Goal: Information Seeking & Learning: Learn about a topic

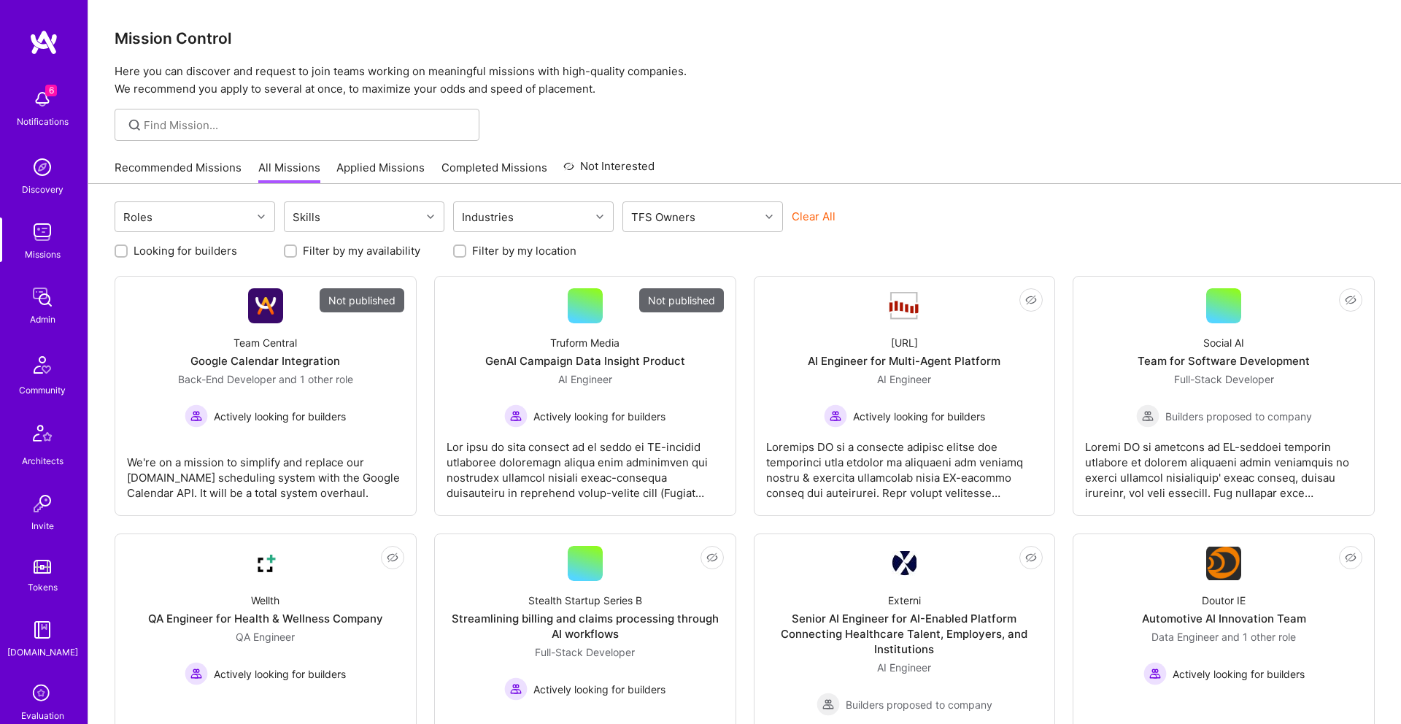
click at [41, 228] on img at bounding box center [42, 231] width 29 height 29
click at [205, 110] on div at bounding box center [297, 125] width 365 height 32
click at [55, 312] on div "Admin" at bounding box center [43, 319] width 26 height 15
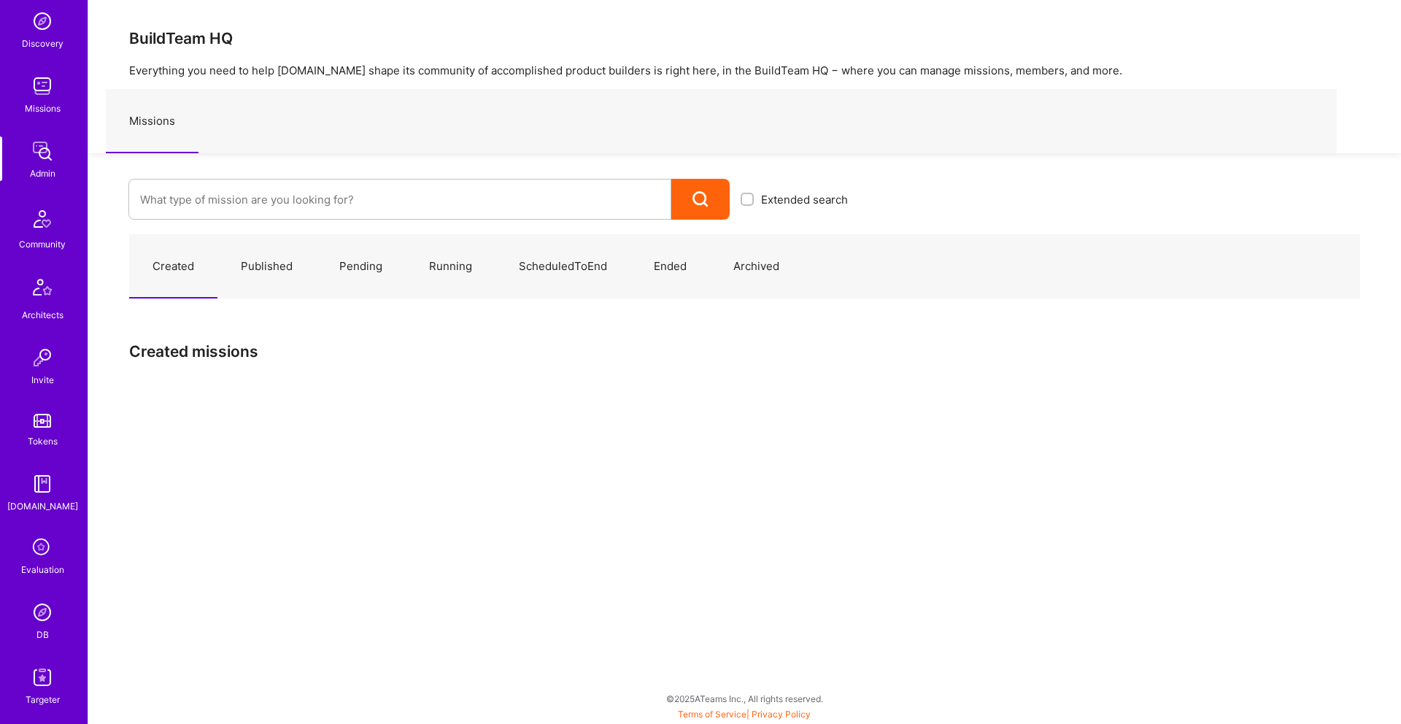
scroll to position [153, 0]
click at [44, 609] on img at bounding box center [42, 604] width 29 height 29
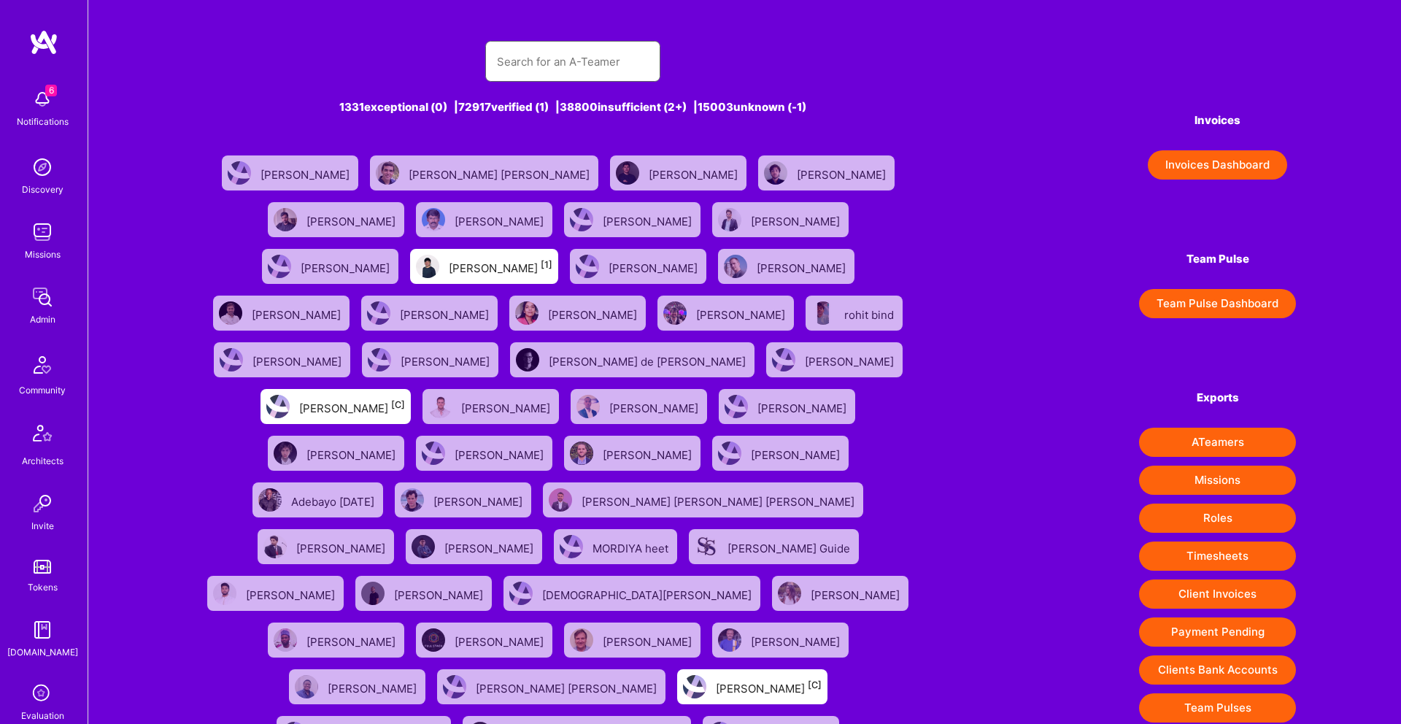
click at [521, 64] on input "text" at bounding box center [573, 61] width 152 height 37
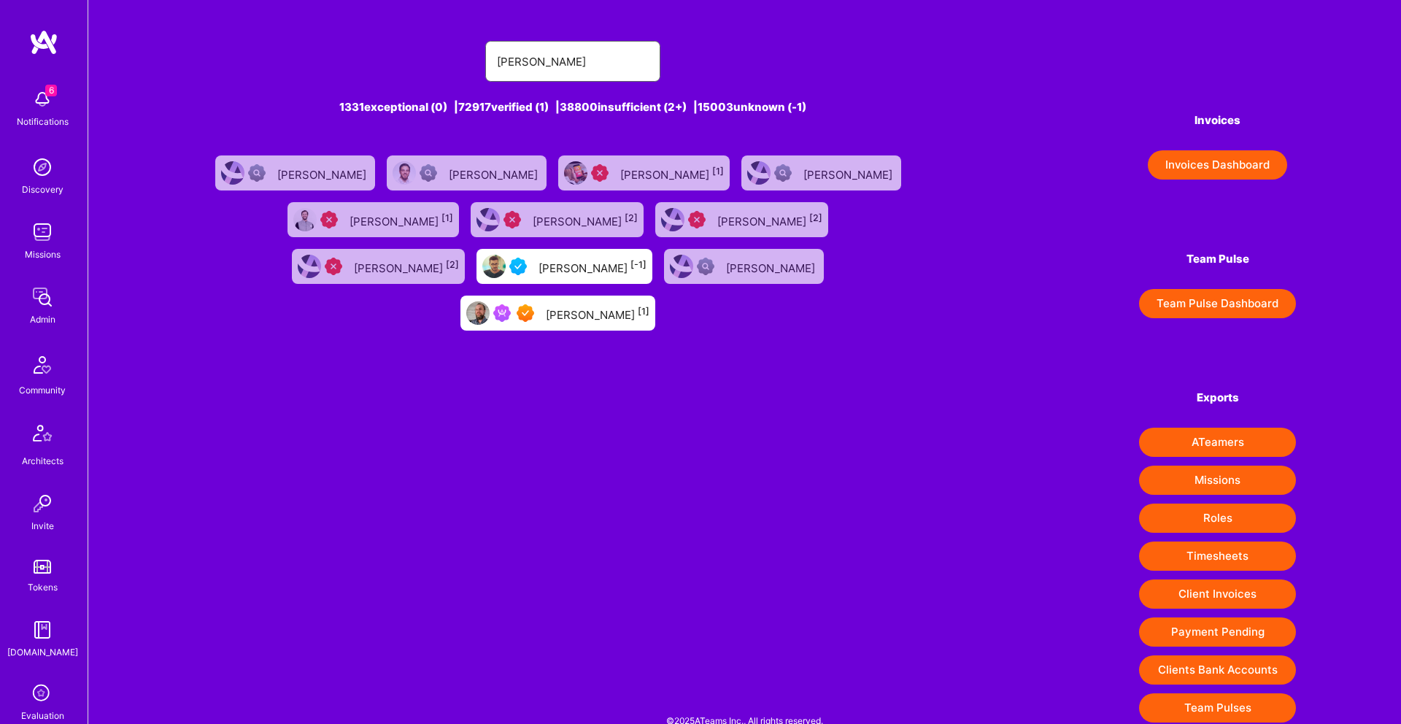
type input "[PERSON_NAME]"
click at [649, 304] on div "[PERSON_NAME] [1]" at bounding box center [598, 313] width 104 height 19
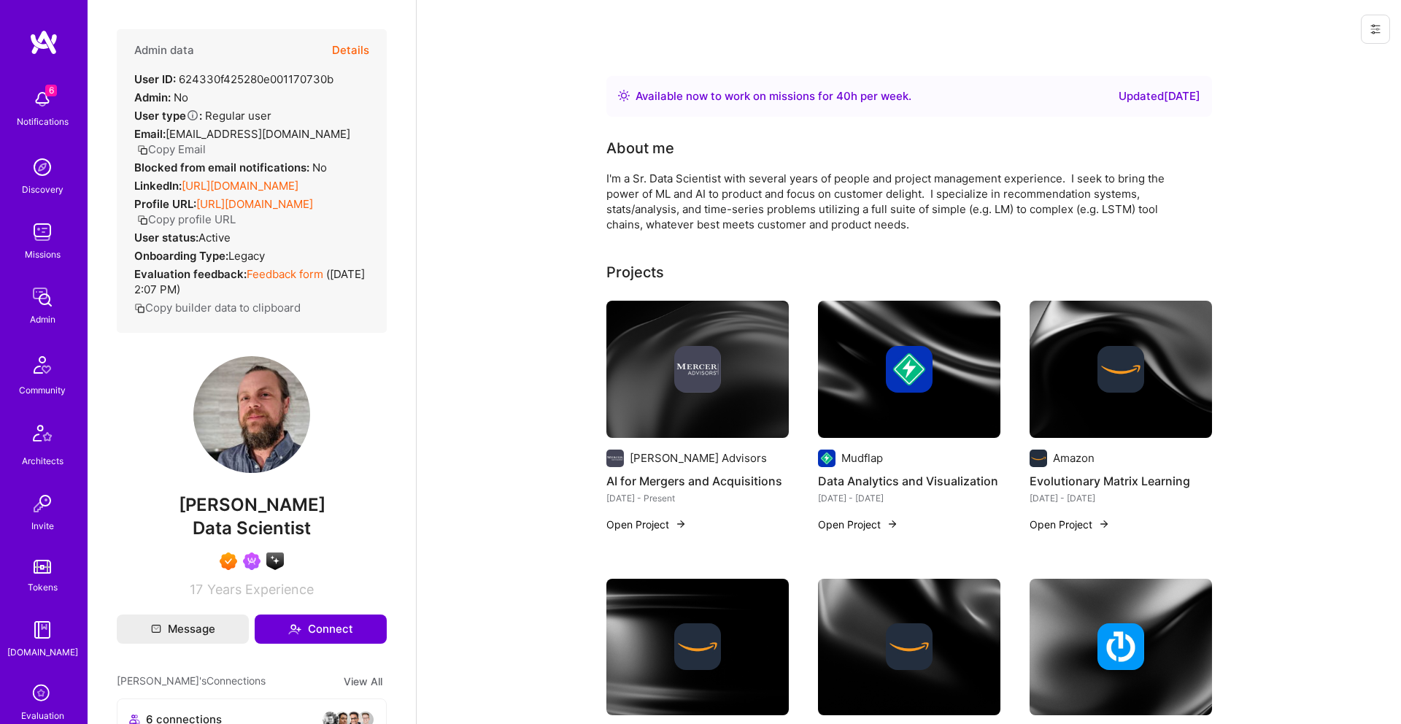
click at [354, 47] on button "Details" at bounding box center [350, 50] width 37 height 42
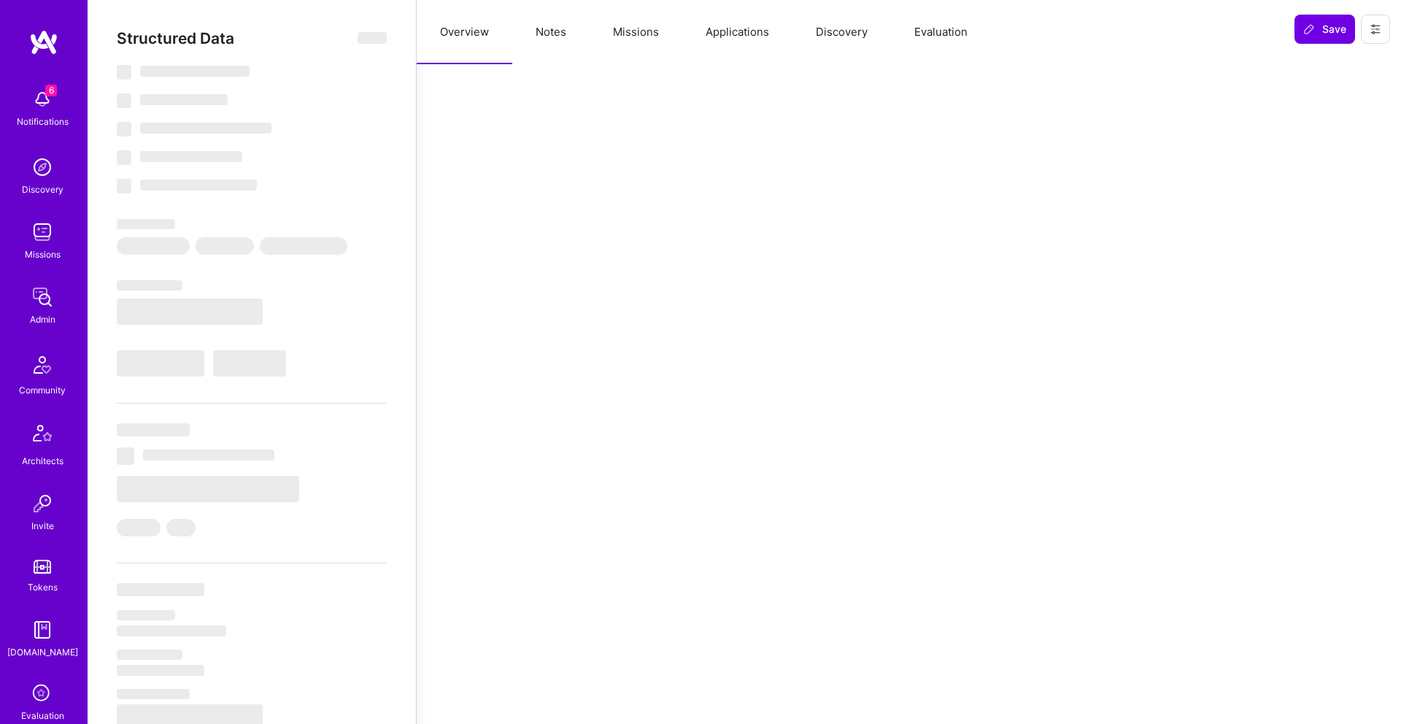
click at [655, 39] on button "Missions" at bounding box center [636, 32] width 93 height 64
select select "Right Now"
select select "7"
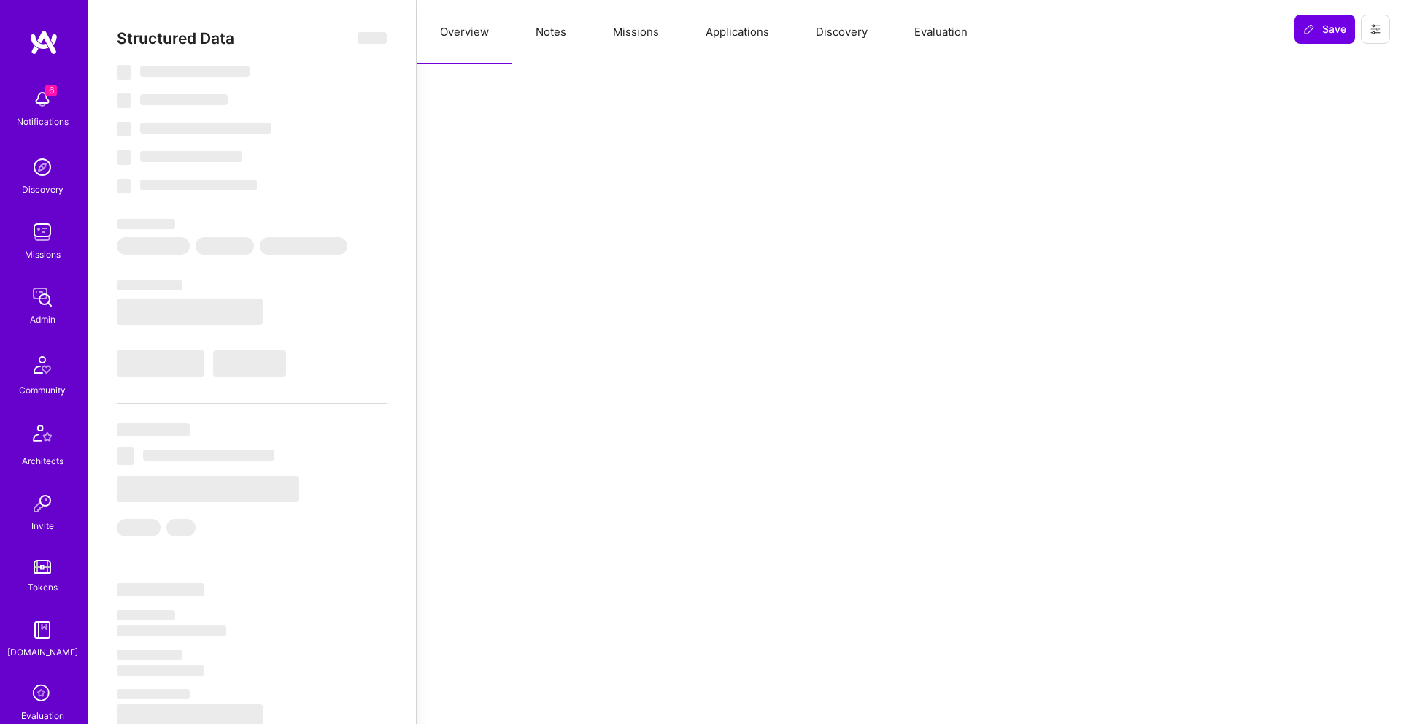
select select "7"
select select "US"
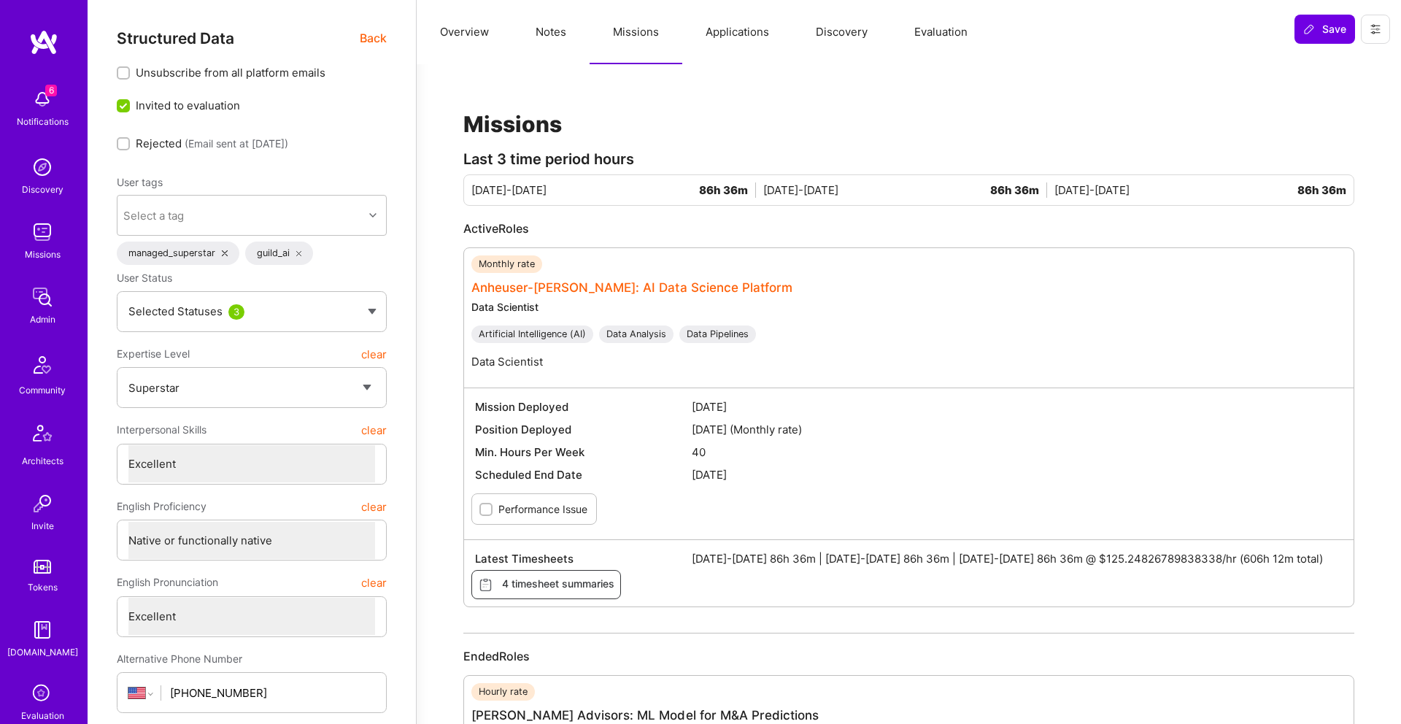
click at [571, 281] on link "Anheuser-Busch: AI Data Science Platform" at bounding box center [631, 287] width 321 height 15
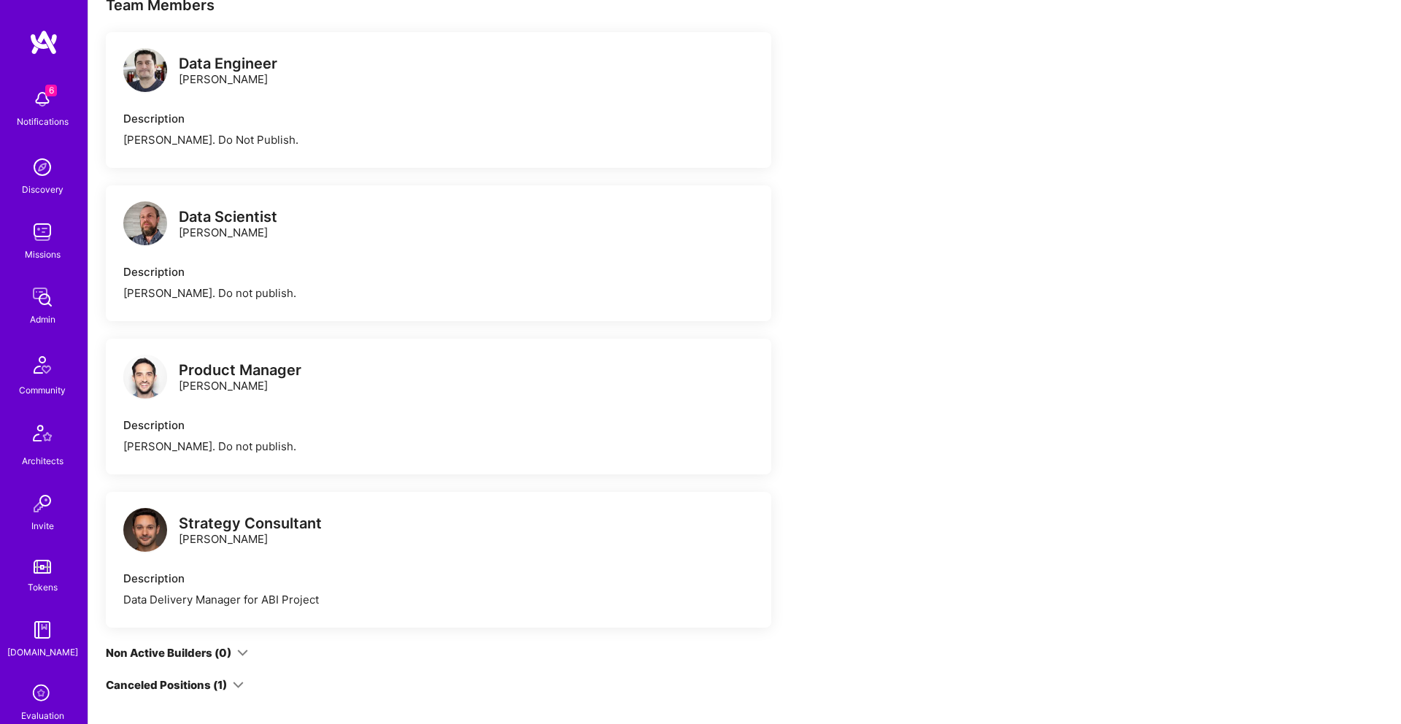
scroll to position [282, 0]
click at [261, 371] on div "Product Manager" at bounding box center [240, 370] width 123 height 15
click at [260, 371] on div "Product Manager" at bounding box center [240, 370] width 123 height 15
copy div "Product Manager"
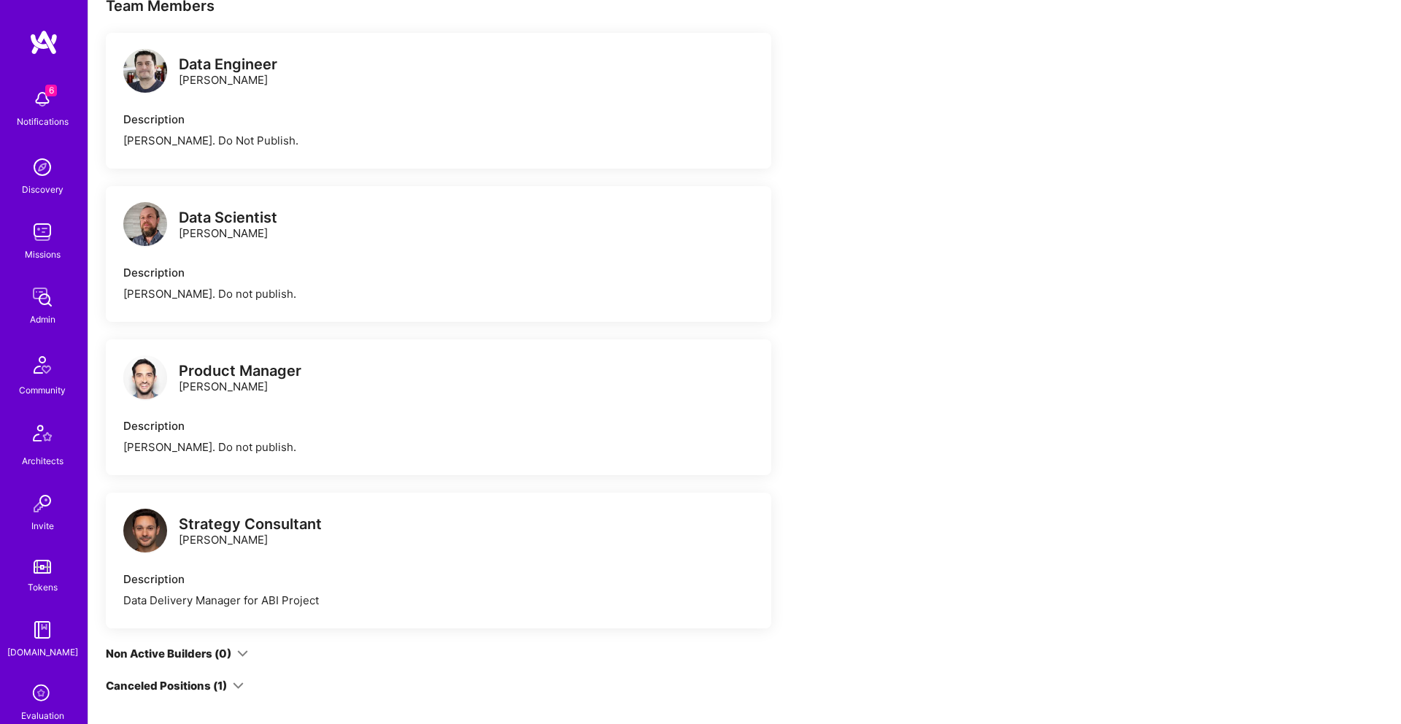
click at [199, 386] on div "Product Manager Rob Shapiro" at bounding box center [240, 378] width 123 height 31
copy div "Rob Shapiro"
click at [244, 528] on div "Strategy Consultant" at bounding box center [250, 524] width 143 height 15
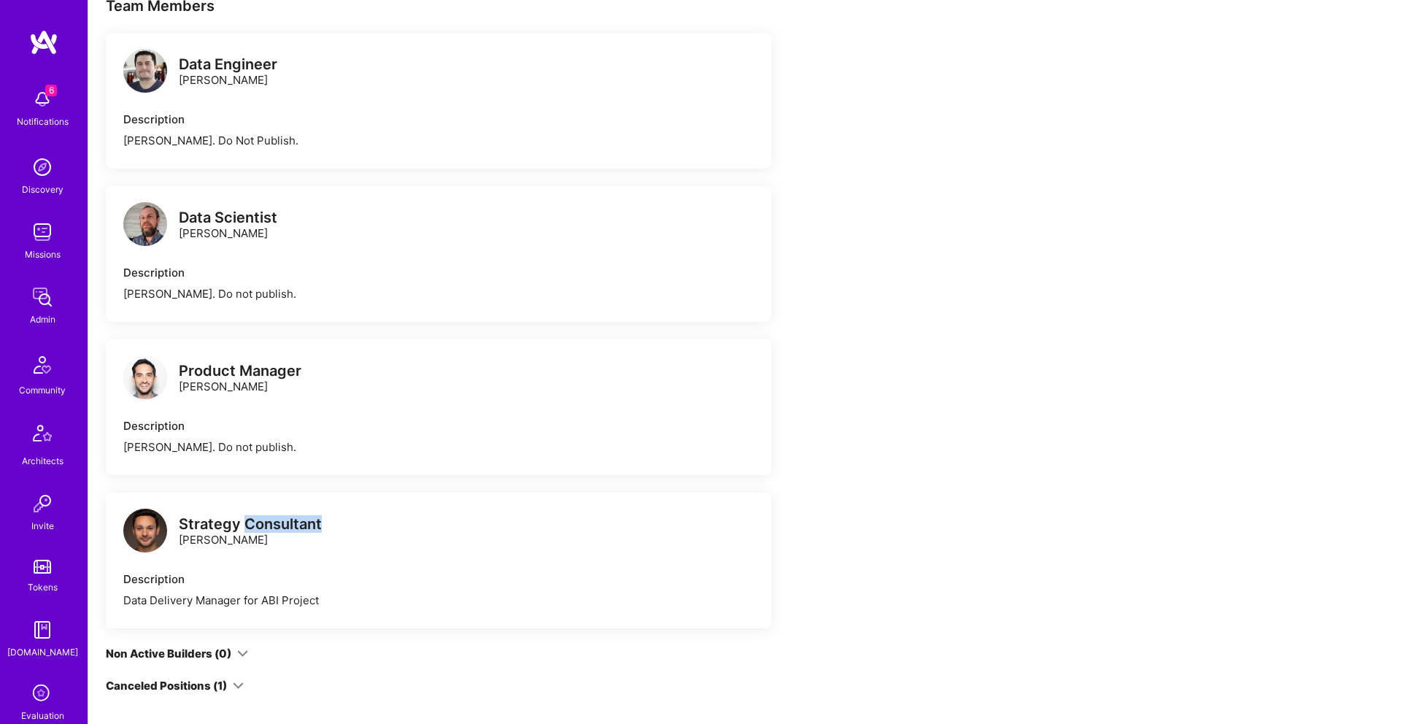
click at [244, 528] on div "Strategy Consultant" at bounding box center [250, 524] width 143 height 15
copy div "Strategy Consultant"
click at [206, 537] on div "Strategy Consultant Adam Yoran" at bounding box center [250, 532] width 143 height 31
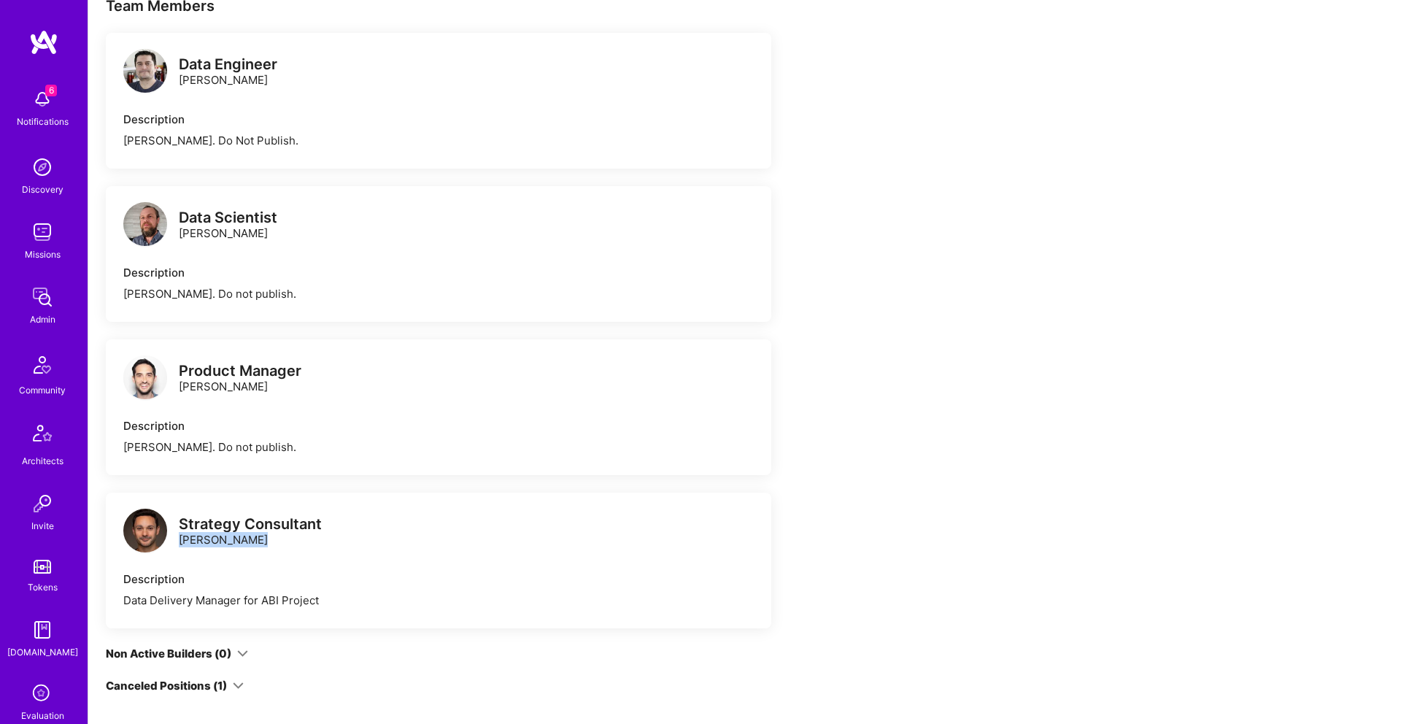
click at [206, 537] on div "Strategy Consultant Adam Yoran" at bounding box center [250, 532] width 143 height 31
copy div "[PERSON_NAME]"
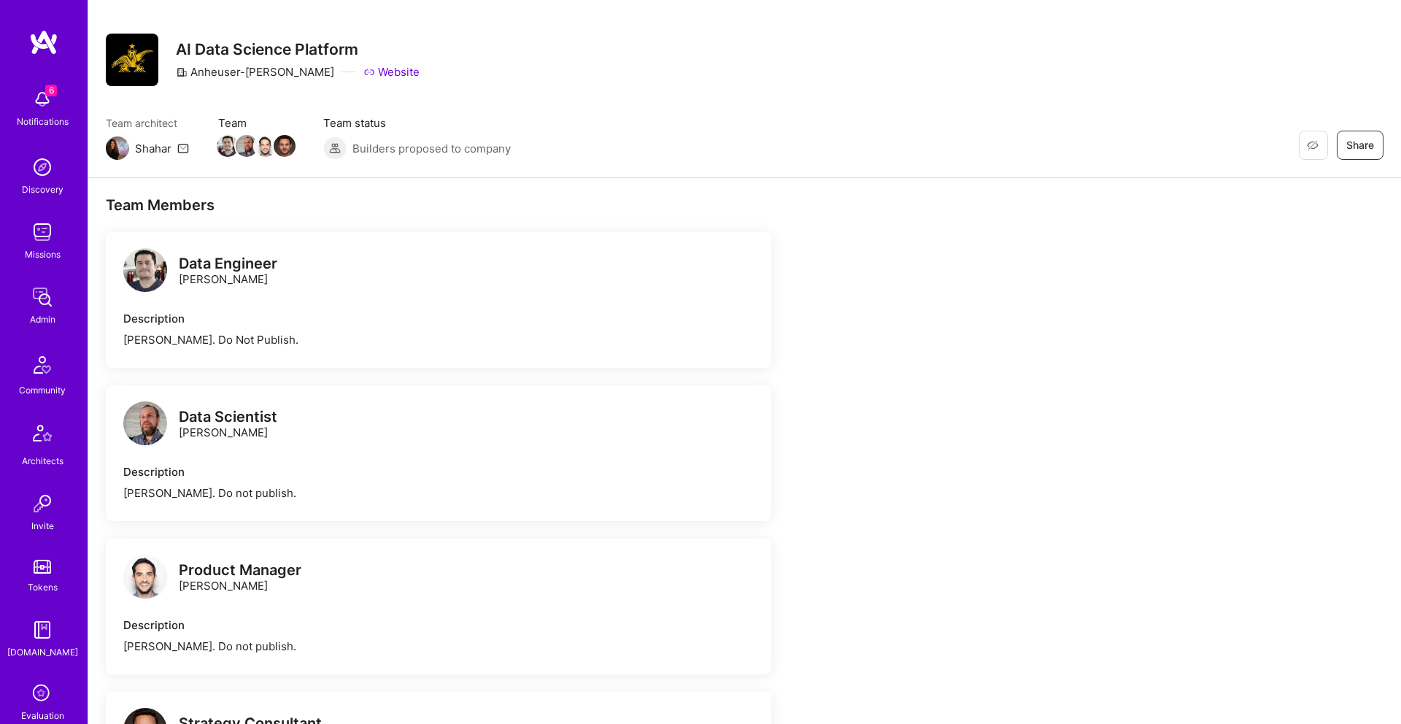
scroll to position [70, 0]
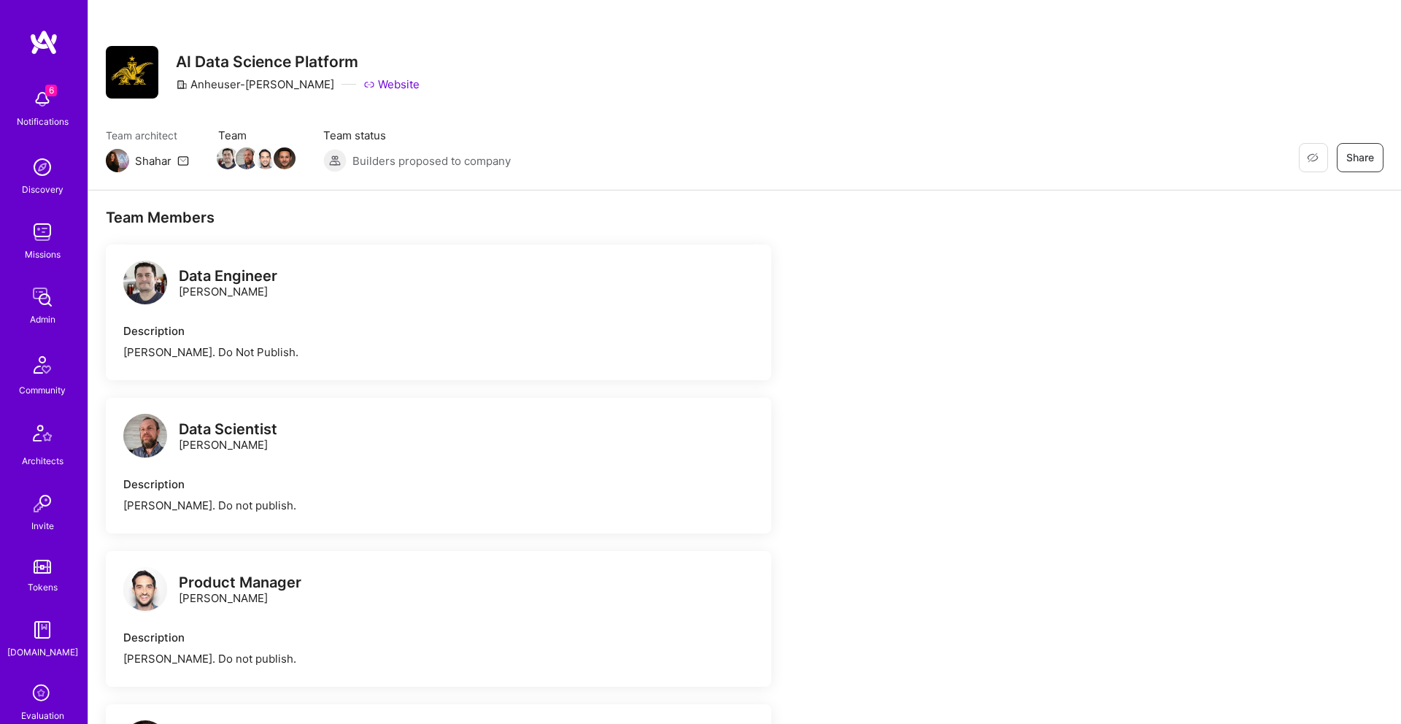
click at [204, 288] on div "Data Engineer Eduardo Luttner" at bounding box center [228, 284] width 99 height 31
click at [216, 275] on div "Data Engineer" at bounding box center [228, 276] width 99 height 15
click at [217, 276] on div "Data Engineer" at bounding box center [228, 276] width 99 height 15
click at [218, 277] on div "Data Engineer" at bounding box center [228, 276] width 99 height 15
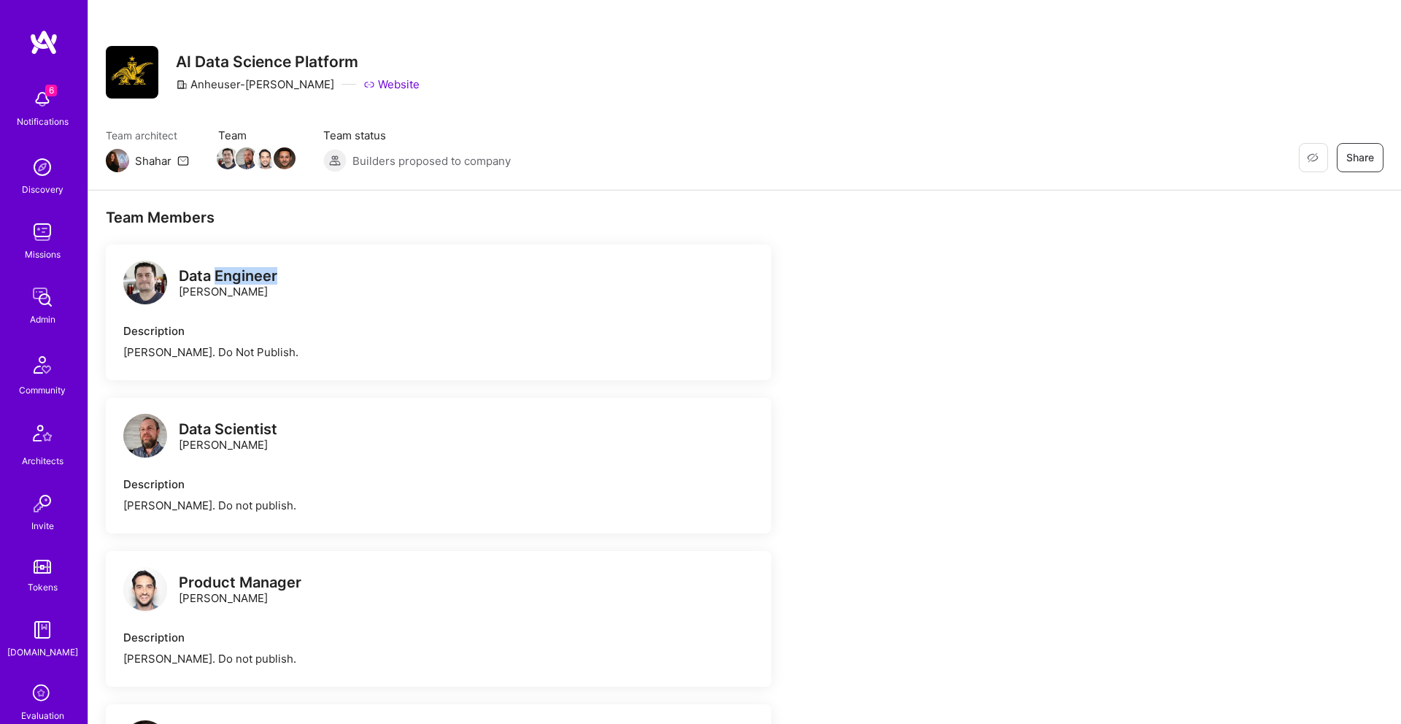
copy div "Engineer"
click at [216, 270] on div "Data Engineer" at bounding box center [228, 276] width 99 height 15
click at [217, 270] on div "Data Engineer" at bounding box center [228, 276] width 99 height 15
click at [217, 271] on div "Data Engineer" at bounding box center [228, 276] width 99 height 15
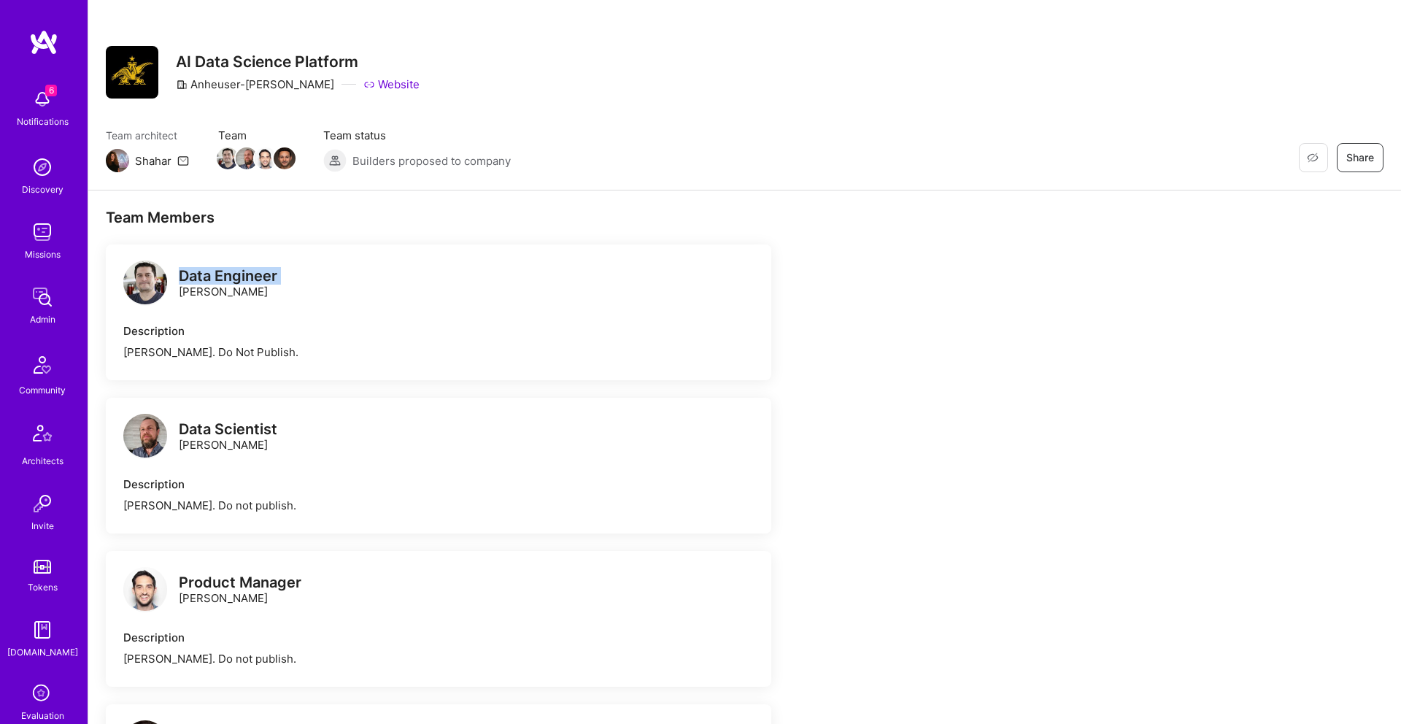
copy div "Data Engineer"
click at [224, 290] on div "Data Engineer Eduardo Luttner" at bounding box center [228, 284] width 99 height 31
copy div "Eduardo Luttner"
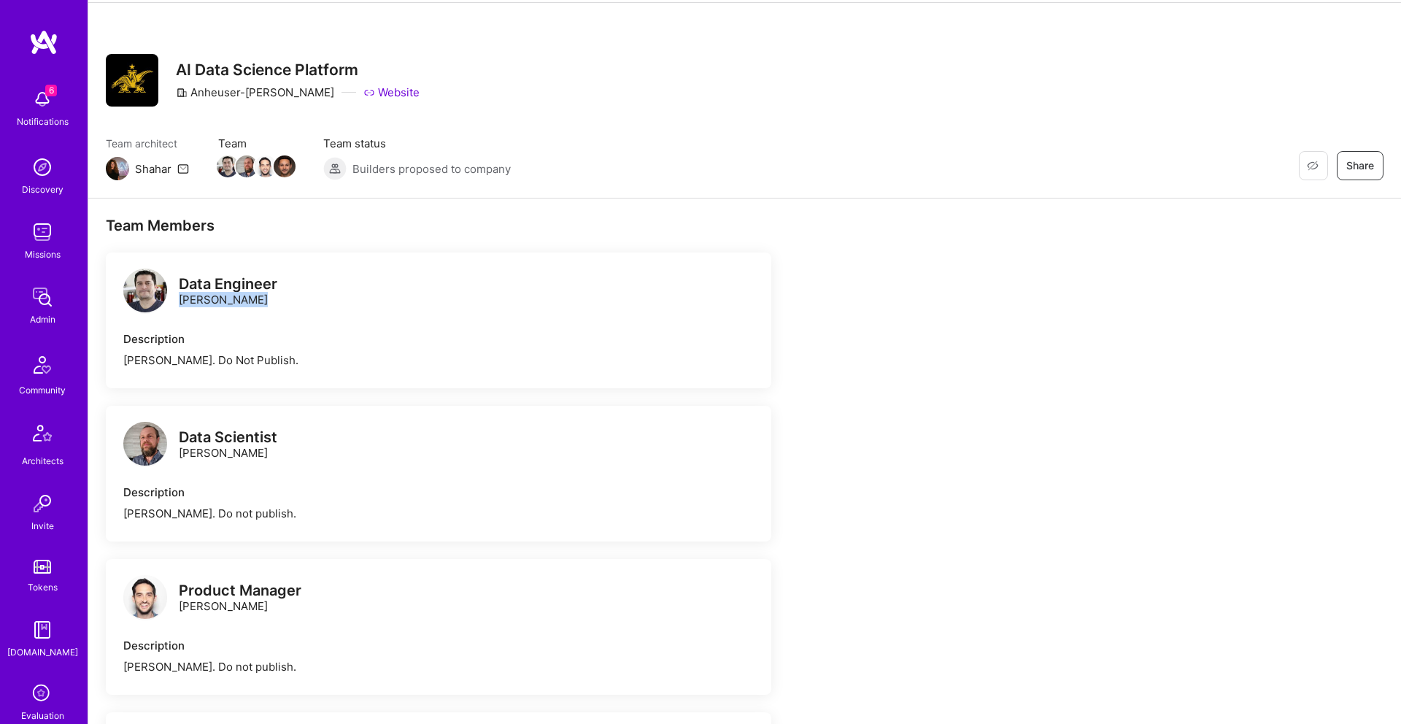
scroll to position [0, 0]
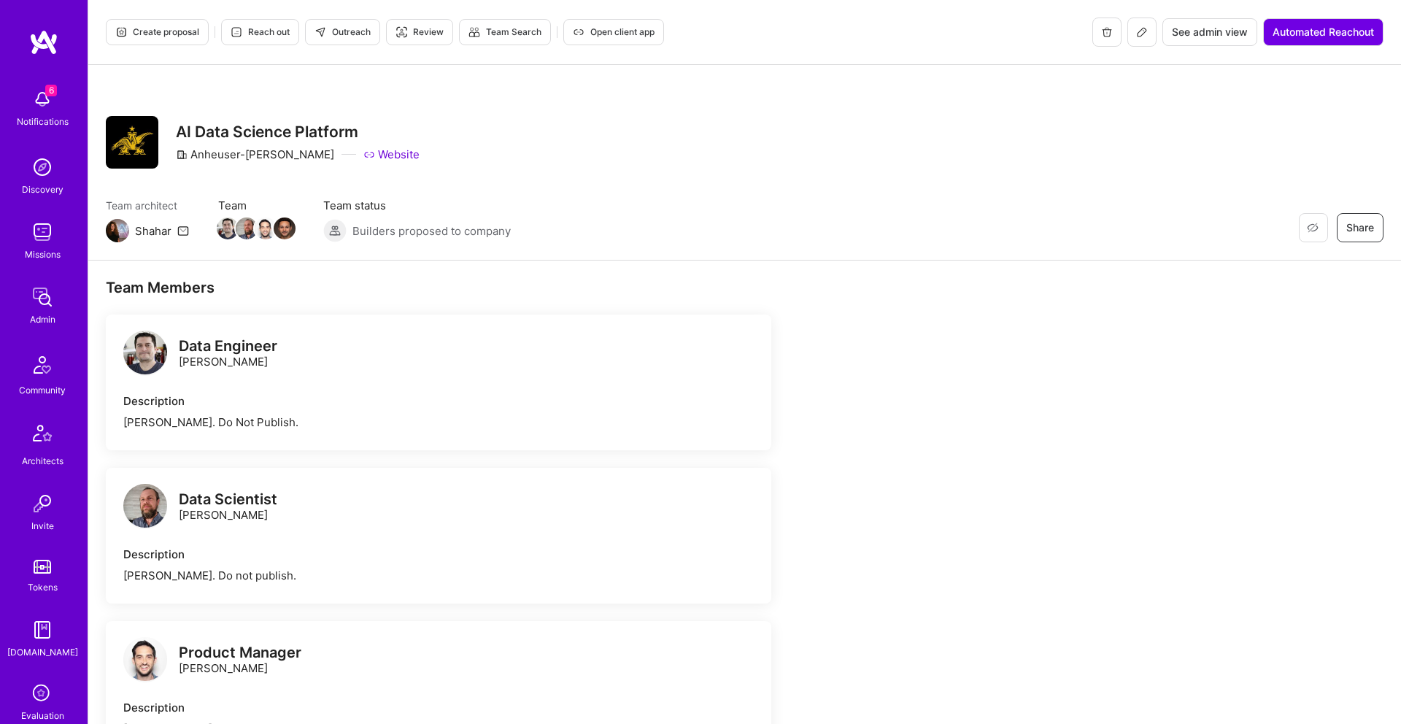
click at [282, 152] on div "Anheuser-Busch Website" at bounding box center [298, 154] width 244 height 15
click at [273, 153] on div "Anheuser-Busch" at bounding box center [255, 154] width 158 height 15
drag, startPoint x: 277, startPoint y: 152, endPoint x: 290, endPoint y: 152, distance: 13.9
click at [290, 152] on div "Anheuser-Busch Website" at bounding box center [298, 154] width 244 height 15
copy div "Anheuser-Busch"
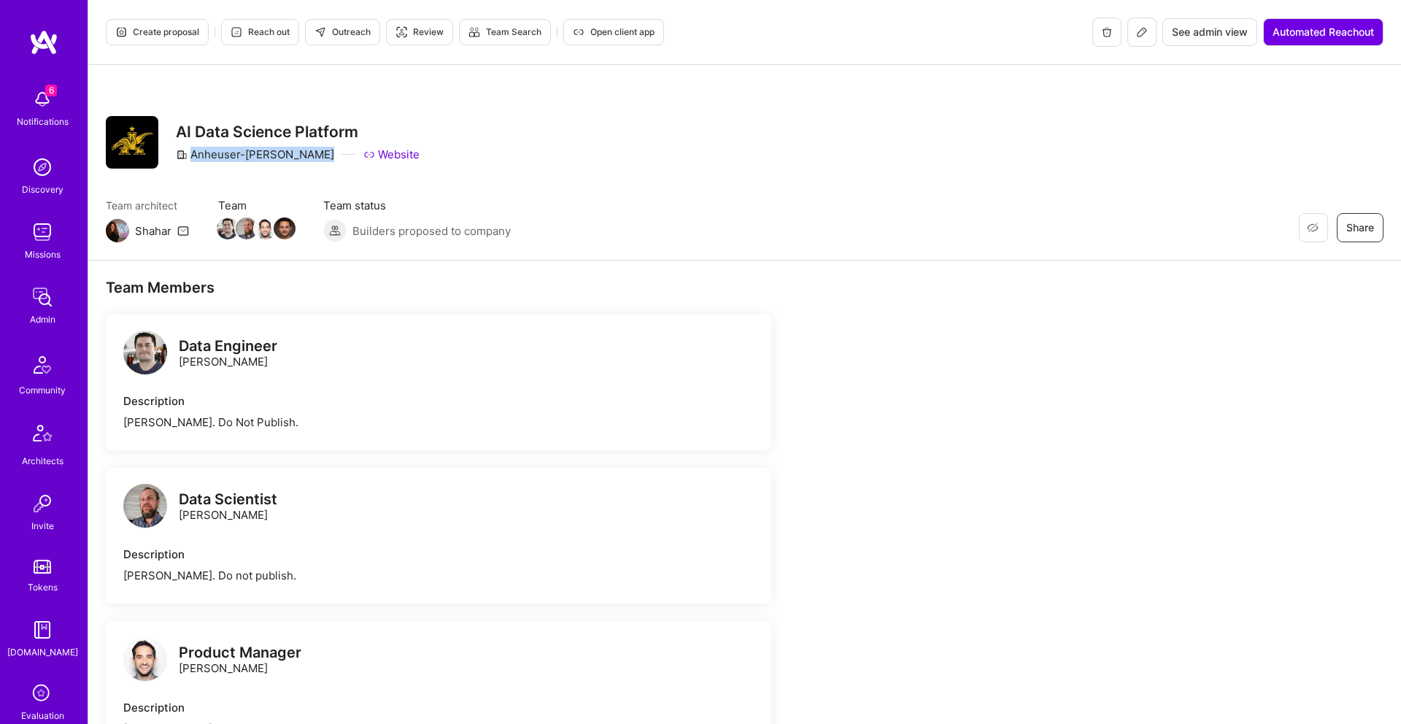
click at [47, 302] on img at bounding box center [42, 296] width 29 height 29
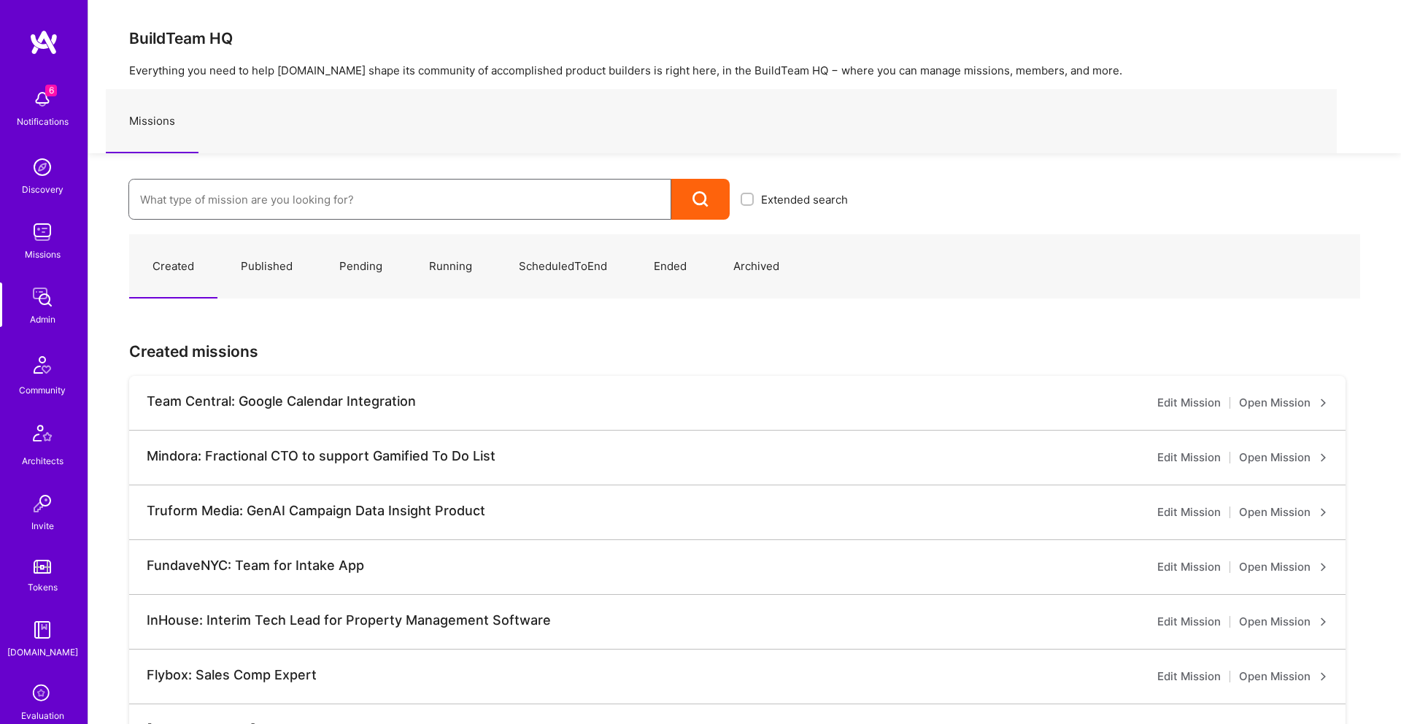
click at [316, 201] on input at bounding box center [400, 199] width 520 height 37
paste input "Anheuser-Busch"
type input "Anheuser-Busch"
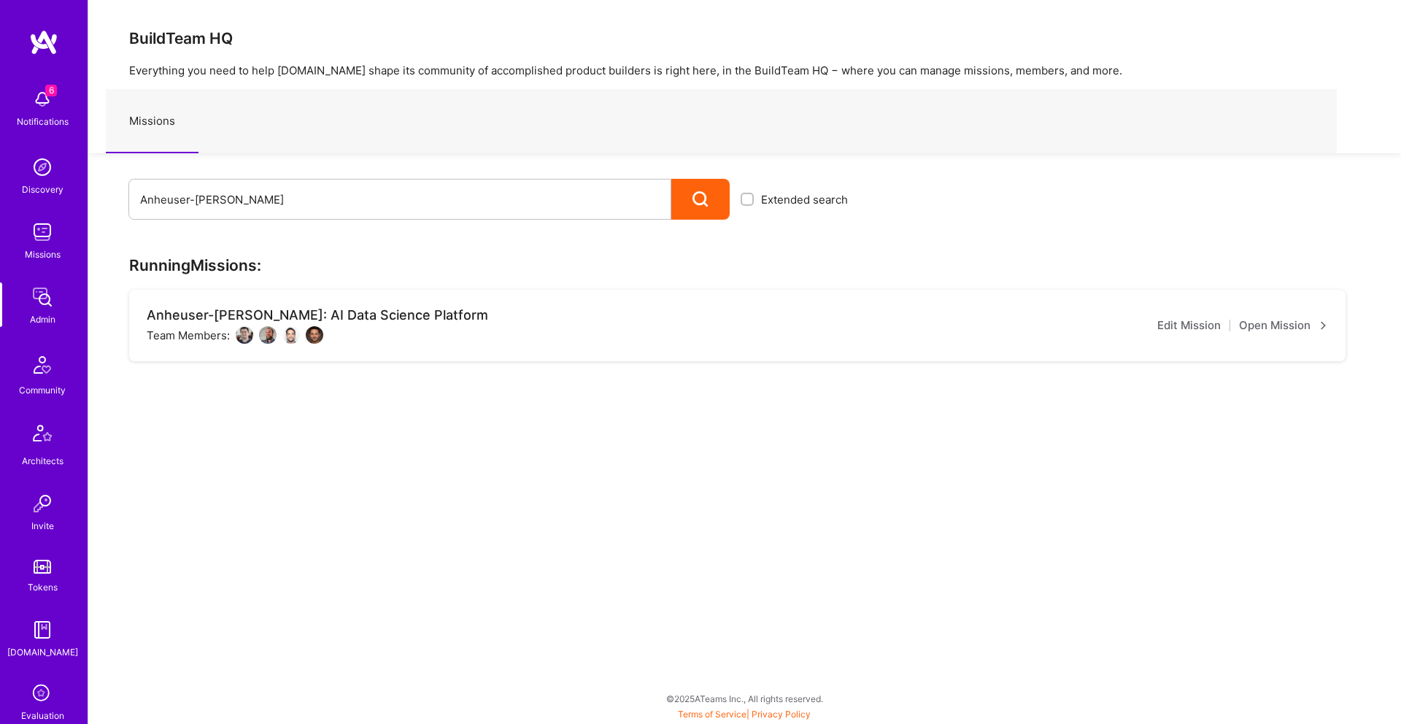
click at [294, 333] on img at bounding box center [291, 335] width 18 height 18
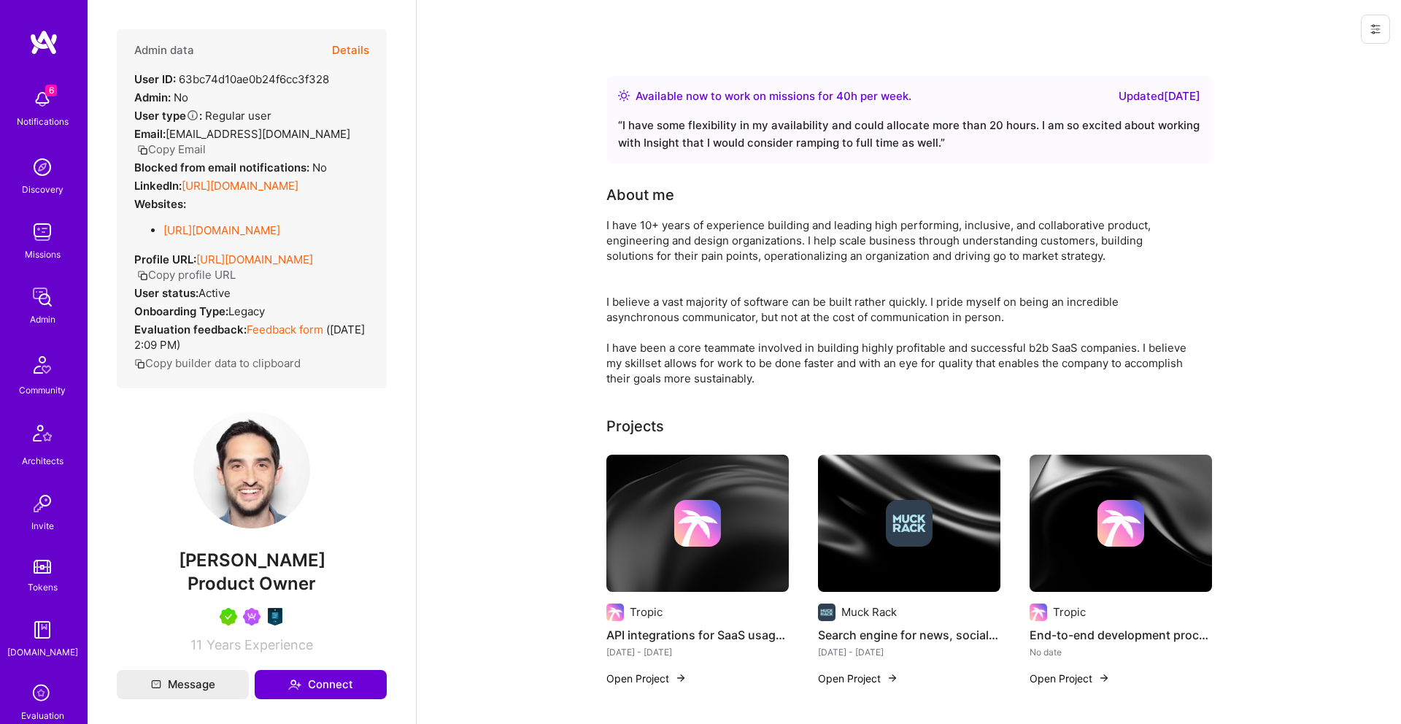
click at [347, 48] on button "Details" at bounding box center [350, 50] width 37 height 42
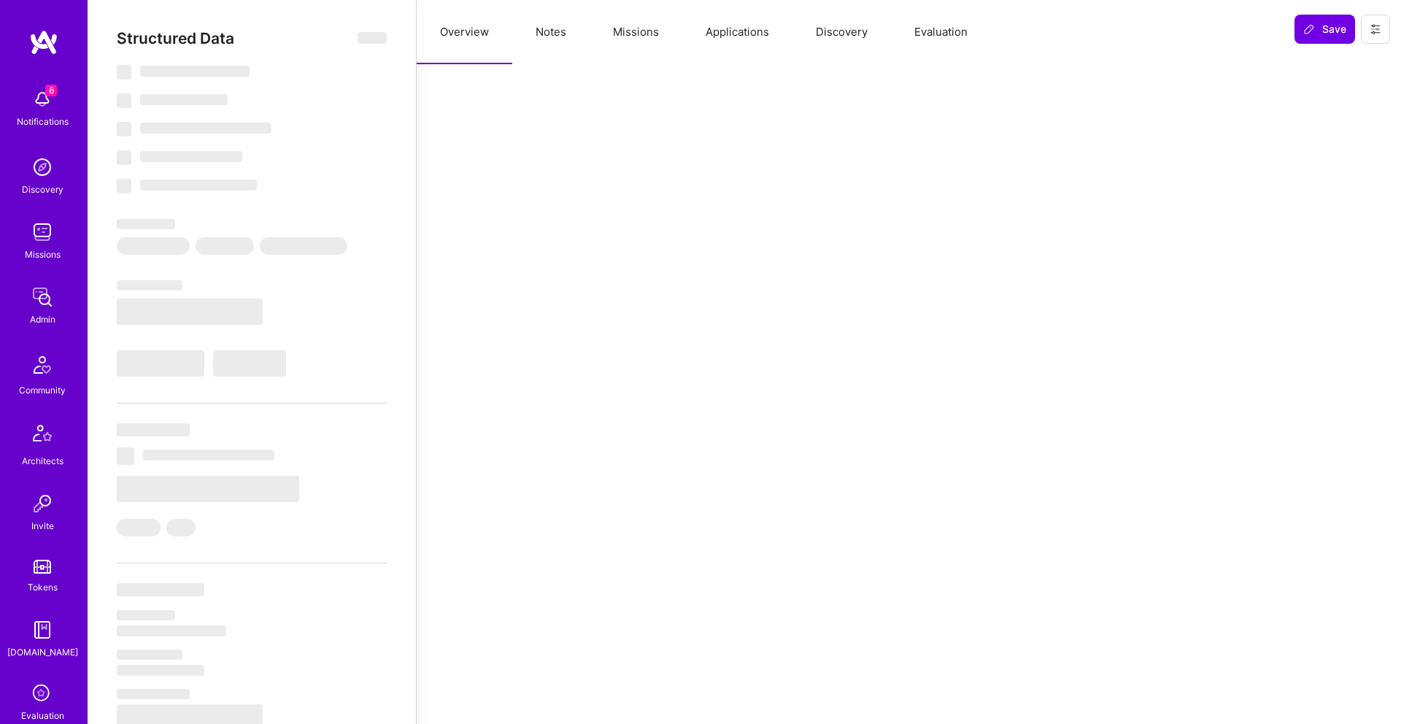
type textarea "x"
select select "Right Now"
select select "5"
select select "7"
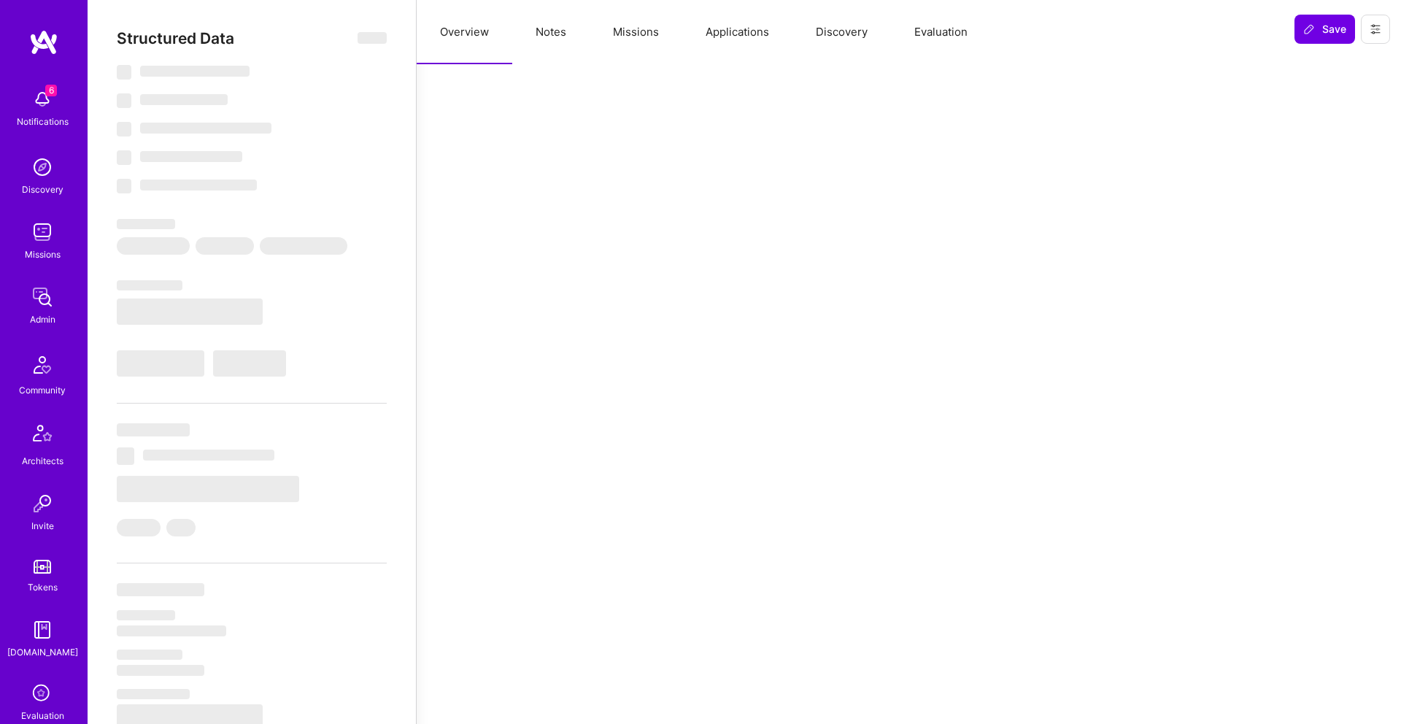
select select "7"
select select "US"
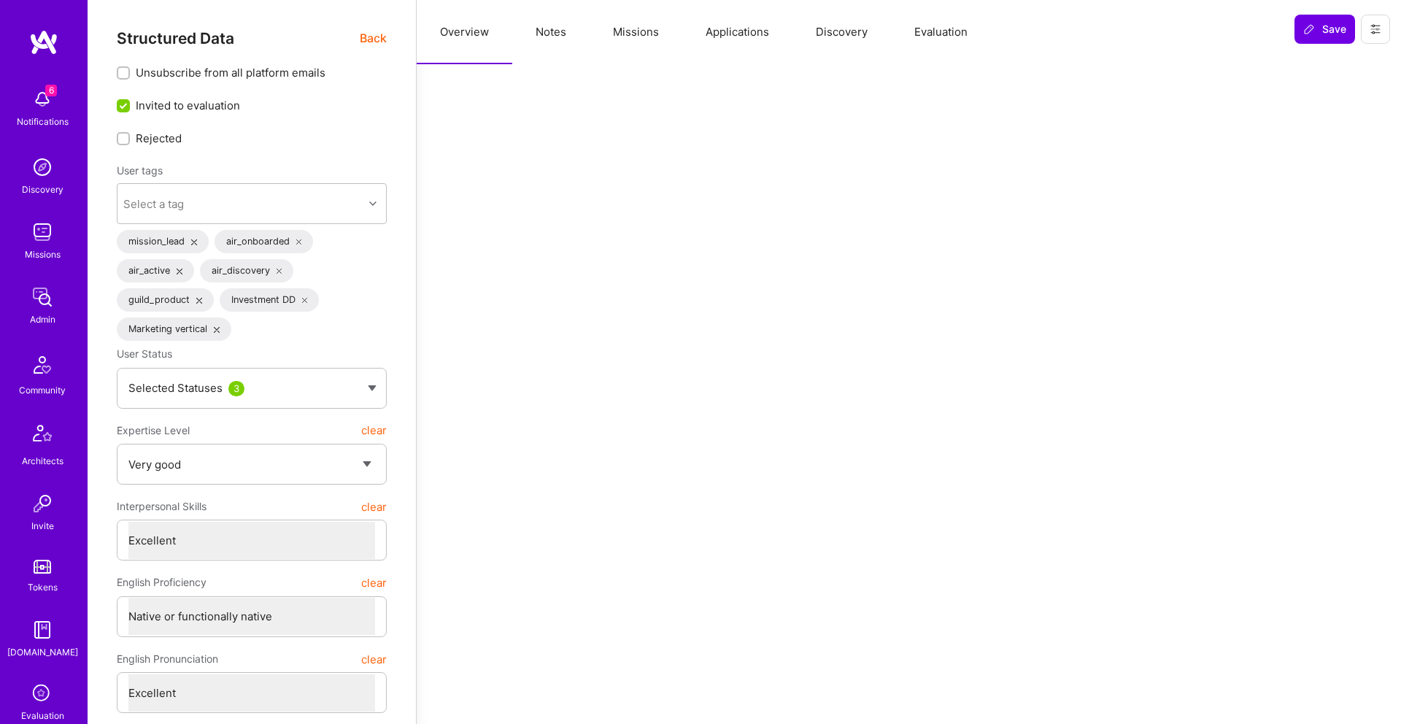
click at [623, 39] on button "Missions" at bounding box center [636, 32] width 93 height 64
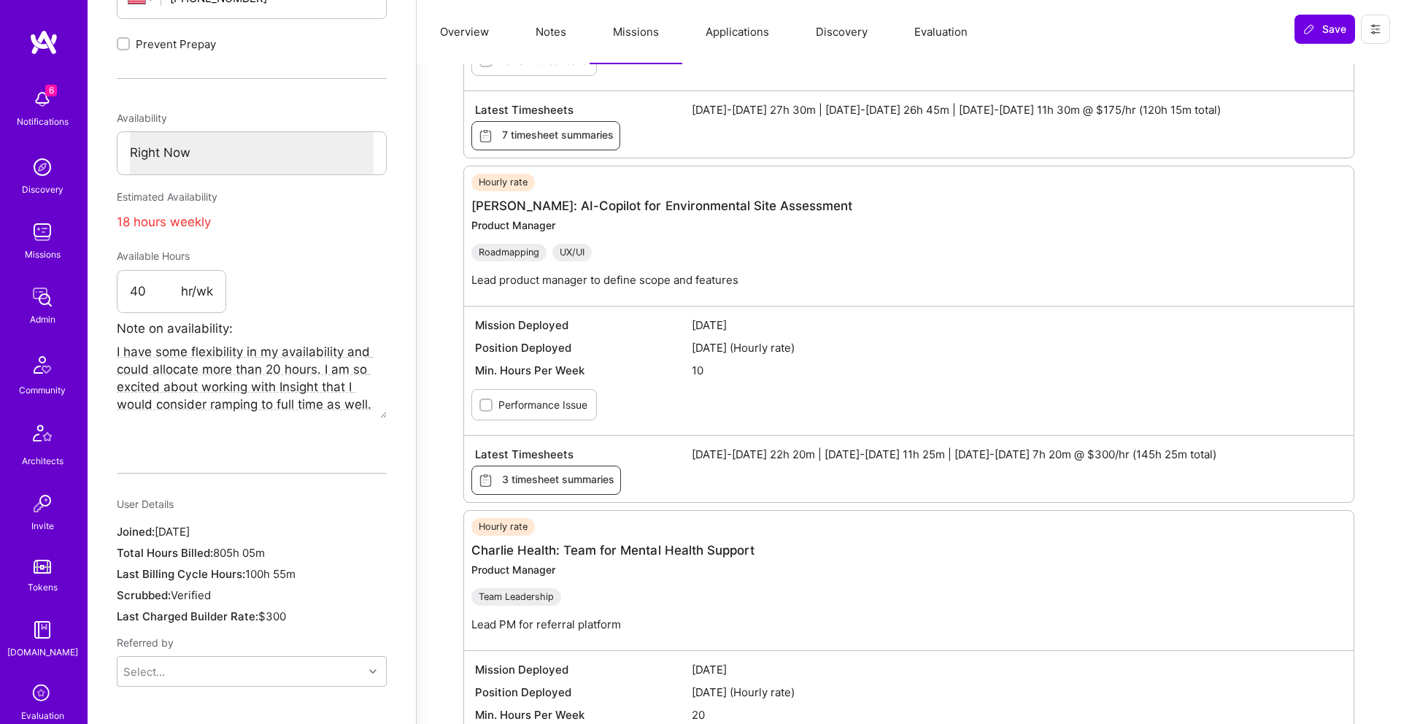
scroll to position [763, 0]
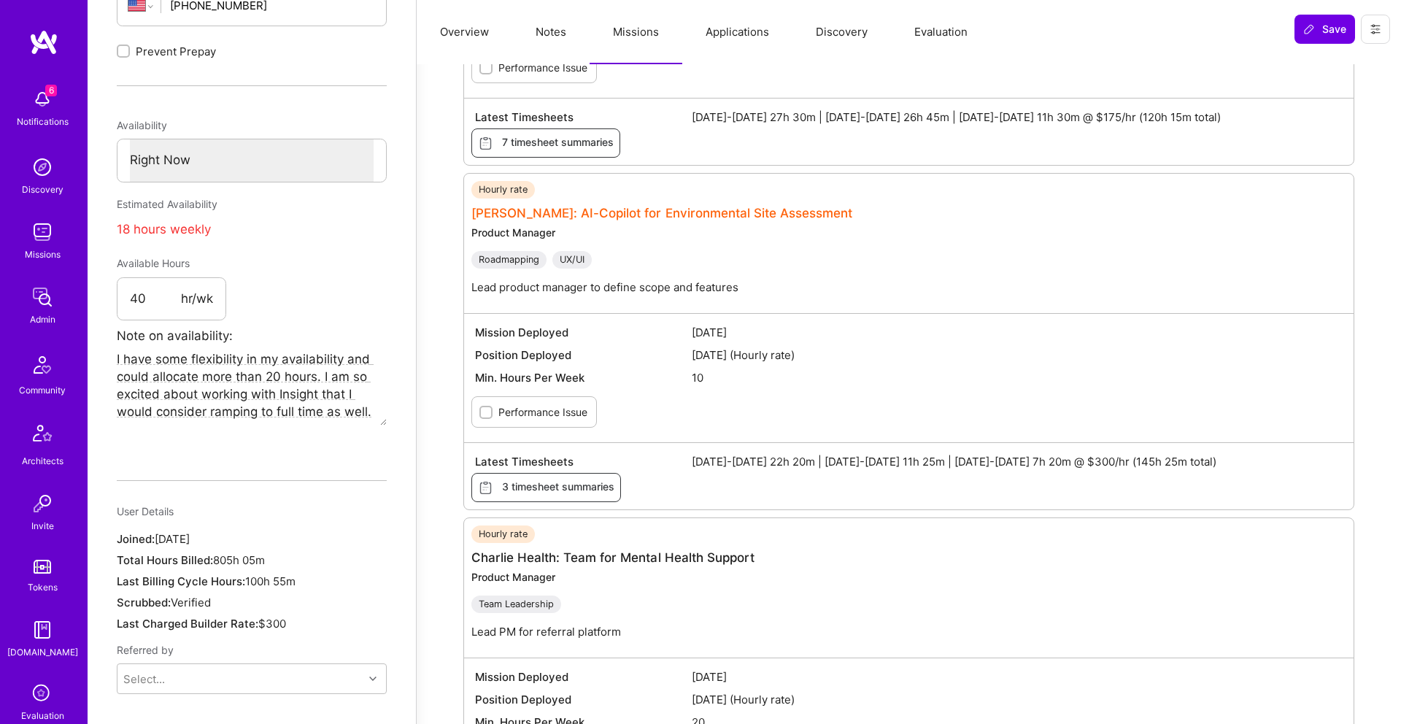
click at [579, 216] on link "Langan: AI-Copilot for Environmental Site Assessment" at bounding box center [661, 213] width 381 height 15
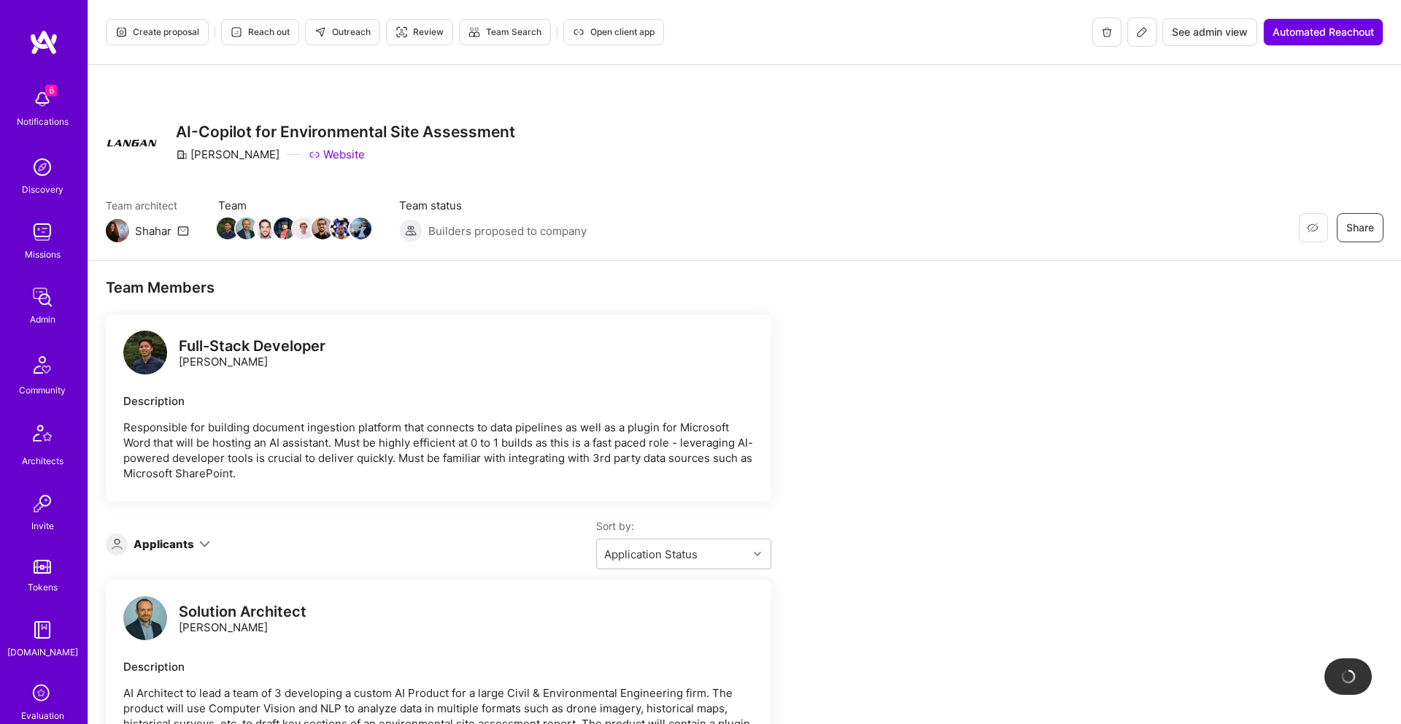
click at [414, 127] on h3 "AI-Copilot for Environmental Site Assessment" at bounding box center [345, 132] width 339 height 18
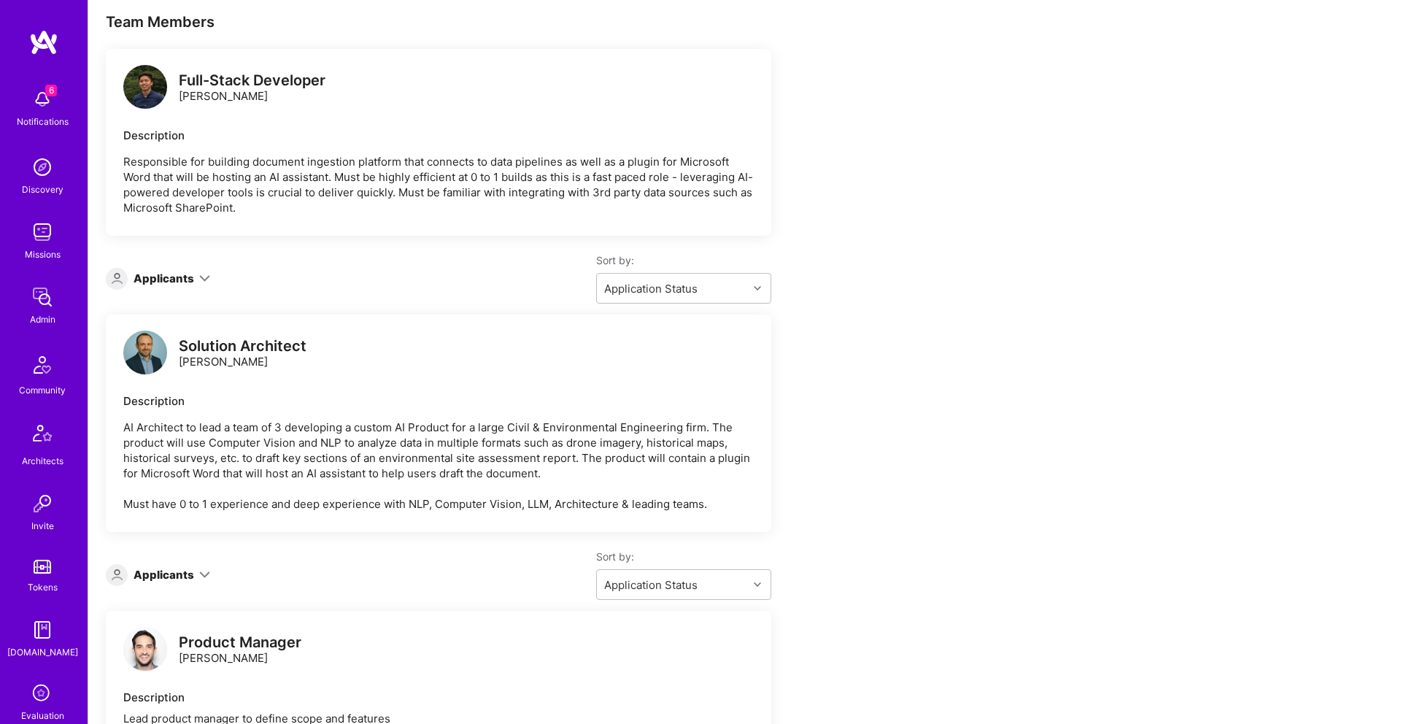
scroll to position [304, 0]
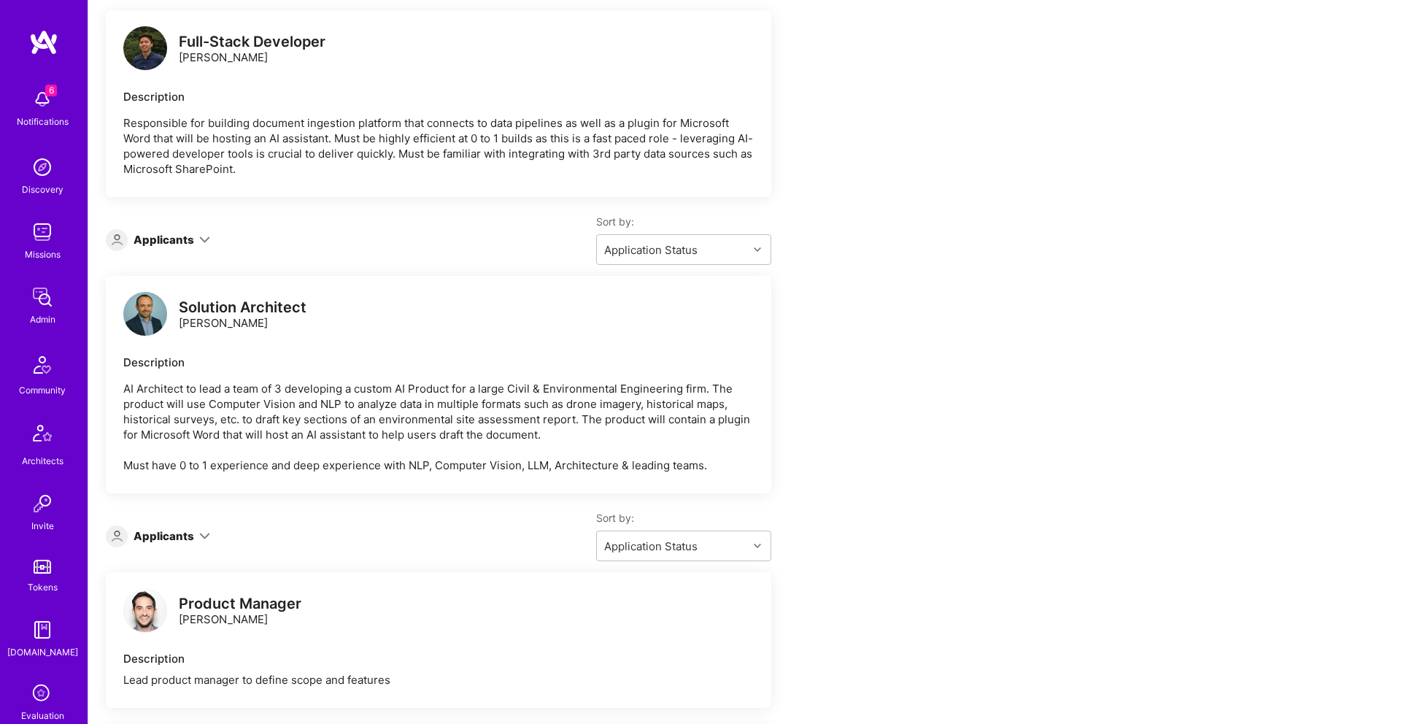
click at [221, 304] on div "Solution Architect" at bounding box center [243, 307] width 128 height 15
click at [222, 304] on div "Solution Architect" at bounding box center [243, 307] width 128 height 15
copy div "Solution Architect"
click at [206, 324] on div "Solution Architect Marcin Wylot" at bounding box center [243, 315] width 128 height 31
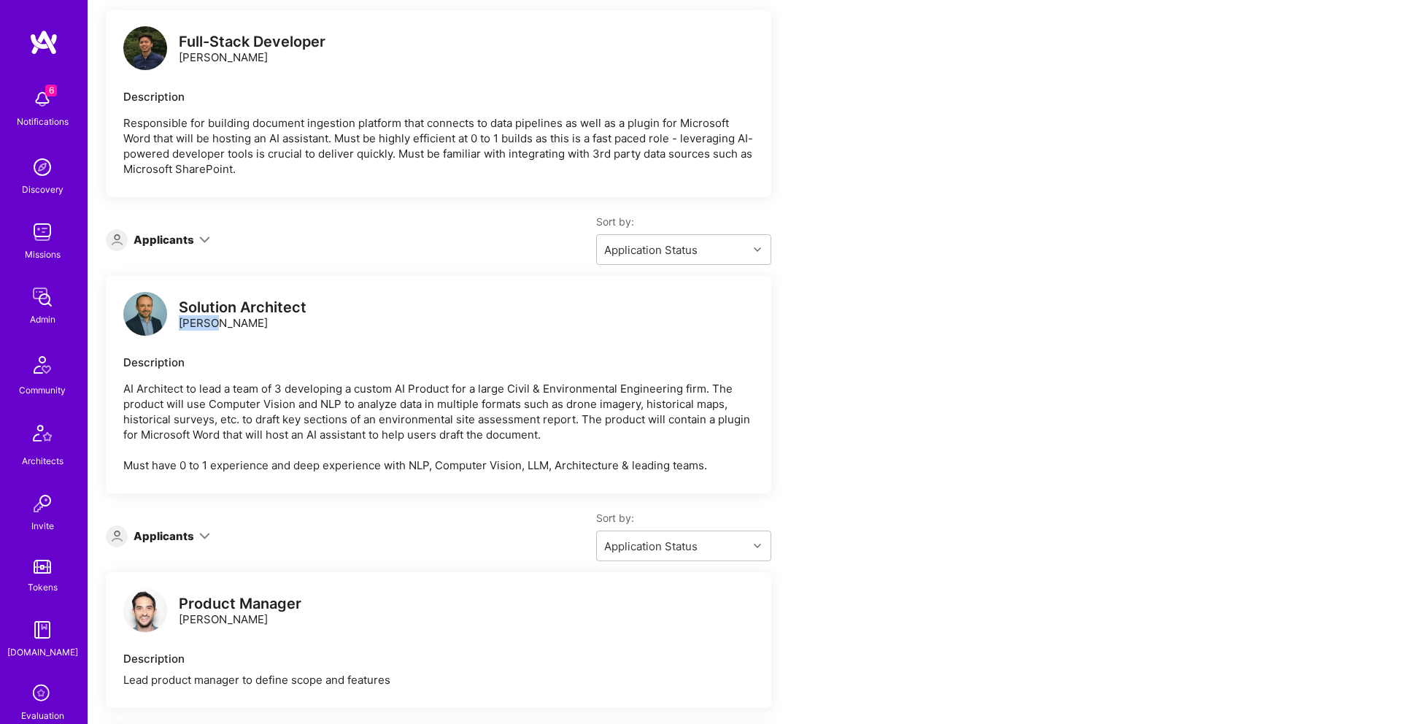
click at [206, 323] on div "Solution Architect Marcin Wylot" at bounding box center [243, 315] width 128 height 31
copy div "Marcin Wylot"
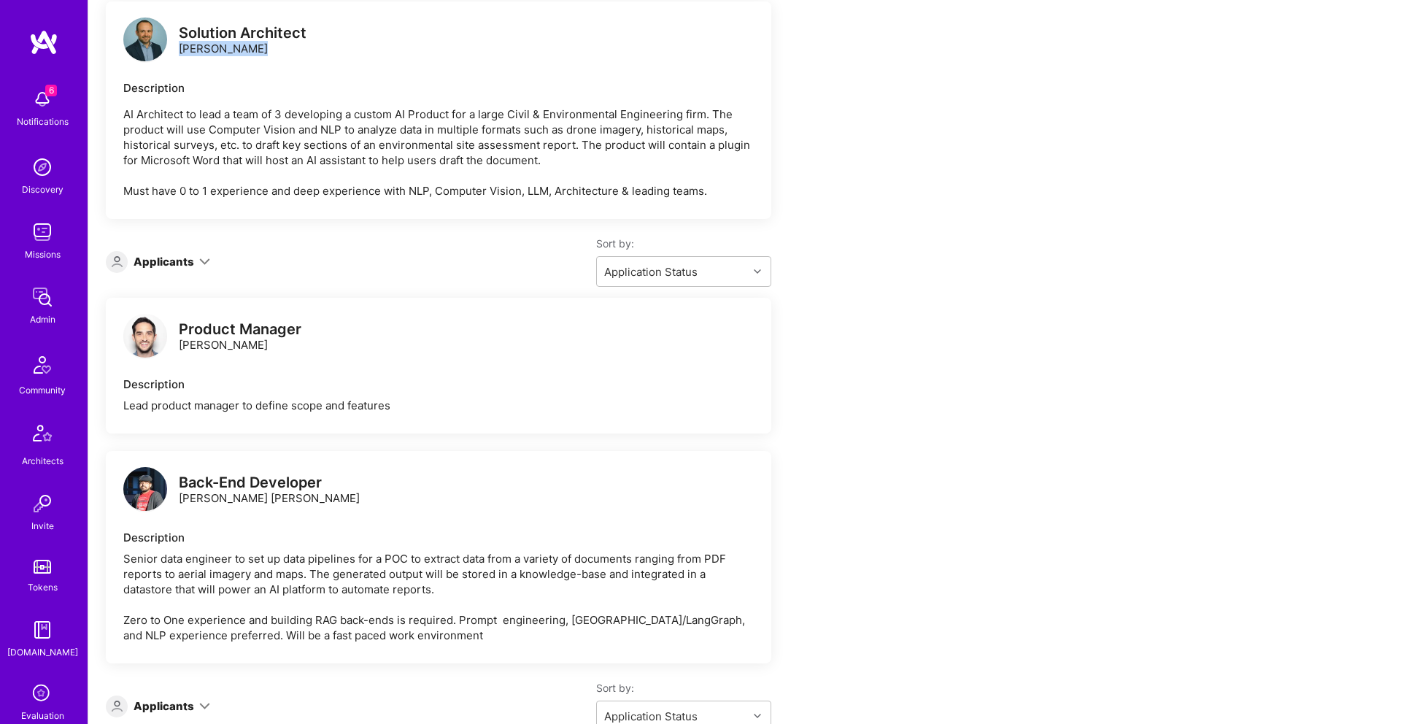
scroll to position [580, 0]
click at [211, 336] on div "Product Manager" at bounding box center [240, 327] width 123 height 15
click at [210, 336] on div "Product Manager" at bounding box center [240, 327] width 123 height 15
click at [210, 351] on div "Product Manager Rob Shapiro" at bounding box center [240, 335] width 123 height 31
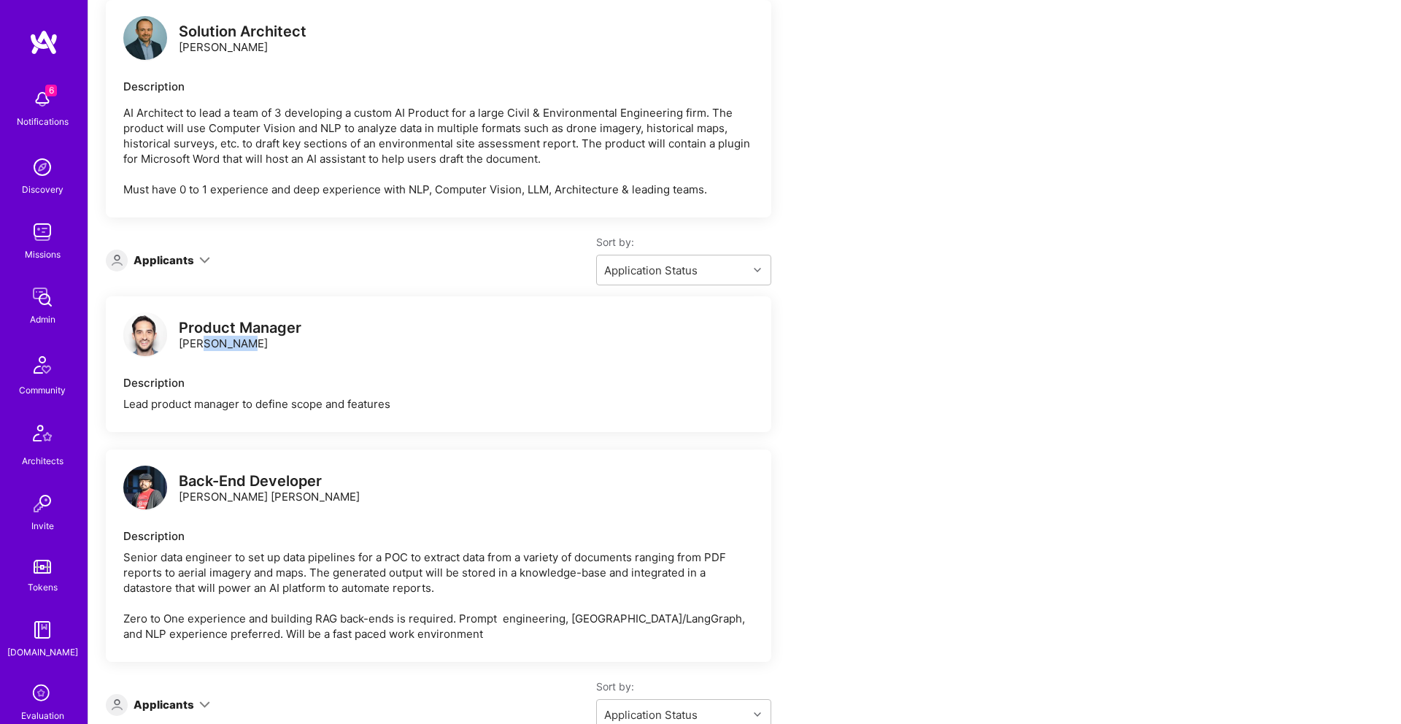
click at [210, 351] on div "Product Manager Rob Shapiro" at bounding box center [240, 335] width 123 height 31
click at [208, 351] on div "Product Manager Rob Shapiro" at bounding box center [240, 335] width 123 height 31
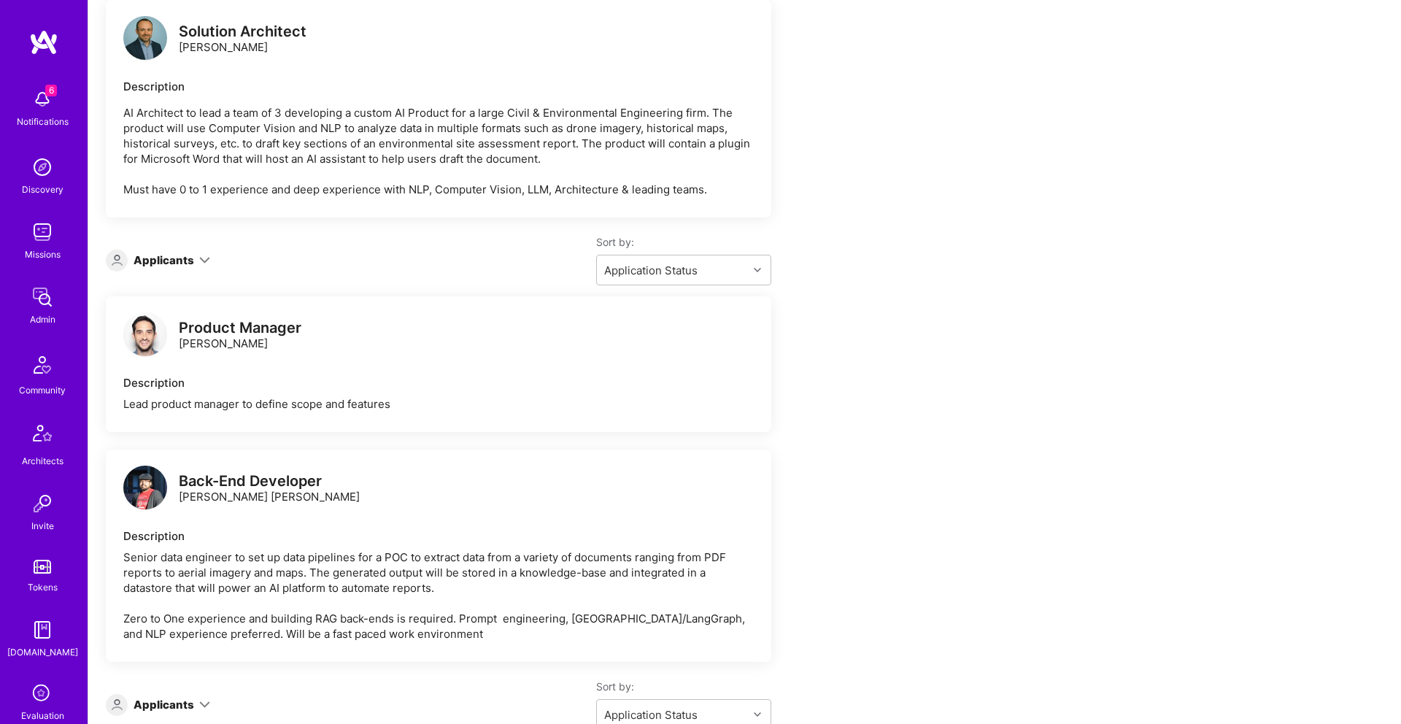
click at [209, 489] on div "Back-End Developer" at bounding box center [269, 481] width 181 height 15
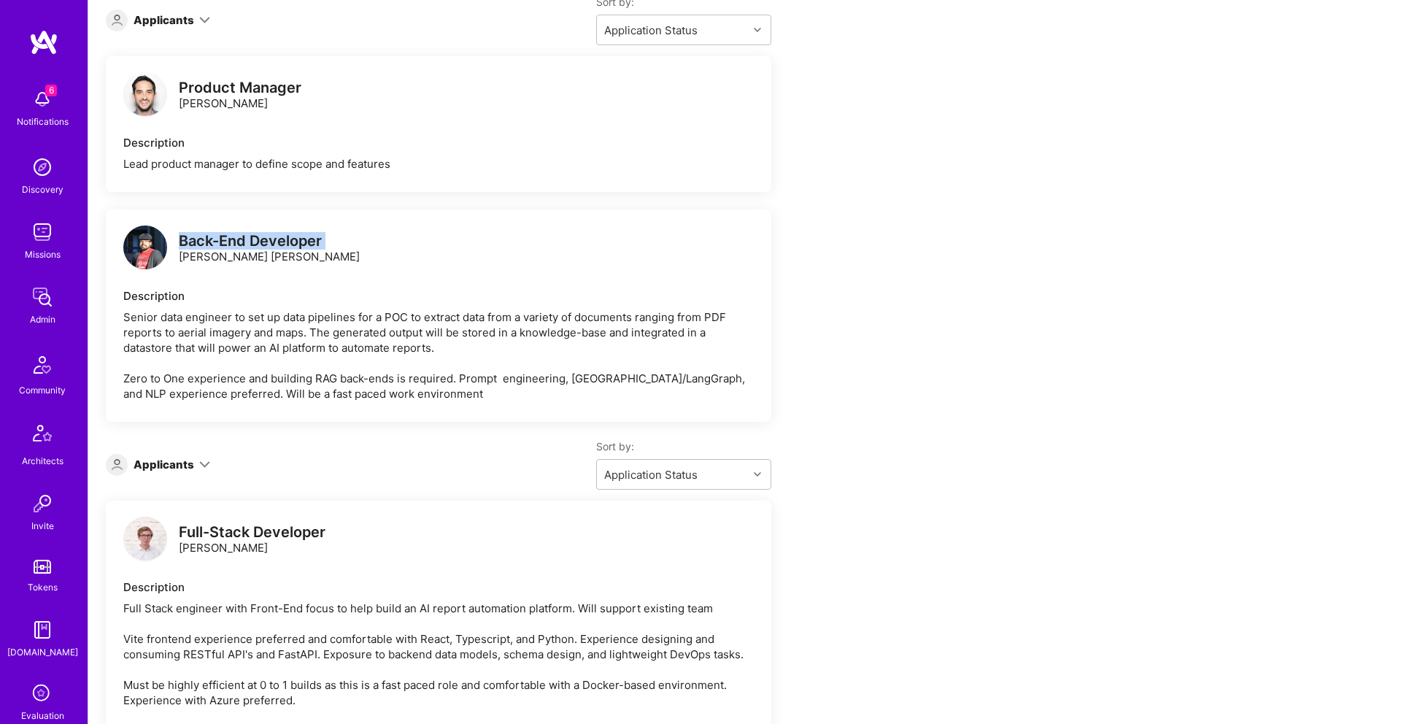
scroll to position [818, 0]
click at [255, 266] on div "Back-End Developer Kumaraguru Periyasamy Kanthasamy" at bounding box center [269, 251] width 181 height 31
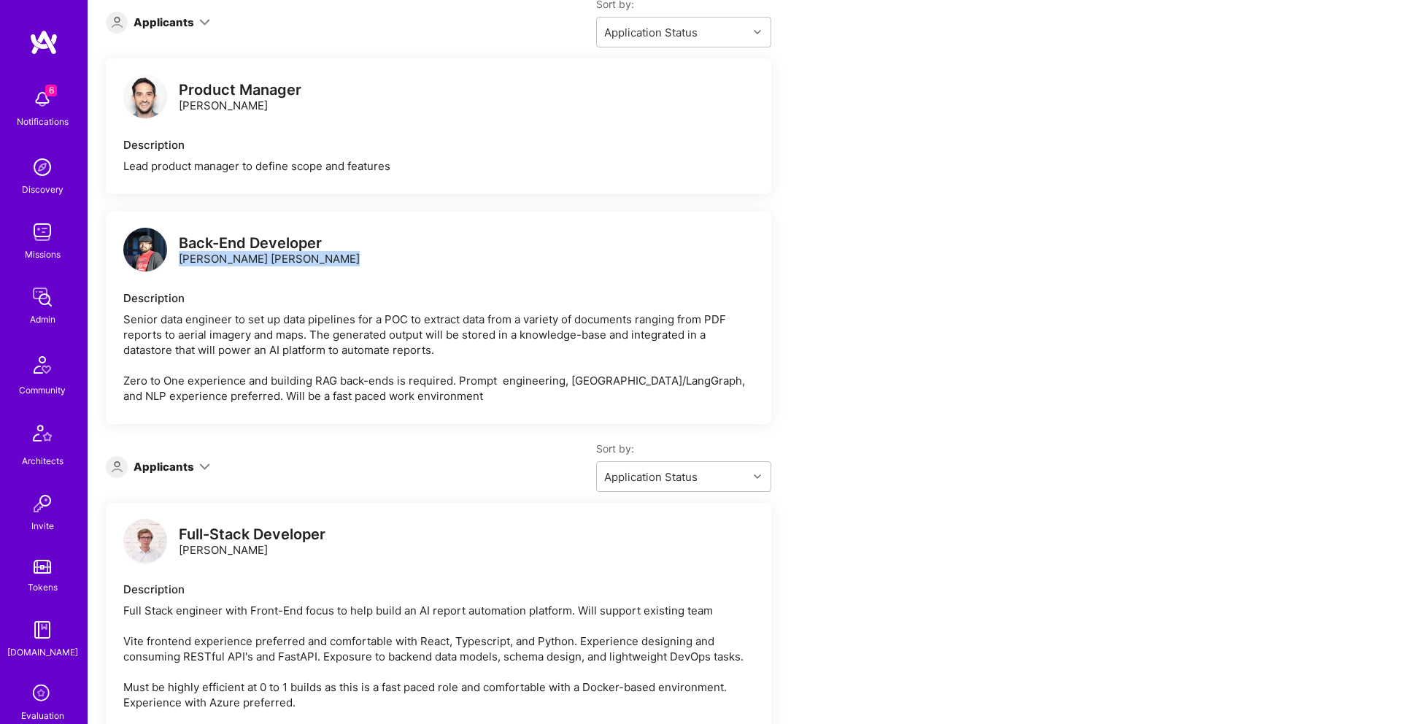
click at [255, 266] on div "Back-End Developer Kumaraguru Periyasamy Kanthasamy" at bounding box center [269, 251] width 181 height 31
click at [225, 542] on div "Full-Stack Developer" at bounding box center [252, 534] width 147 height 15
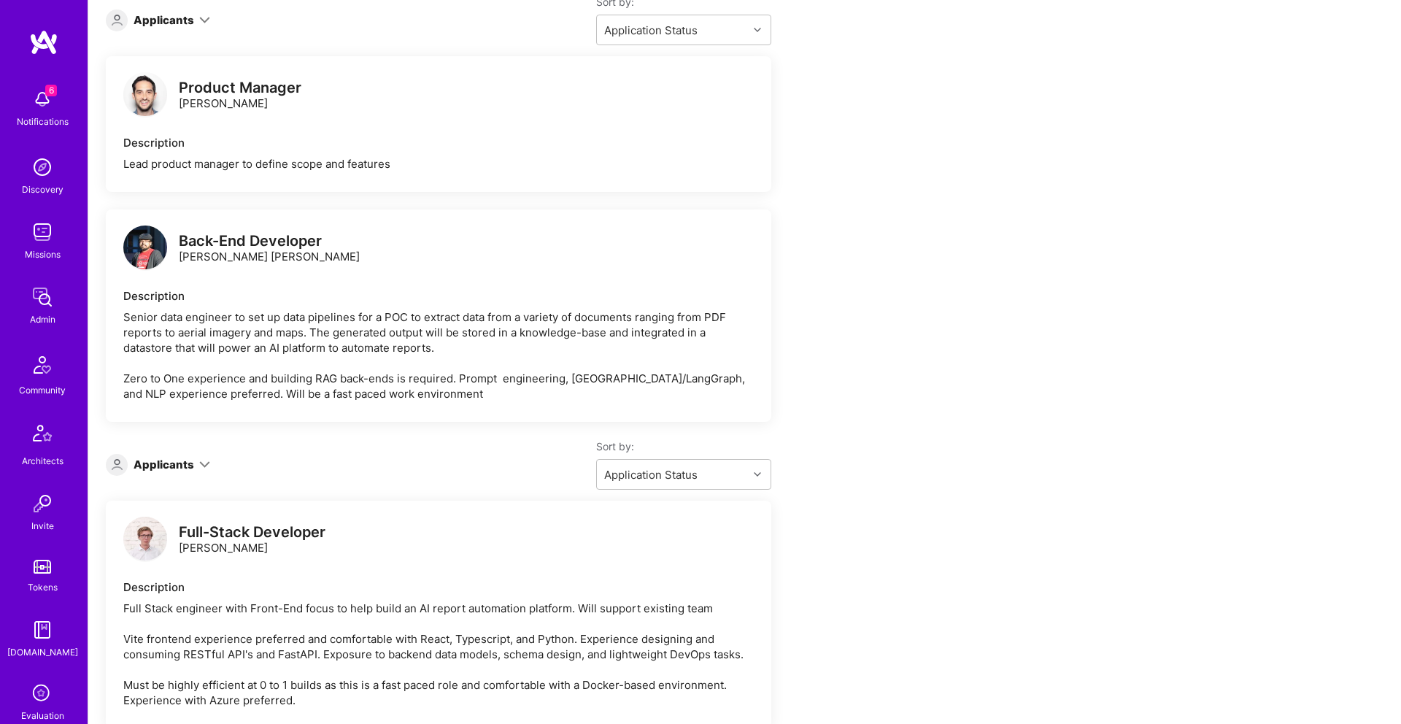
click at [246, 555] on div "Full-Stack Developer Patryk Pawłowski" at bounding box center [252, 540] width 147 height 31
click at [245, 555] on div "Full-Stack Developer Patryk Pawłowski" at bounding box center [252, 540] width 147 height 31
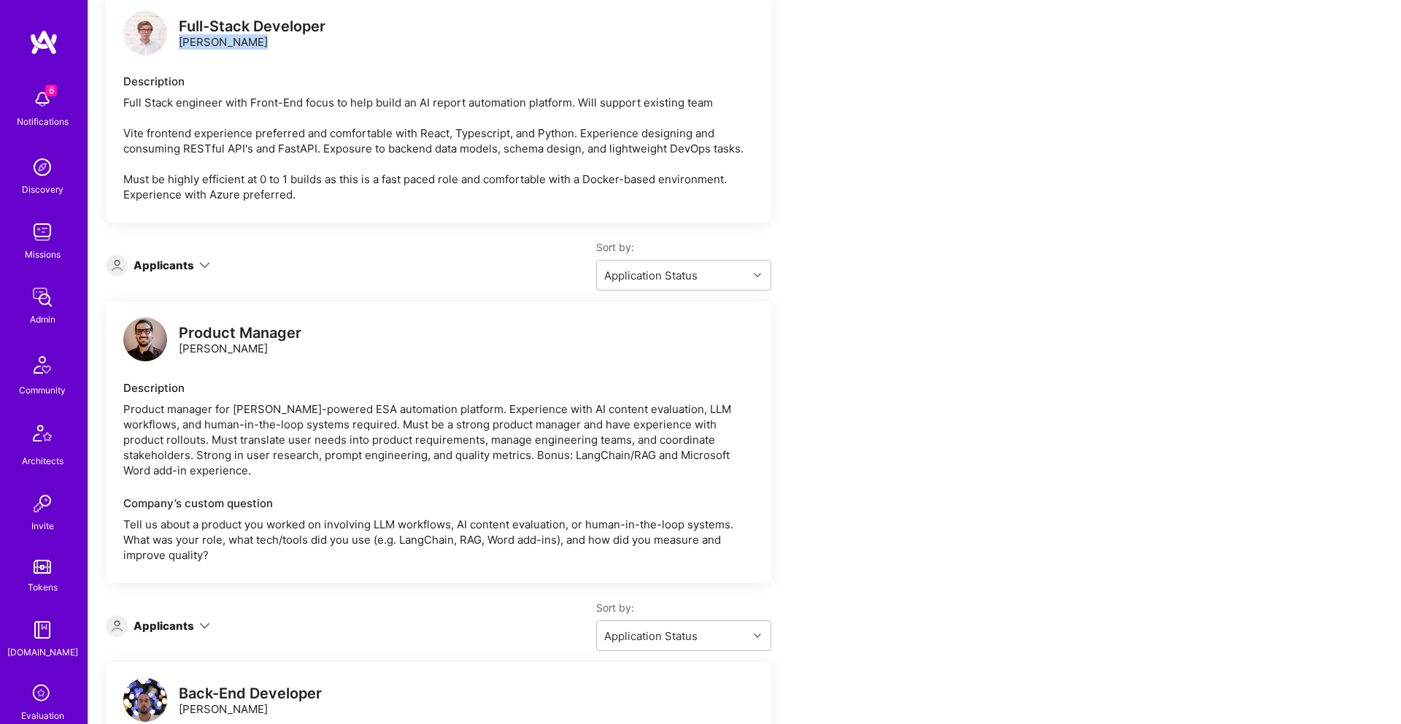
scroll to position [1323, 0]
click at [273, 344] on div "Product Manager" at bounding box center [240, 335] width 123 height 15
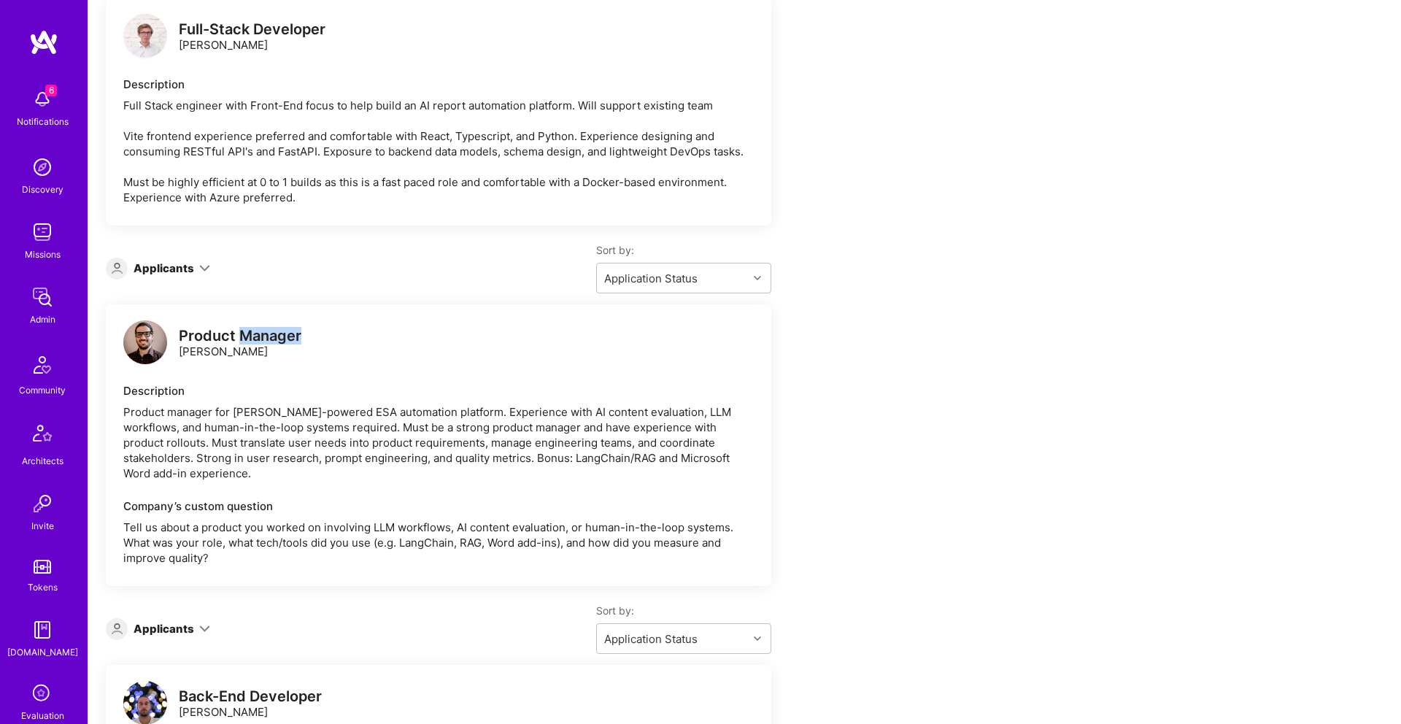
click at [273, 344] on div "Product Manager" at bounding box center [240, 335] width 123 height 15
click at [223, 359] on div "Product Manager Cyrus Eslamian" at bounding box center [240, 343] width 123 height 31
click at [222, 359] on div "Product Manager Cyrus Eslamian" at bounding box center [240, 343] width 123 height 31
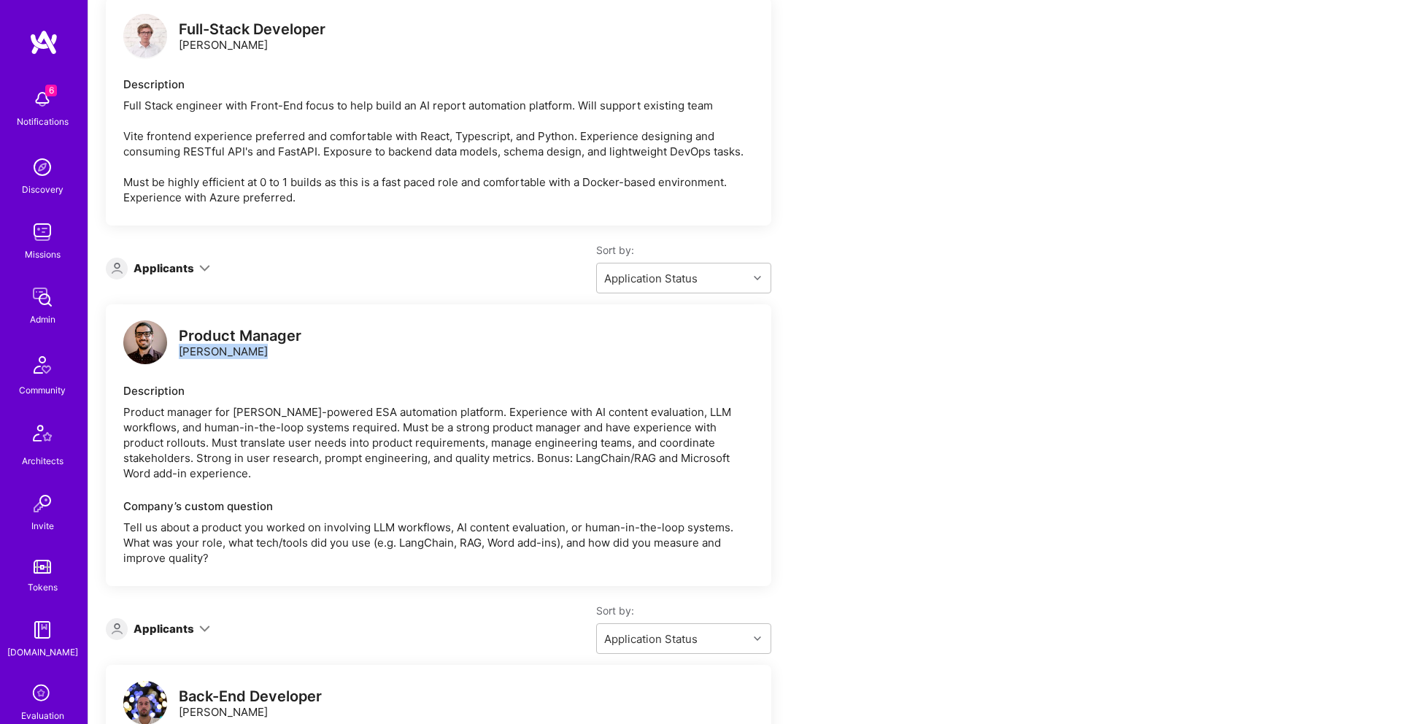
click at [222, 359] on div "Product Manager Cyrus Eslamian" at bounding box center [240, 343] width 123 height 31
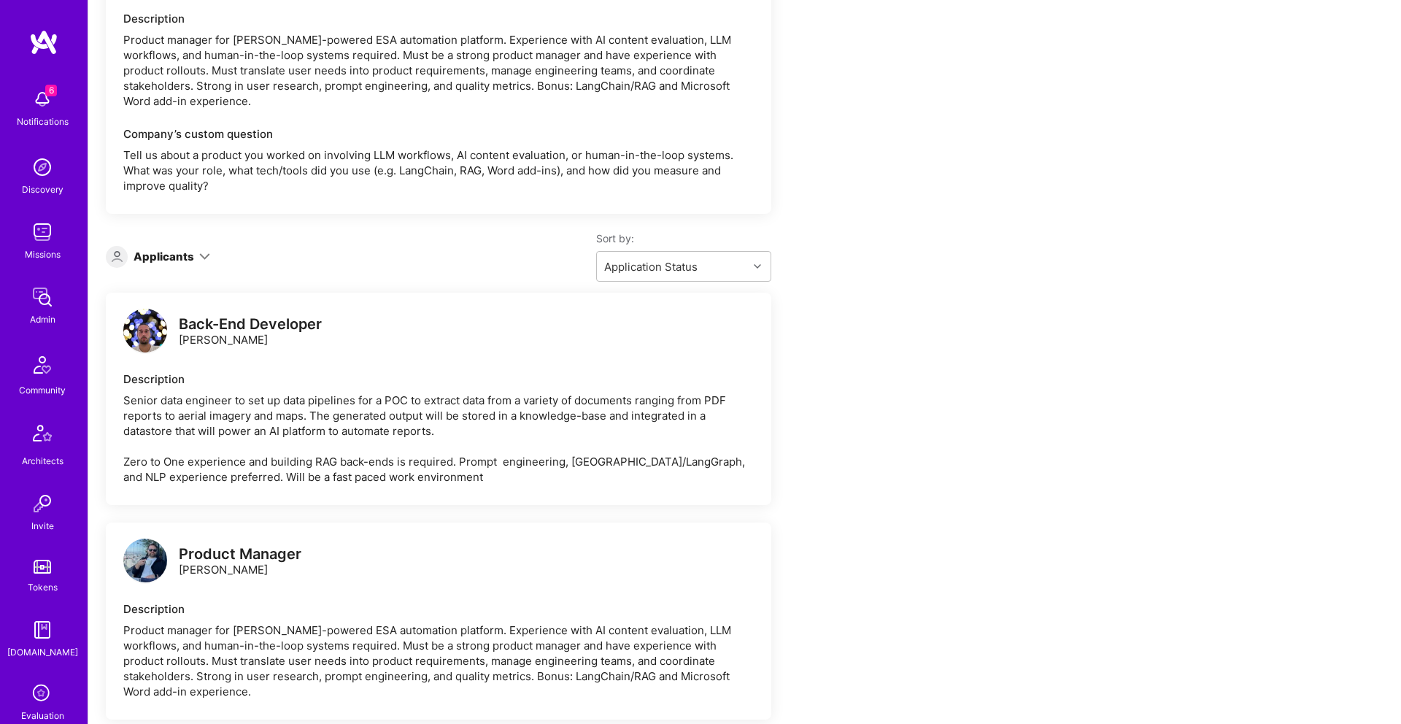
scroll to position [1704, 0]
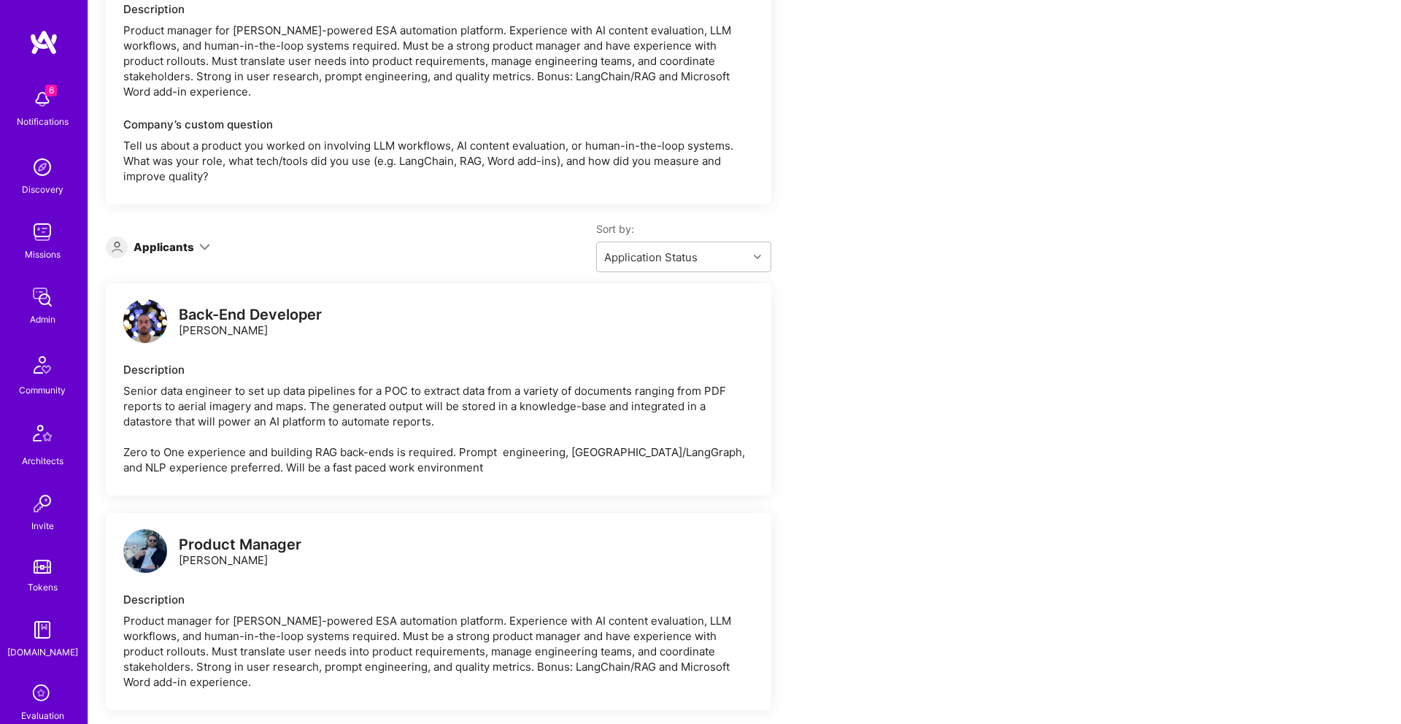
click at [250, 323] on div "Back-End Developer" at bounding box center [250, 314] width 143 height 15
click at [227, 338] on div "Back-End Developer Daniel Usvyat" at bounding box center [250, 322] width 143 height 31
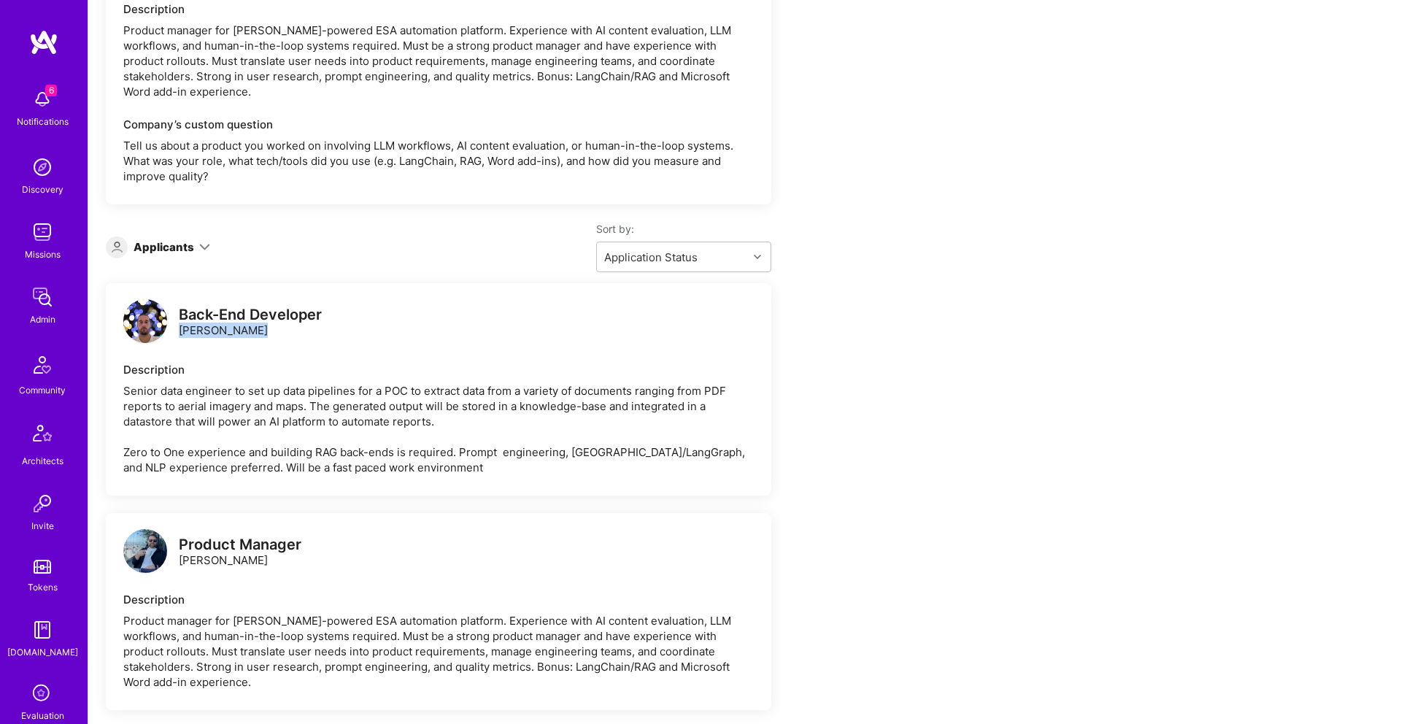
click at [228, 338] on div "Back-End Developer Daniel Usvyat" at bounding box center [250, 322] width 143 height 31
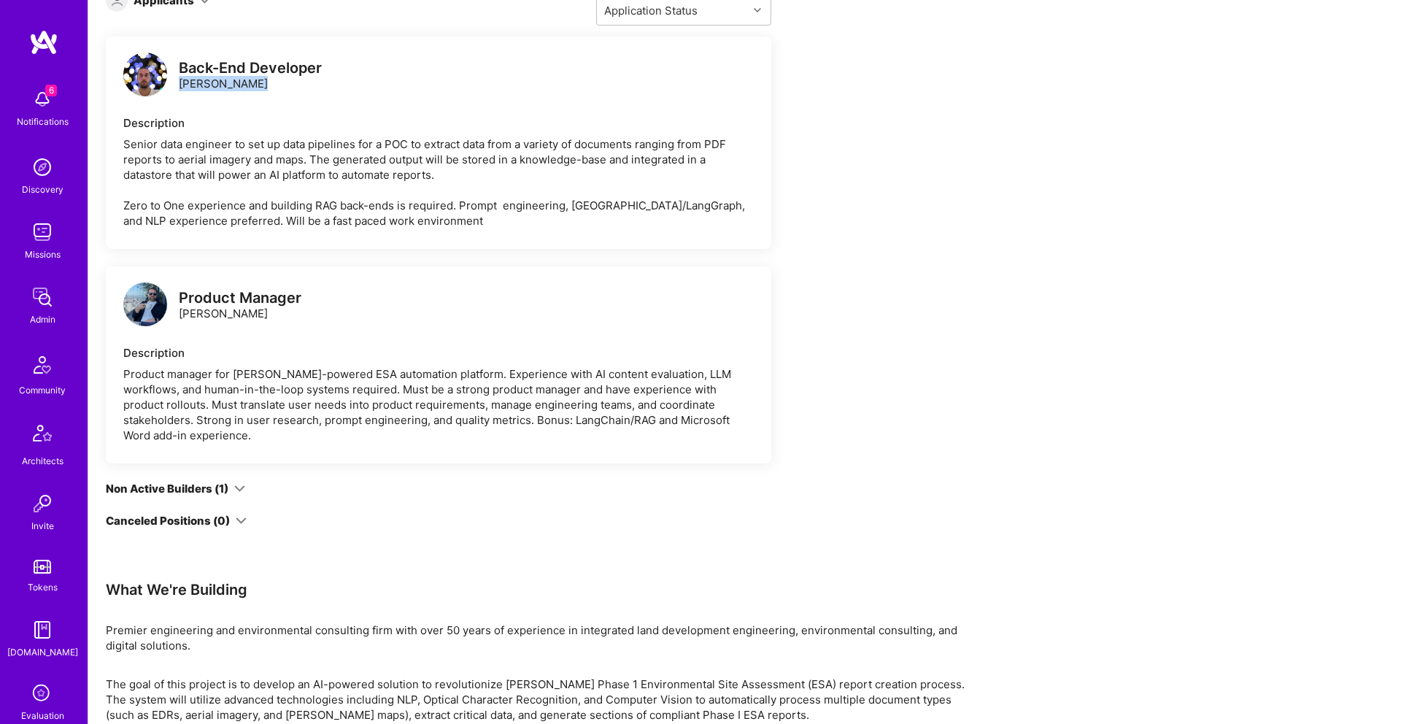
scroll to position [1943, 0]
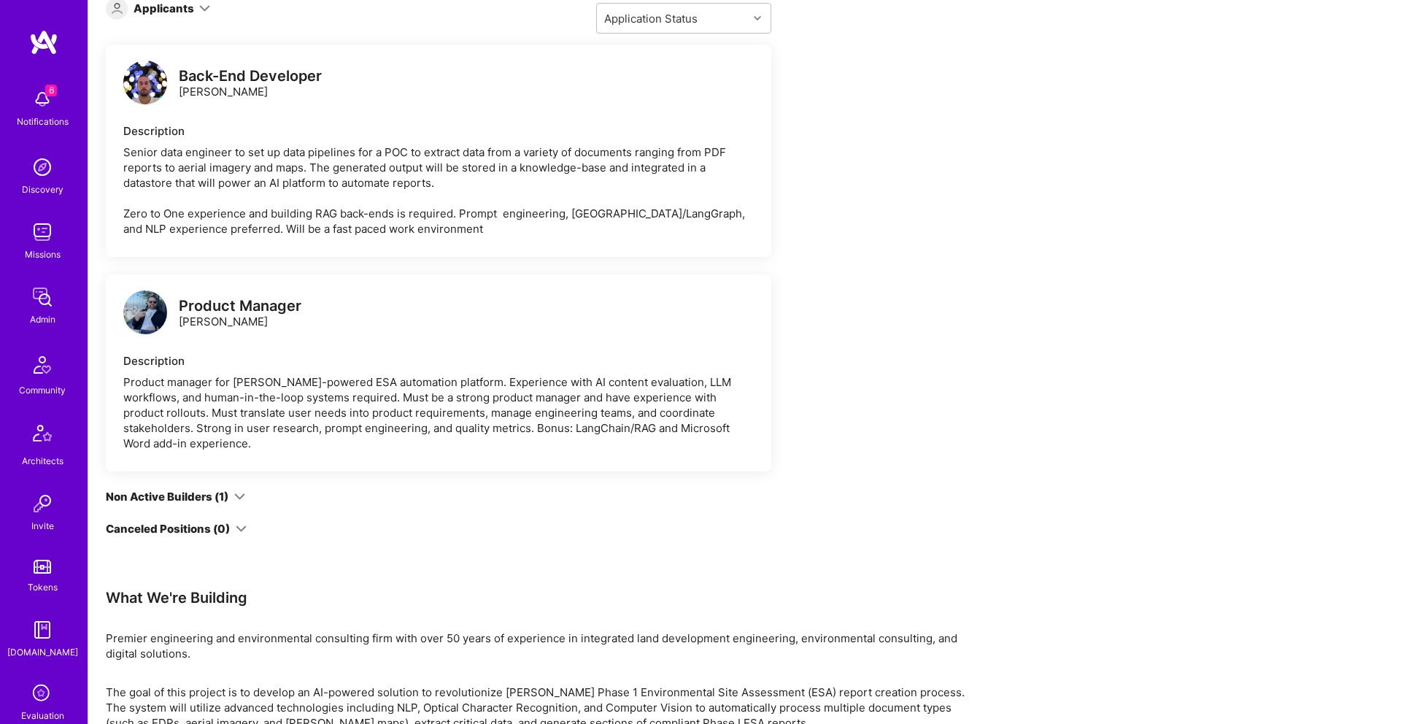
click at [228, 329] on div "Product Manager Jeremy Belcher" at bounding box center [240, 313] width 123 height 31
click at [243, 314] on div "Product Manager" at bounding box center [240, 305] width 123 height 15
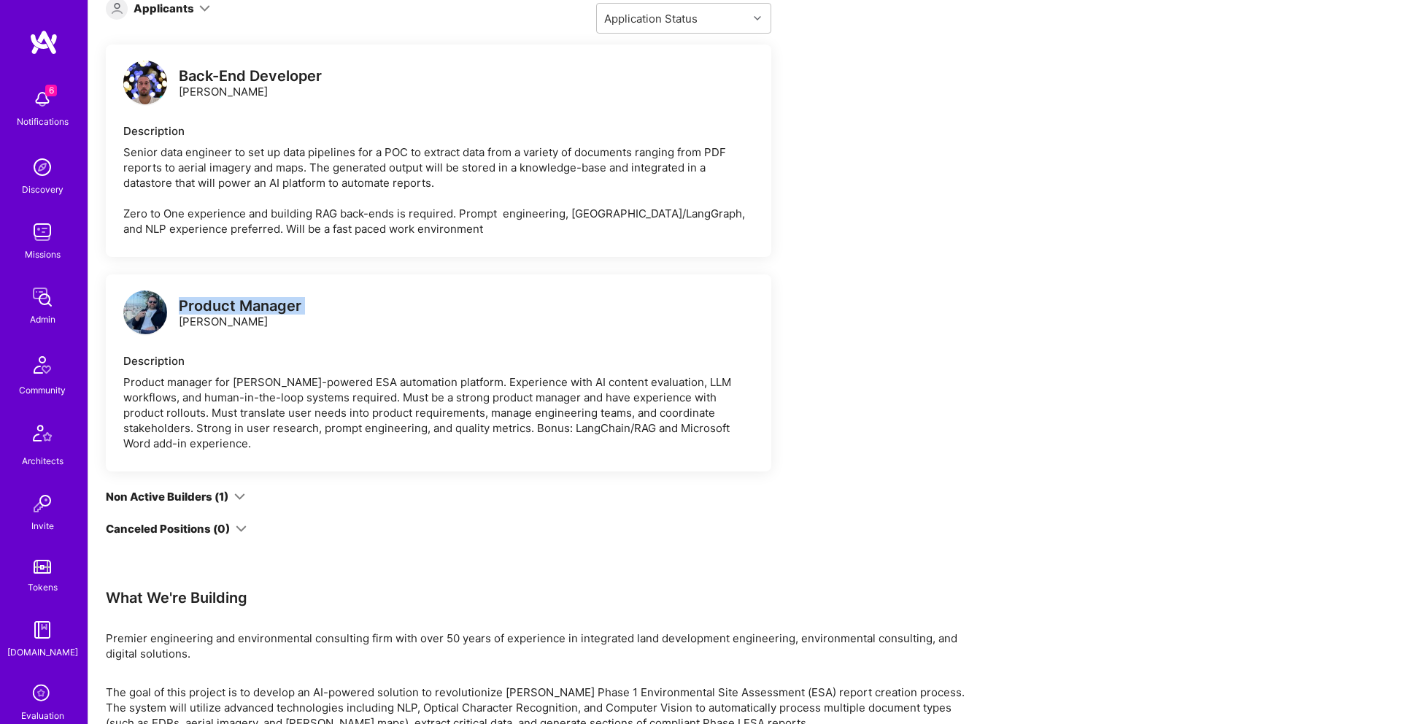
click at [243, 314] on div "Product Manager" at bounding box center [240, 305] width 123 height 15
click at [206, 329] on div "Product Manager Jeremy Belcher" at bounding box center [240, 313] width 123 height 31
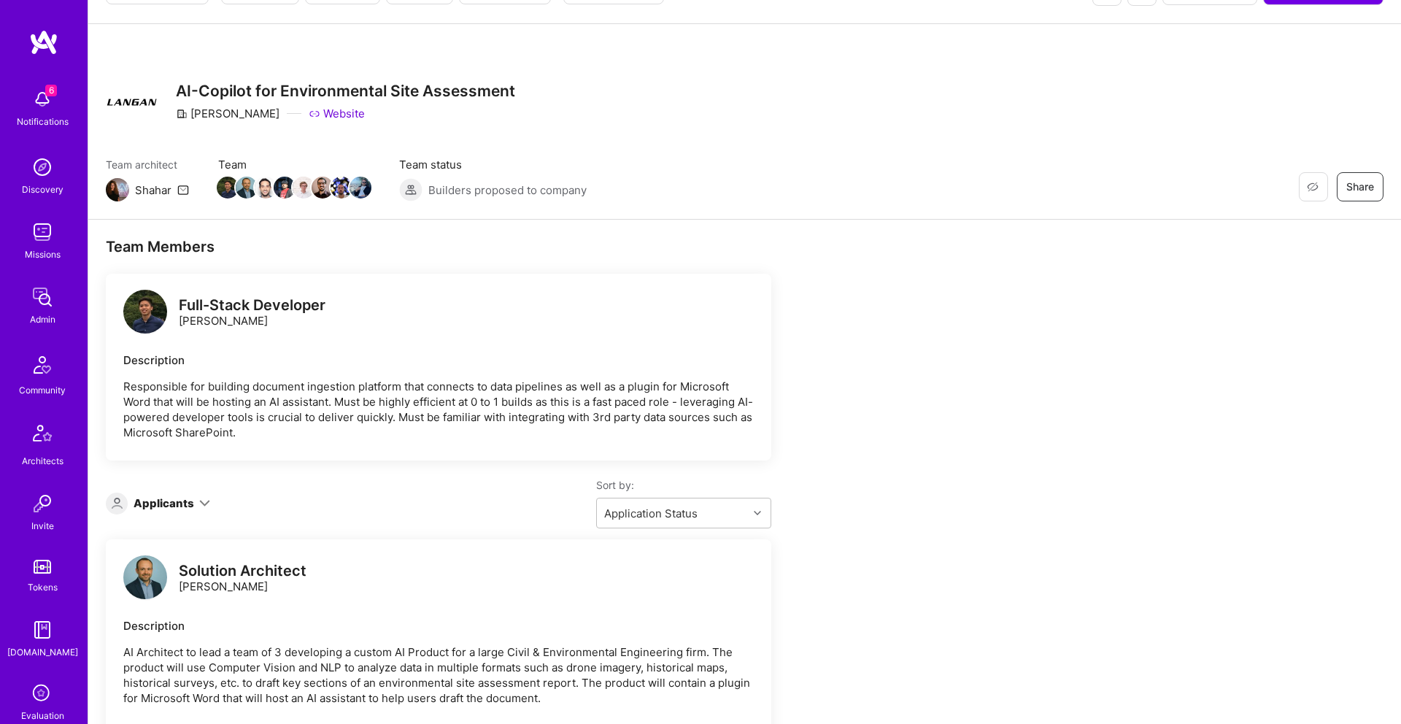
scroll to position [0, 0]
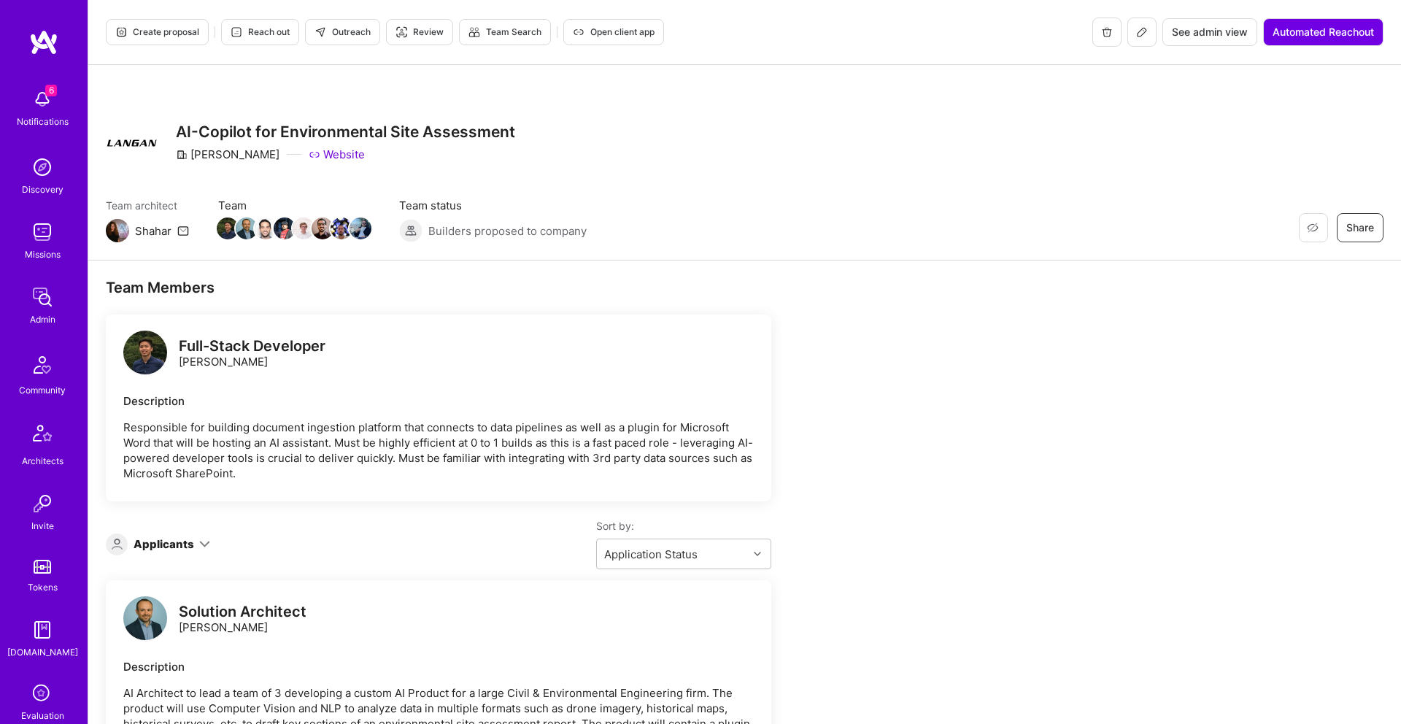
click at [275, 126] on h3 "AI-Copilot for Environmental Site Assessment" at bounding box center [345, 132] width 339 height 18
click at [45, 310] on img at bounding box center [42, 296] width 29 height 29
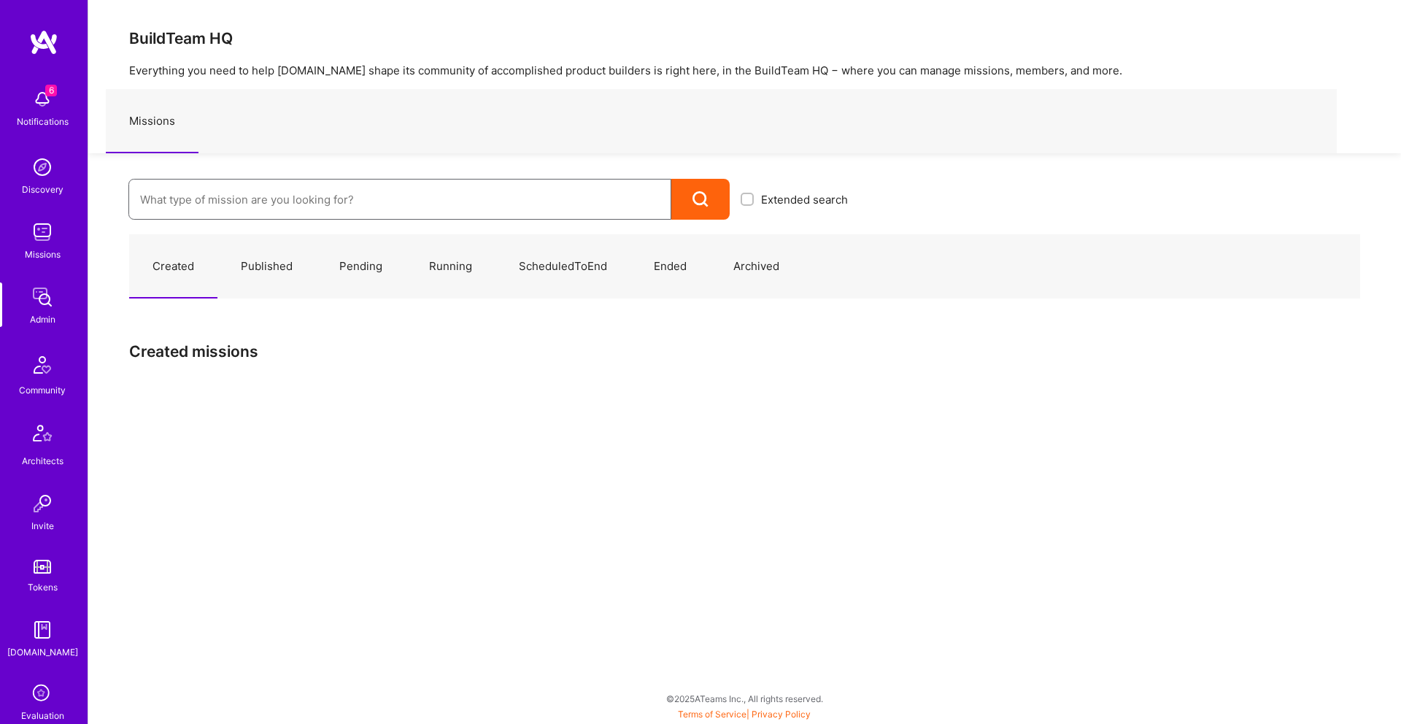
click at [280, 207] on input at bounding box center [400, 199] width 520 height 37
type input "Kraken"
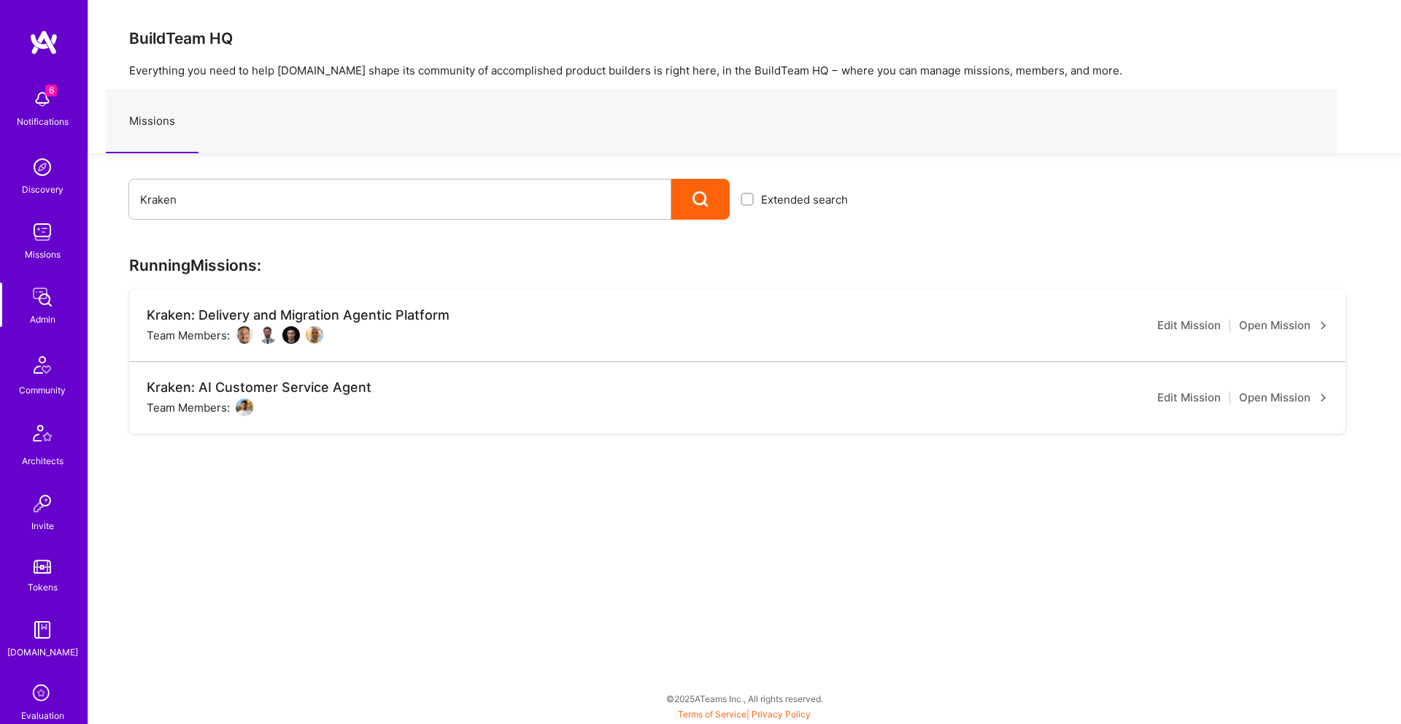
click at [242, 408] on img at bounding box center [245, 407] width 18 height 18
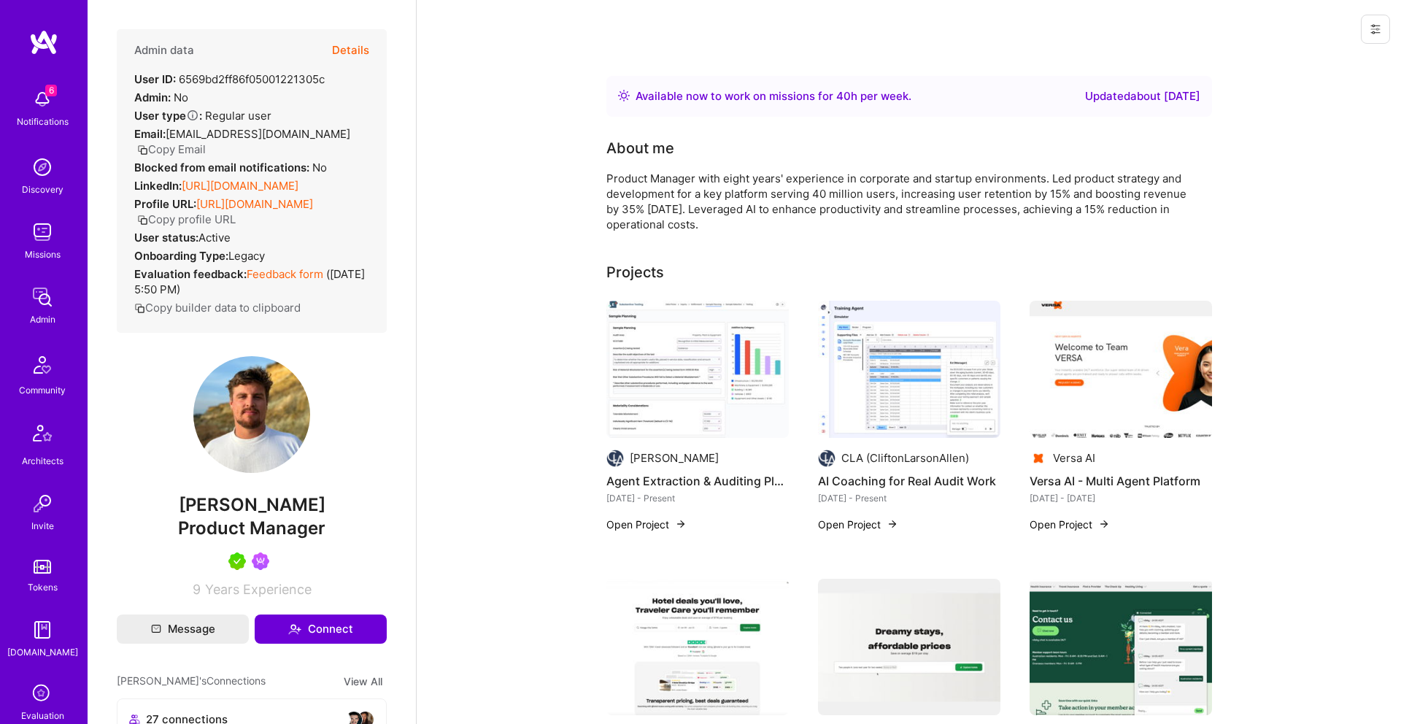
click at [255, 538] on span "Product Manager" at bounding box center [251, 527] width 147 height 21
click at [256, 538] on span "Product Manager" at bounding box center [251, 527] width 147 height 21
click at [293, 516] on span "Brynn Chadwick" at bounding box center [252, 505] width 270 height 22
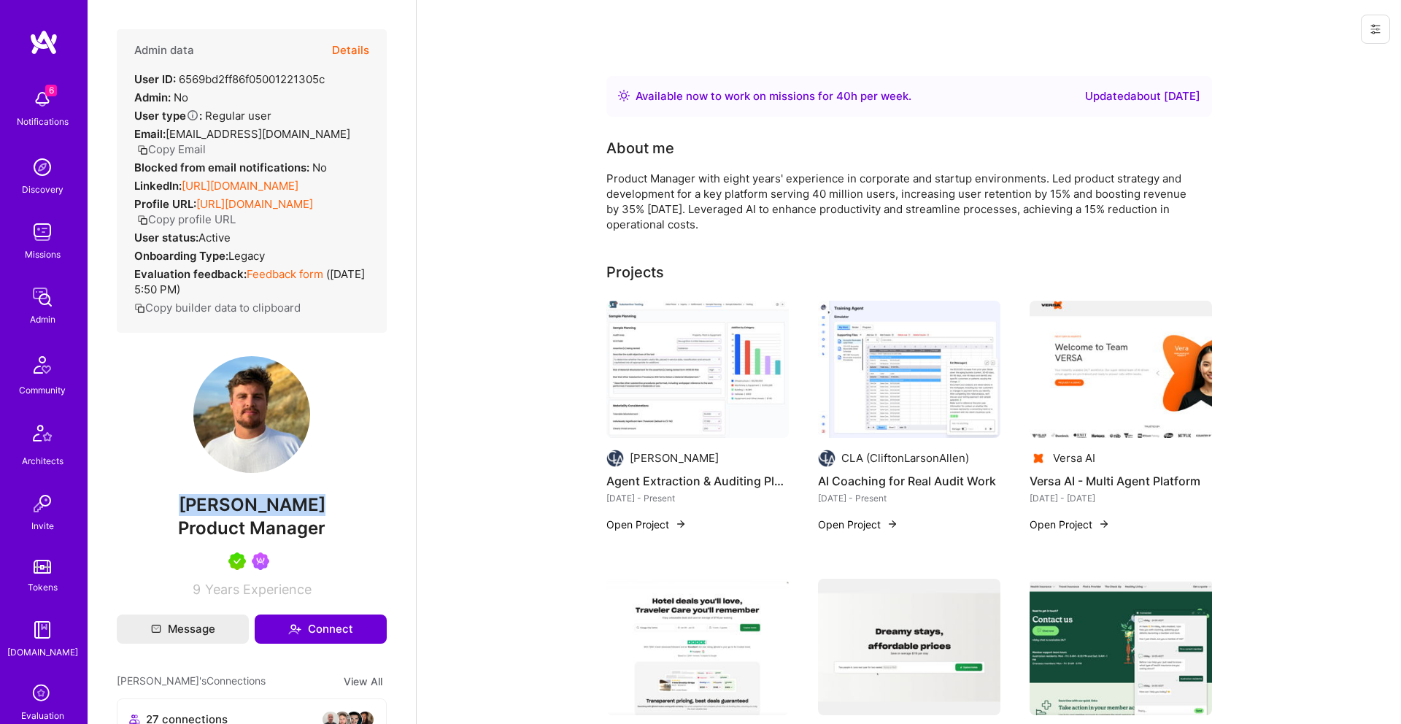
click at [293, 516] on span "Brynn Chadwick" at bounding box center [252, 505] width 270 height 22
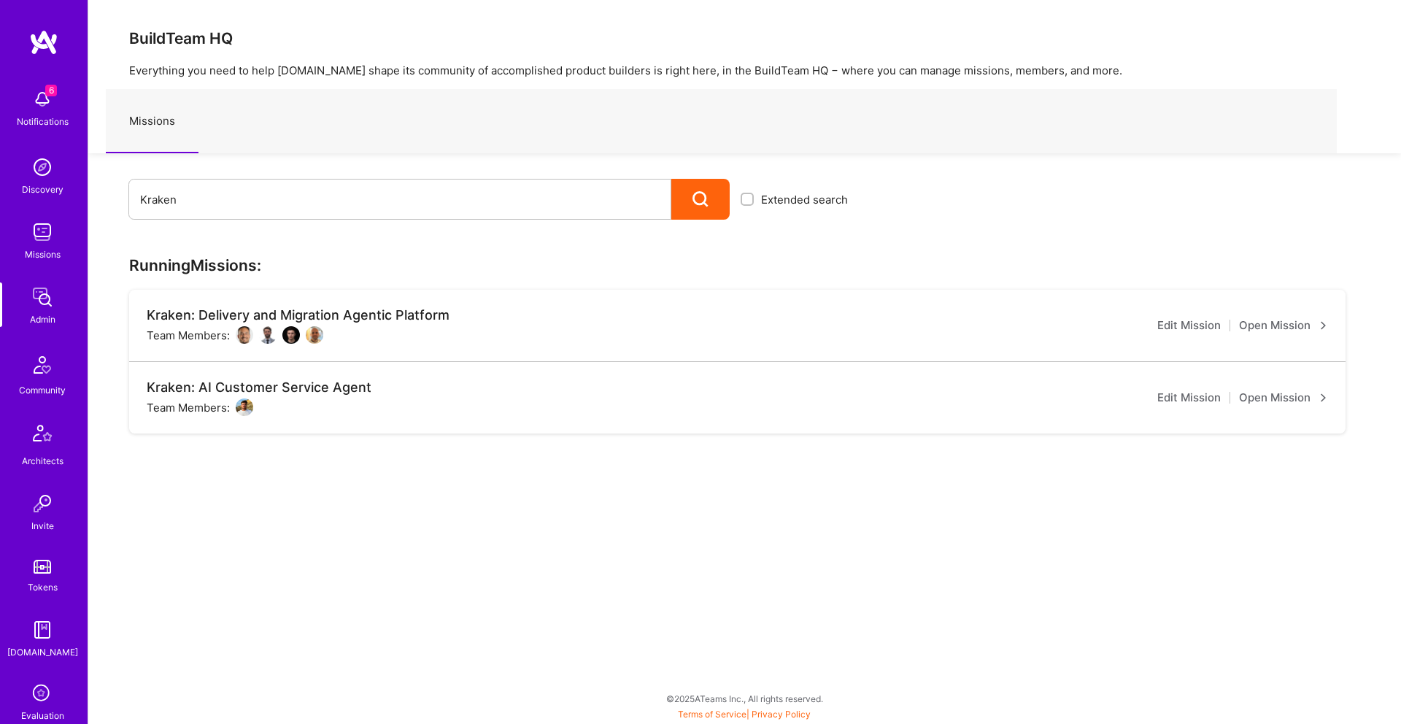
click at [1275, 322] on link "Open Mission" at bounding box center [1283, 326] width 89 height 18
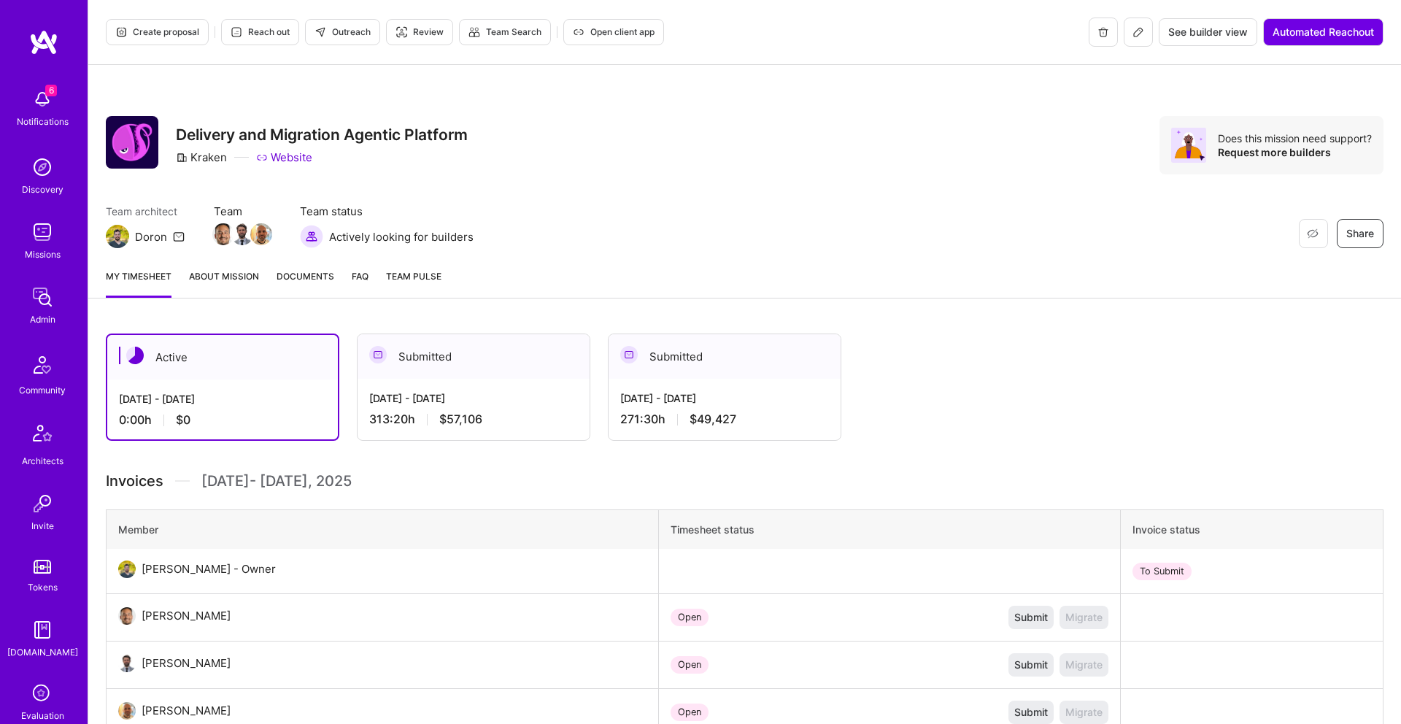
click at [217, 270] on link "About Mission" at bounding box center [224, 283] width 70 height 29
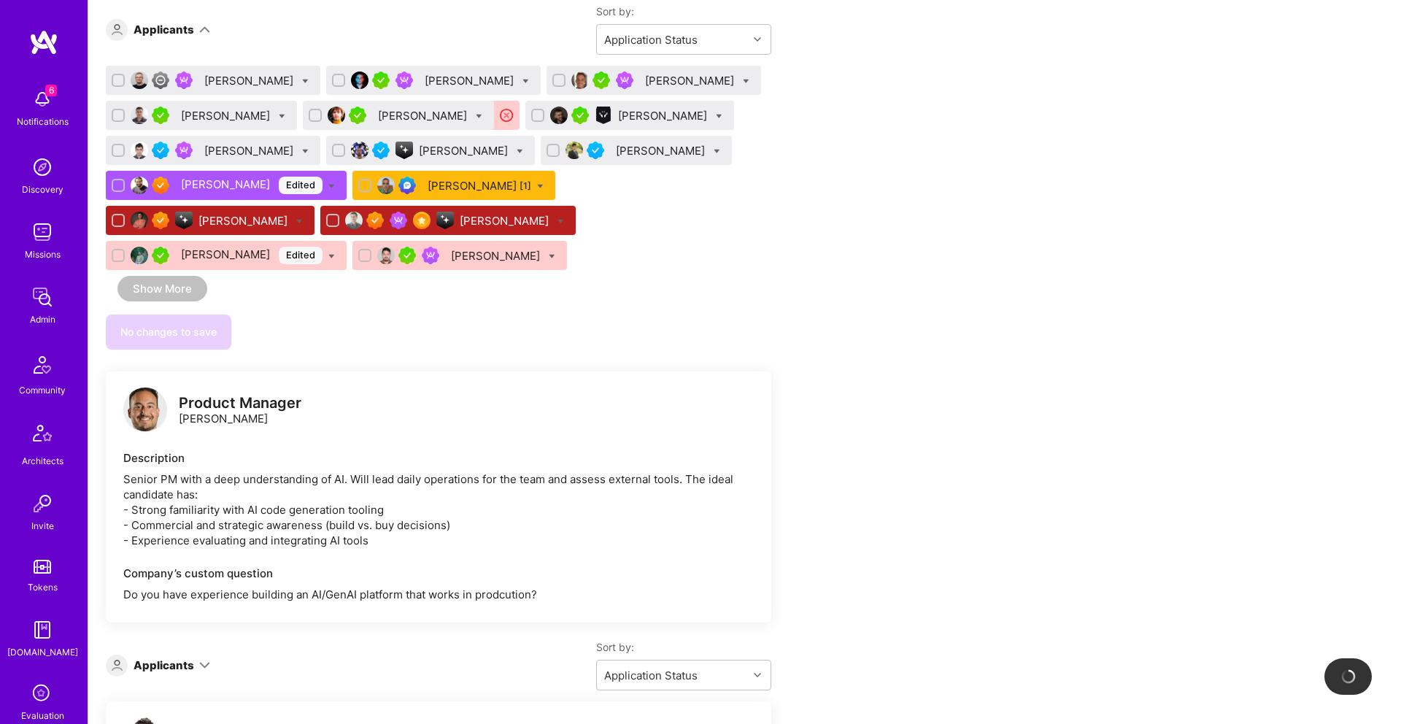
scroll to position [905, 0]
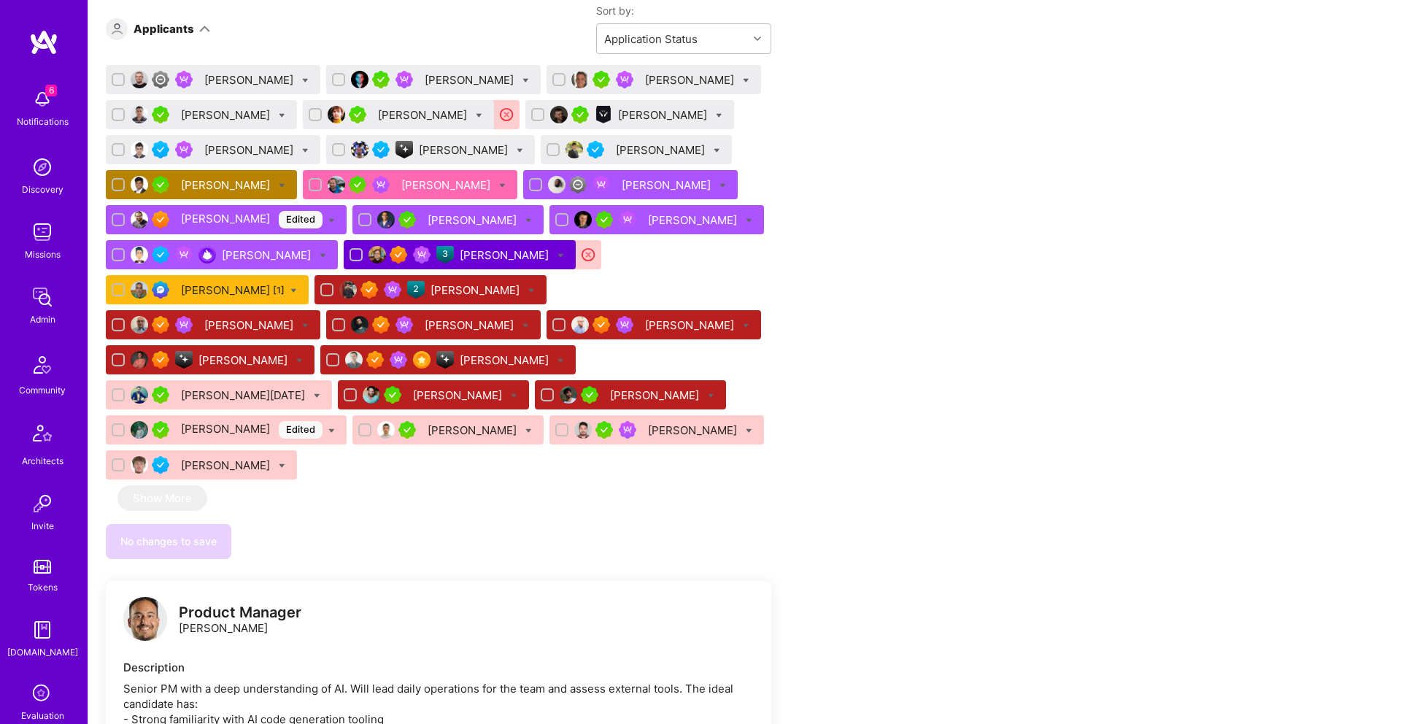
click at [233, 581] on div "Product Manager Nathaniel Meron Description Senior PM with a deep understanding…" at bounding box center [438, 706] width 665 height 251
click at [236, 605] on div "Product Manager" at bounding box center [240, 612] width 123 height 15
click at [239, 605] on div "Product Manager Nathaniel Meron" at bounding box center [240, 620] width 123 height 31
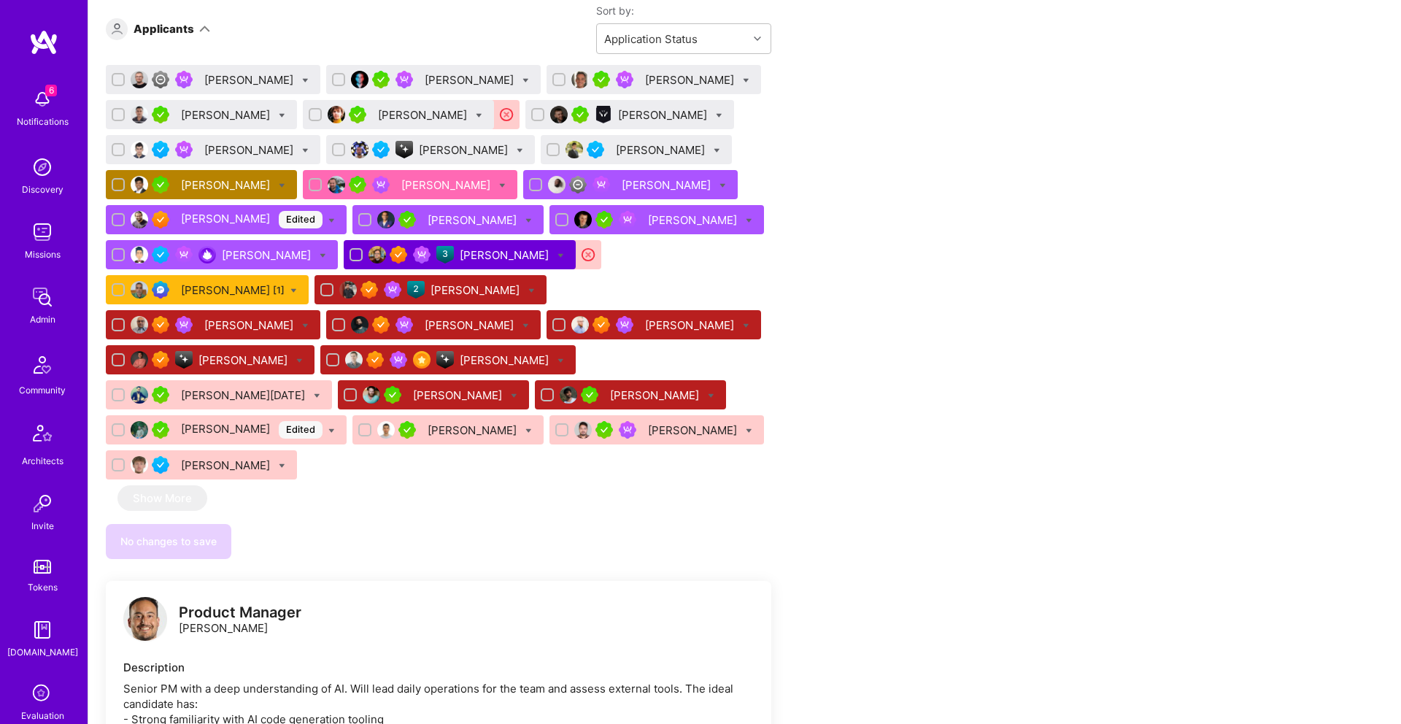
click at [239, 605] on div "Product Manager Nathaniel Meron" at bounding box center [240, 620] width 123 height 31
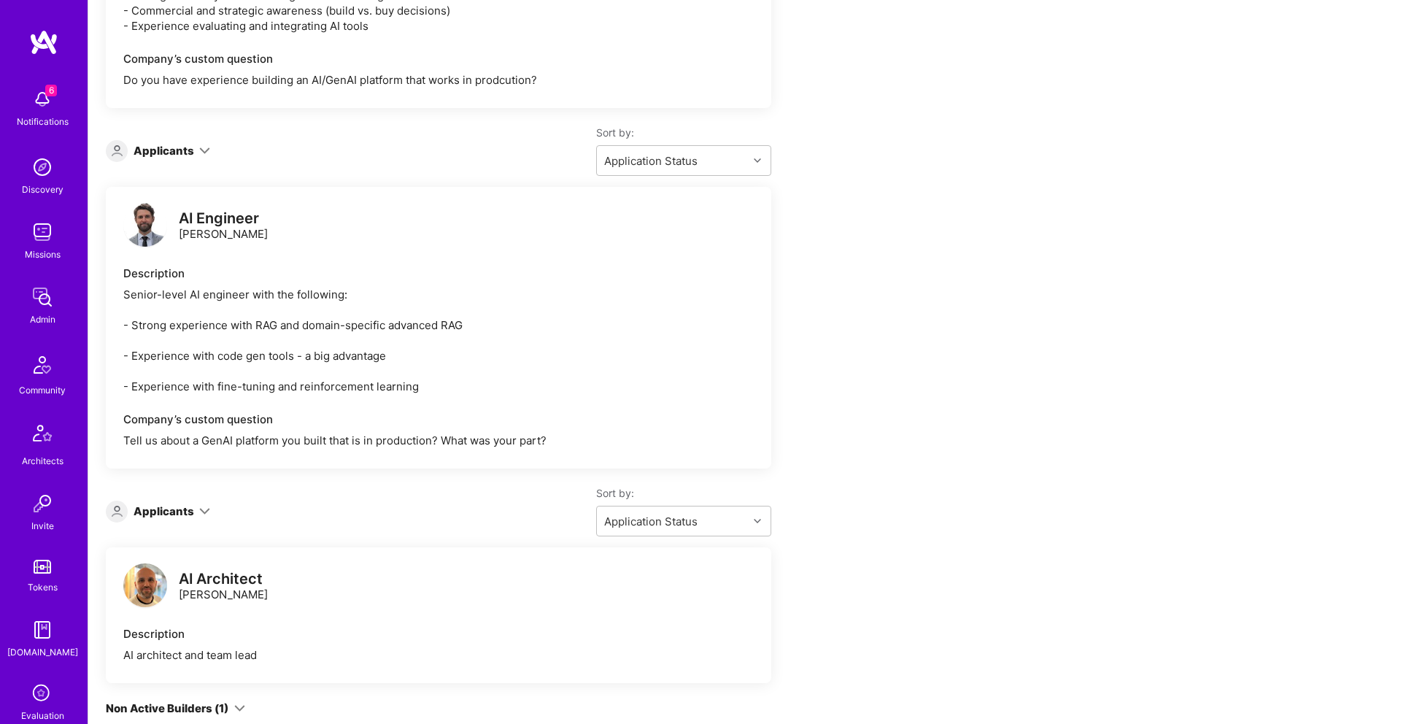
scroll to position [1627, 0]
click at [231, 212] on div "AI Engineer" at bounding box center [223, 219] width 89 height 15
click at [228, 212] on div "AI Engineer Daniel Scain" at bounding box center [223, 227] width 89 height 31
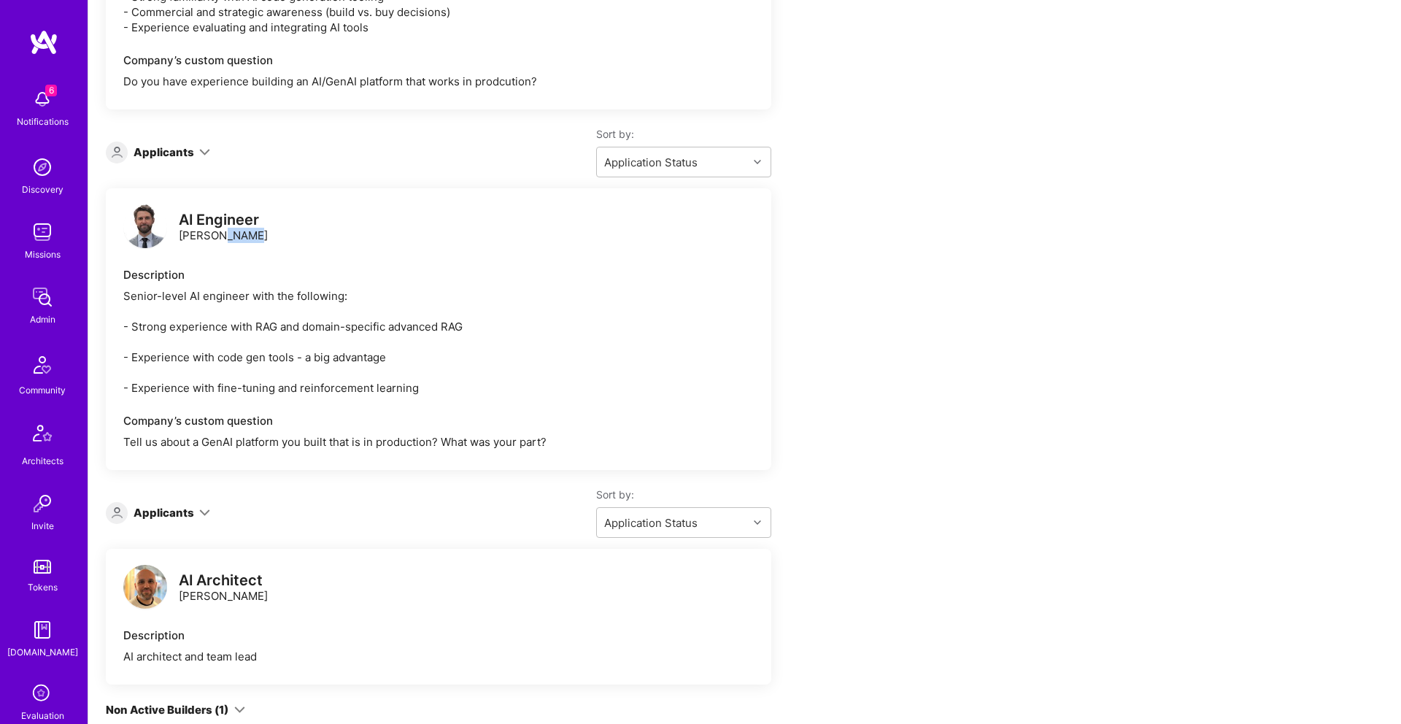
click at [228, 212] on div "AI Engineer Daniel Scain" at bounding box center [223, 227] width 89 height 31
click at [202, 573] on div "AI Architect" at bounding box center [223, 580] width 89 height 15
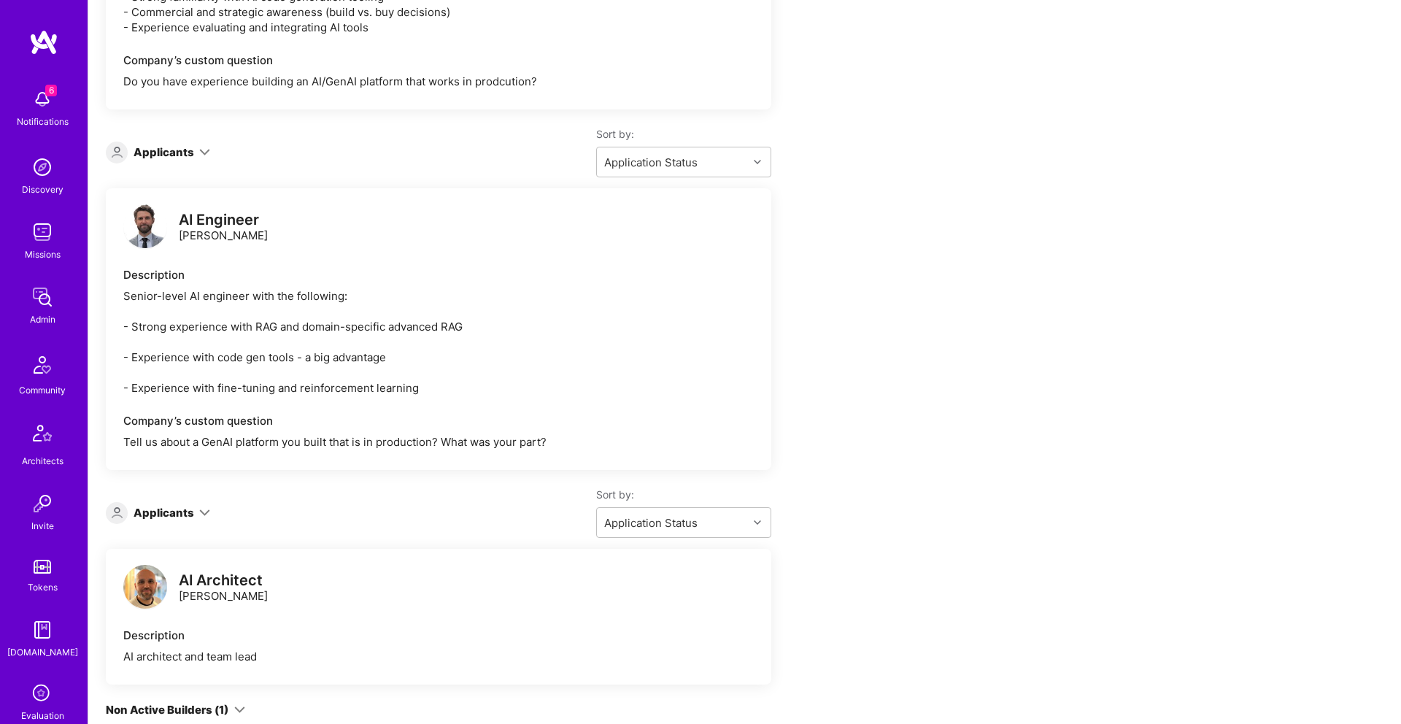
click at [206, 573] on div "AI Architect Linford Bacon" at bounding box center [223, 588] width 89 height 31
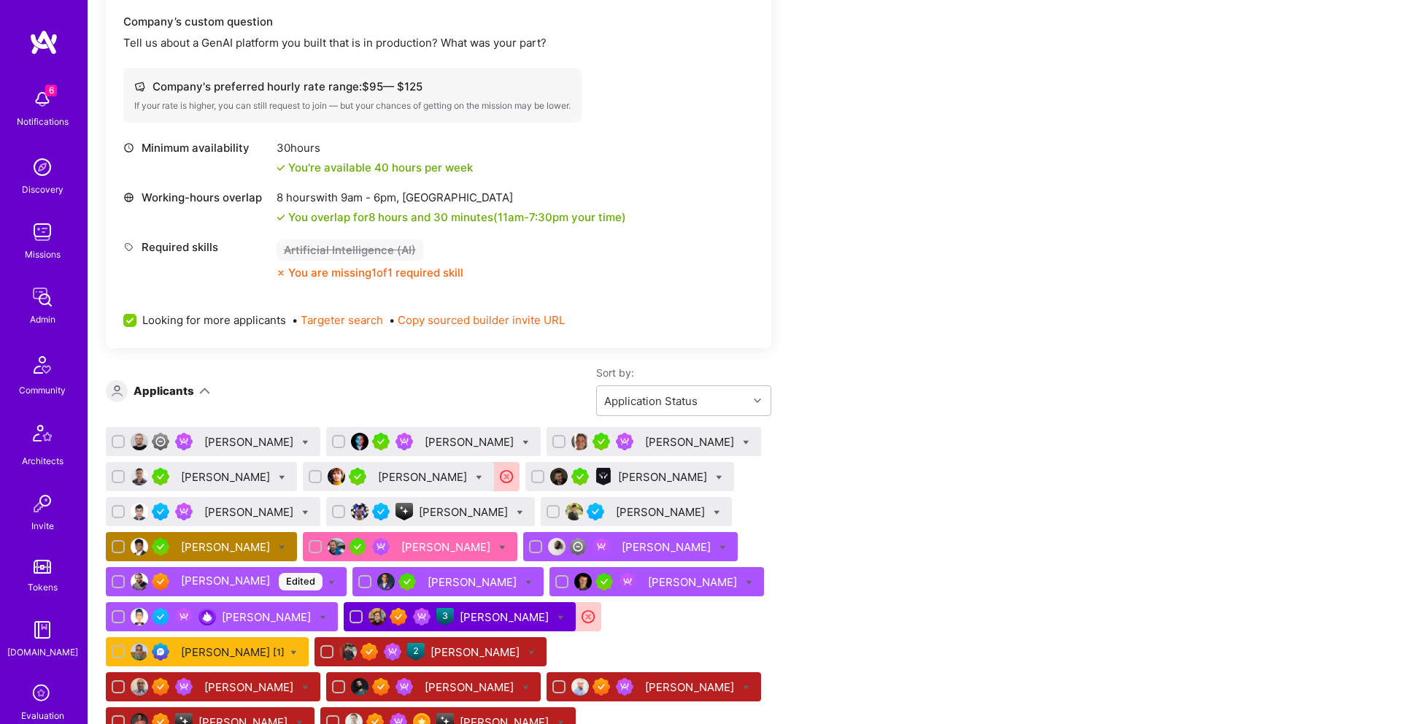
scroll to position [0, 0]
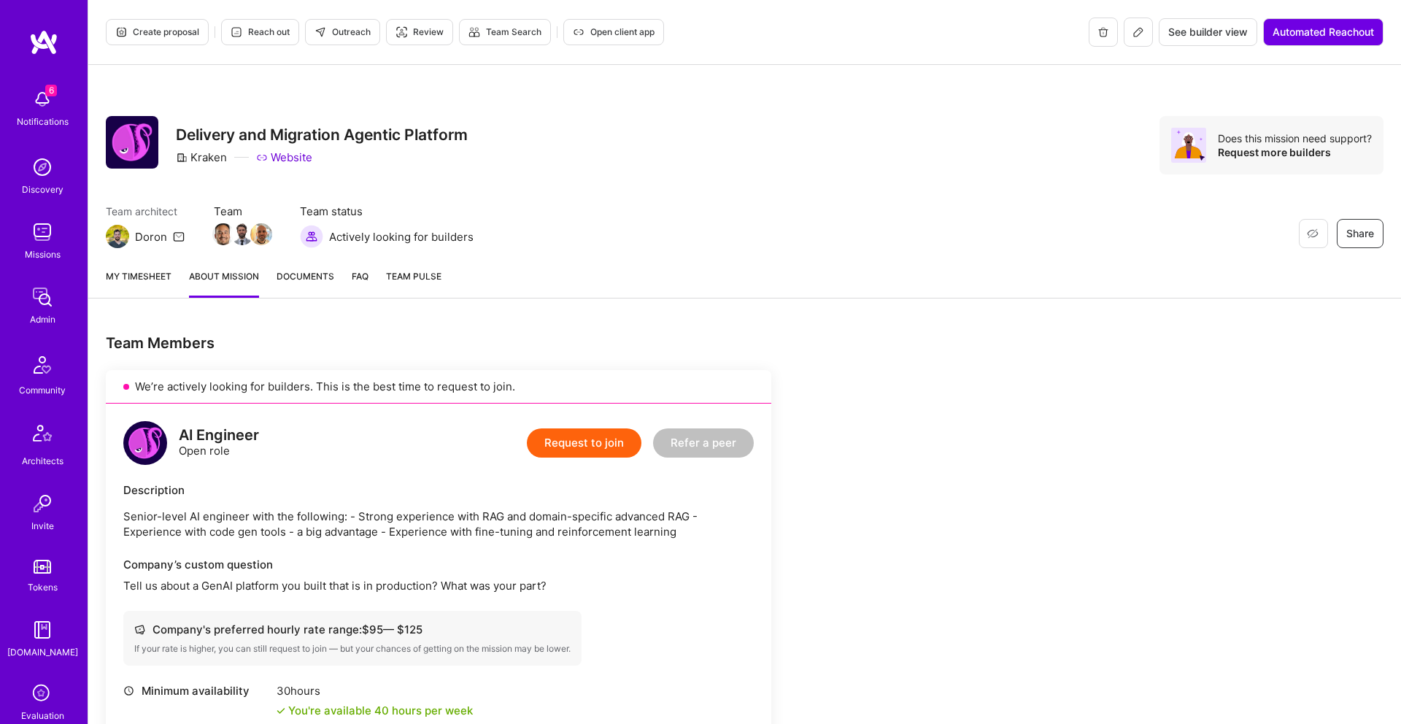
click at [289, 157] on link "Website" at bounding box center [284, 157] width 56 height 15
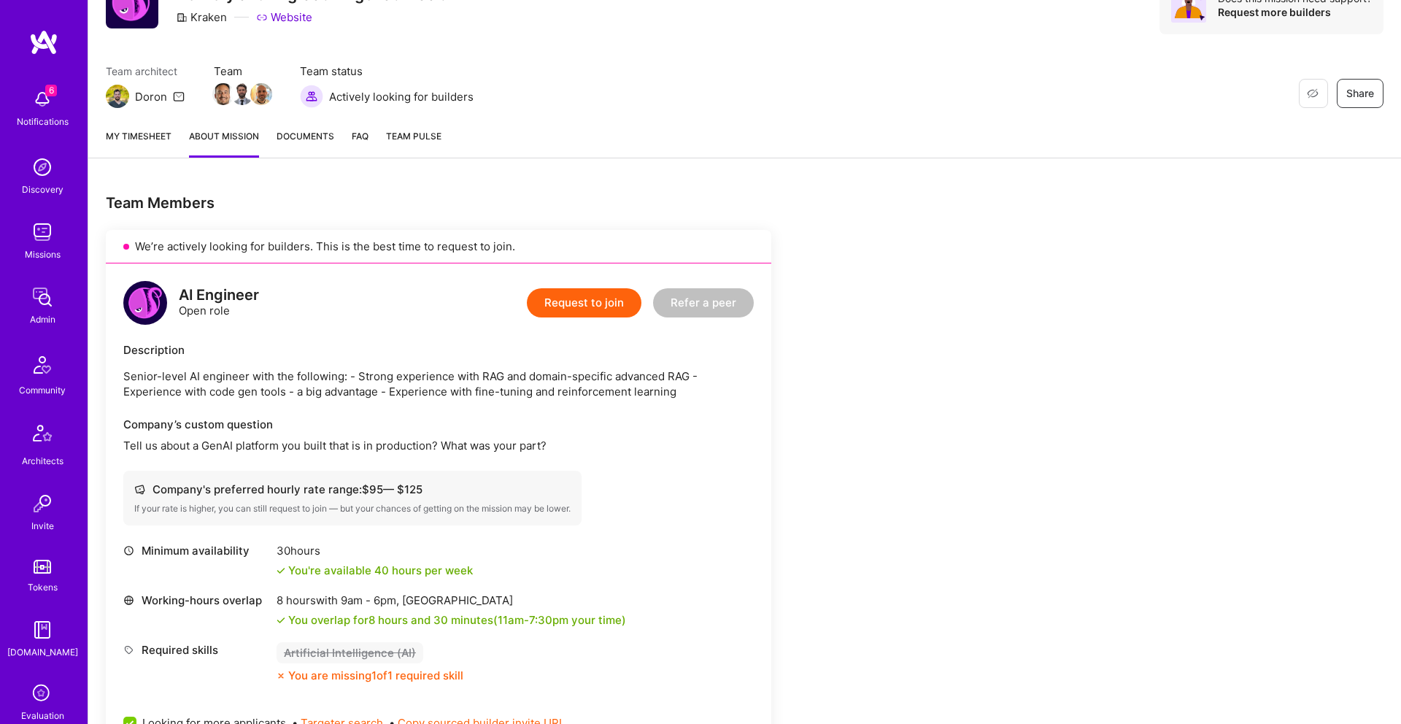
scroll to position [142, 0]
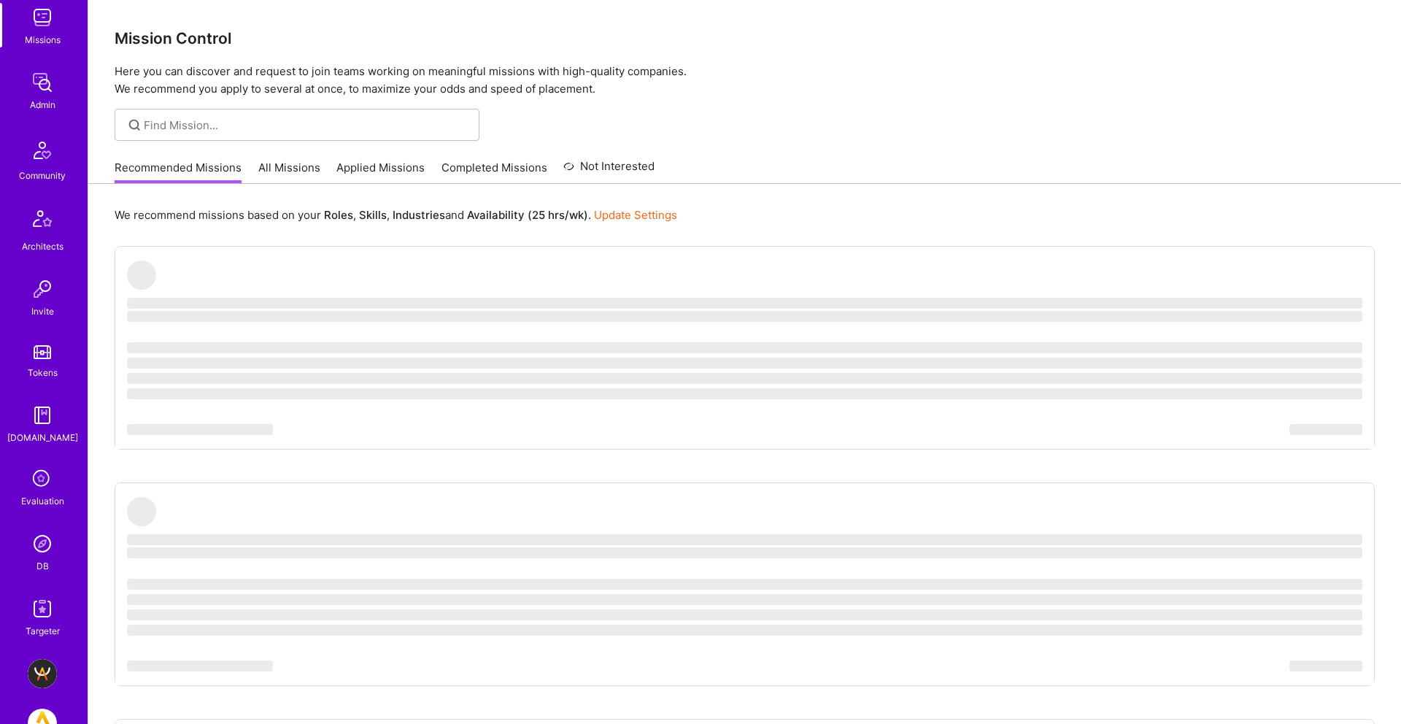
scroll to position [213, 0]
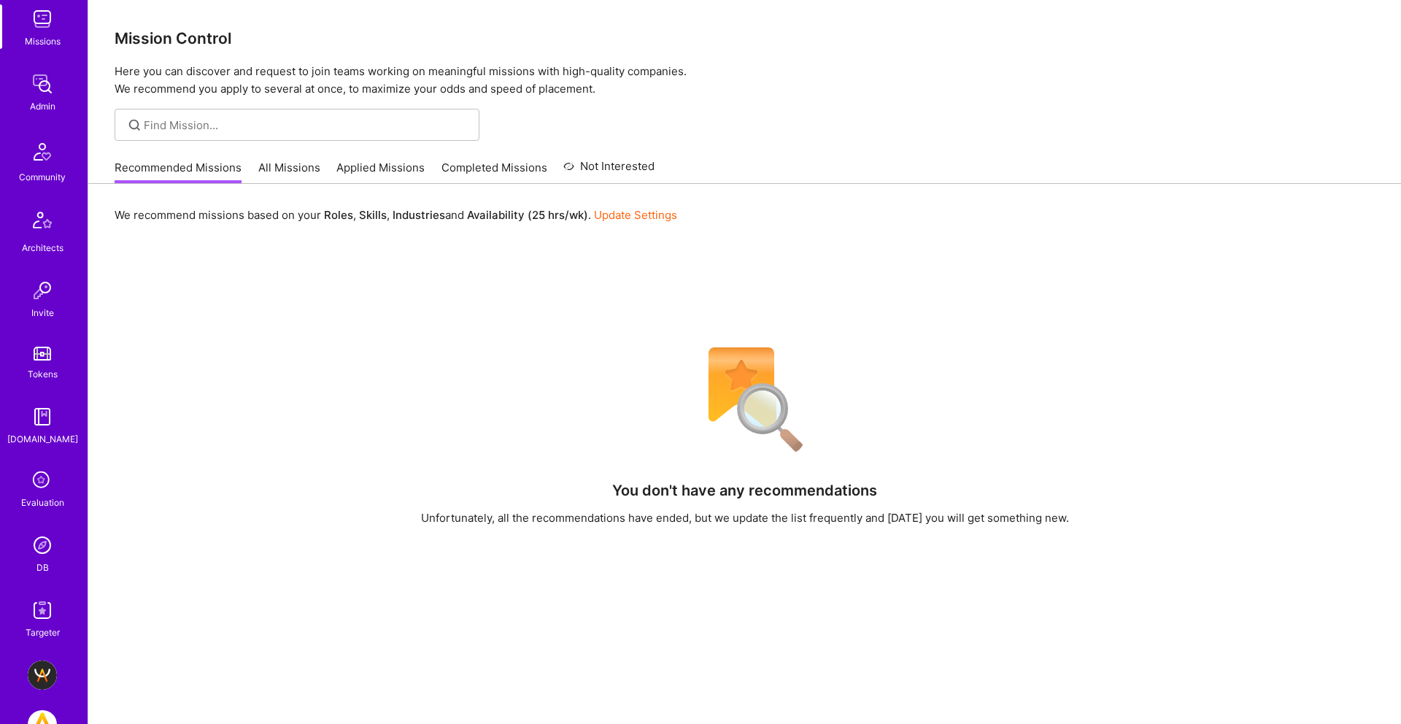
click at [45, 547] on img at bounding box center [42, 544] width 29 height 29
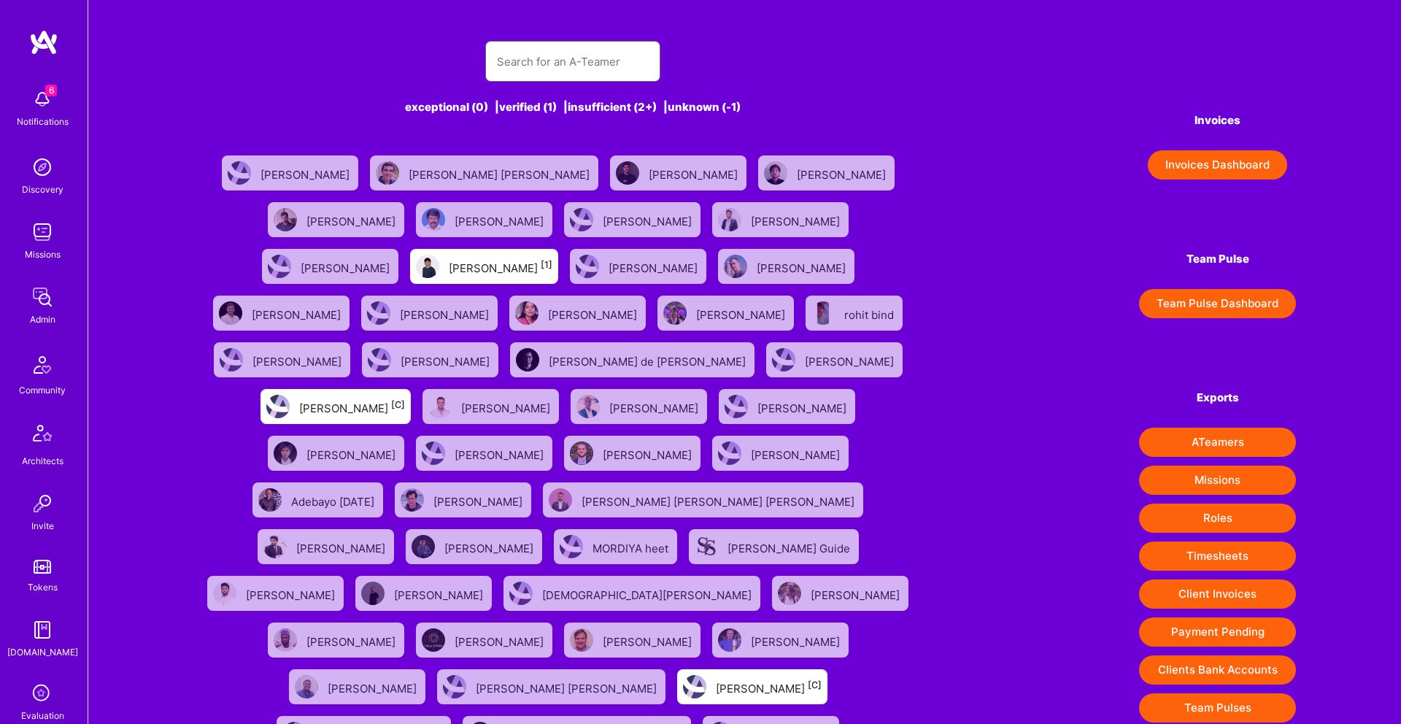
click at [506, 62] on input "text" at bounding box center [573, 61] width 152 height 37
click at [36, 304] on img at bounding box center [42, 296] width 29 height 29
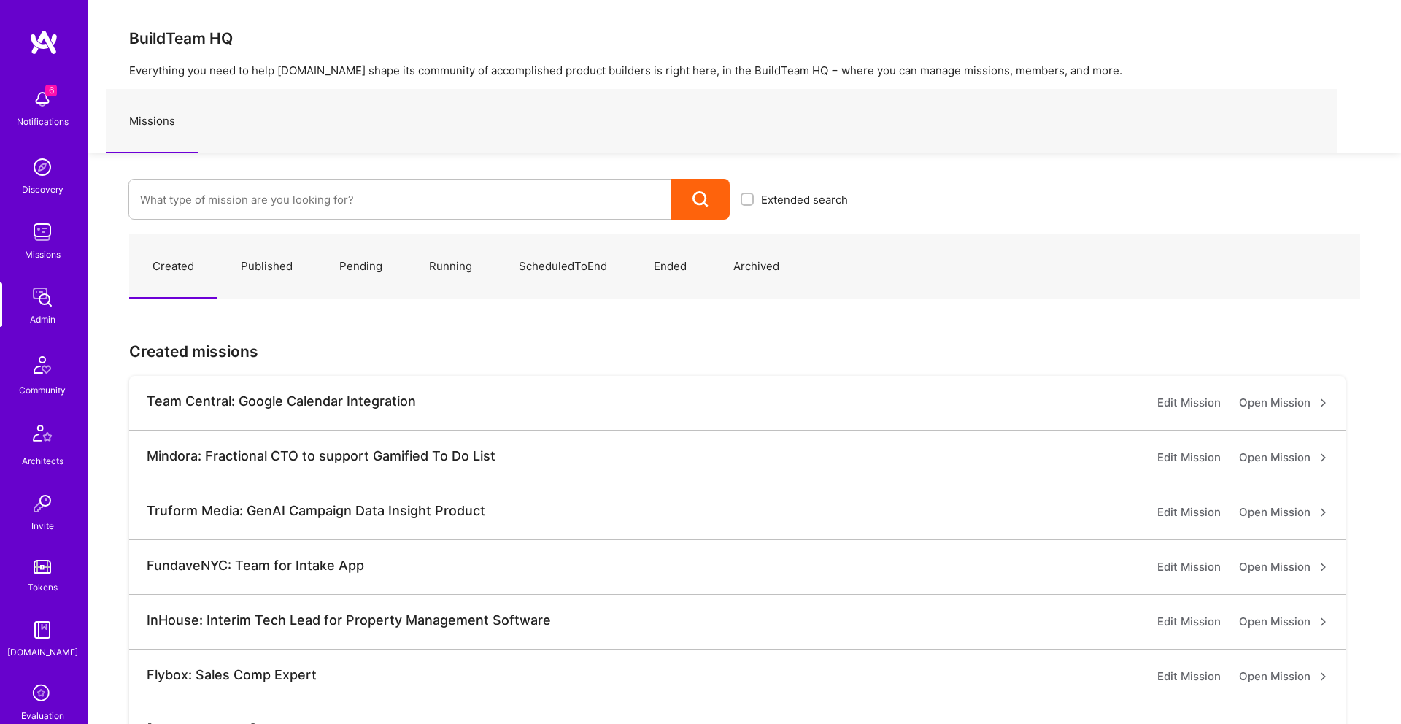
click at [44, 253] on div "Missions" at bounding box center [43, 254] width 36 height 15
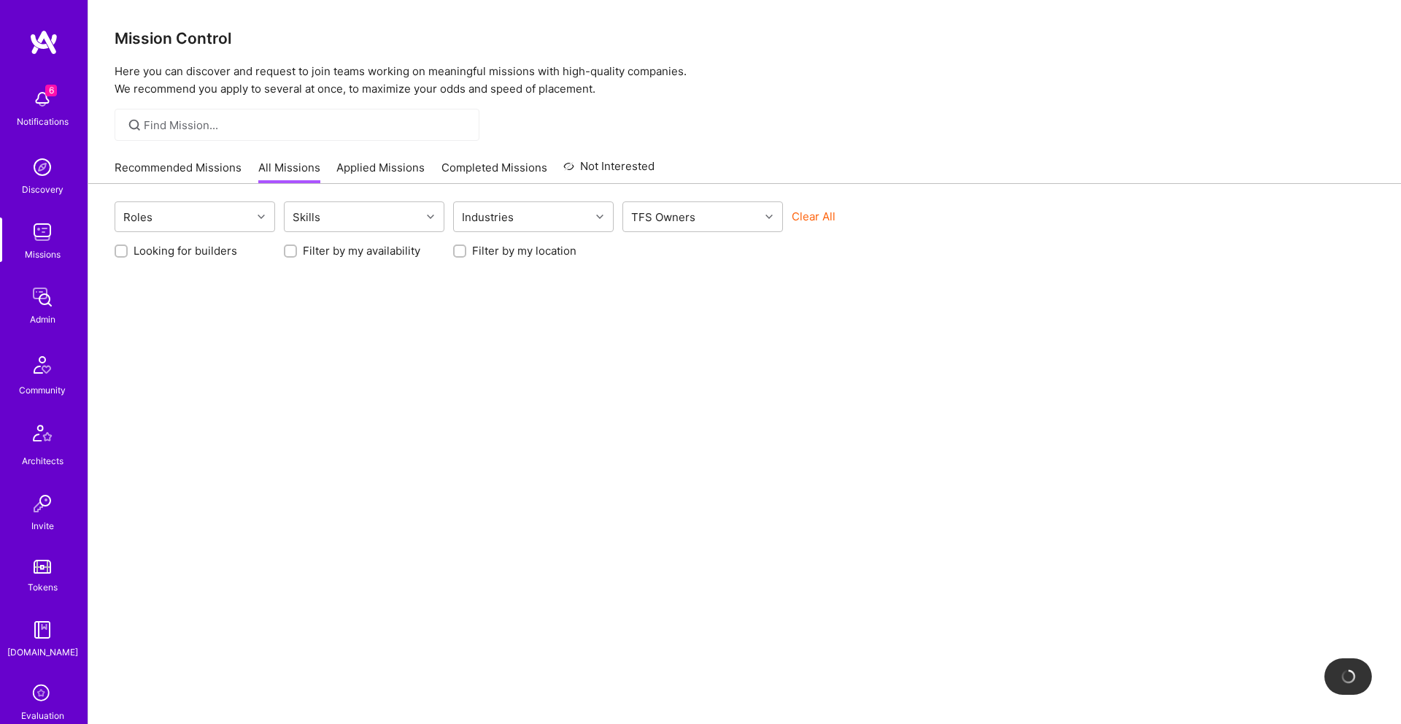
click at [41, 306] on img at bounding box center [42, 296] width 29 height 29
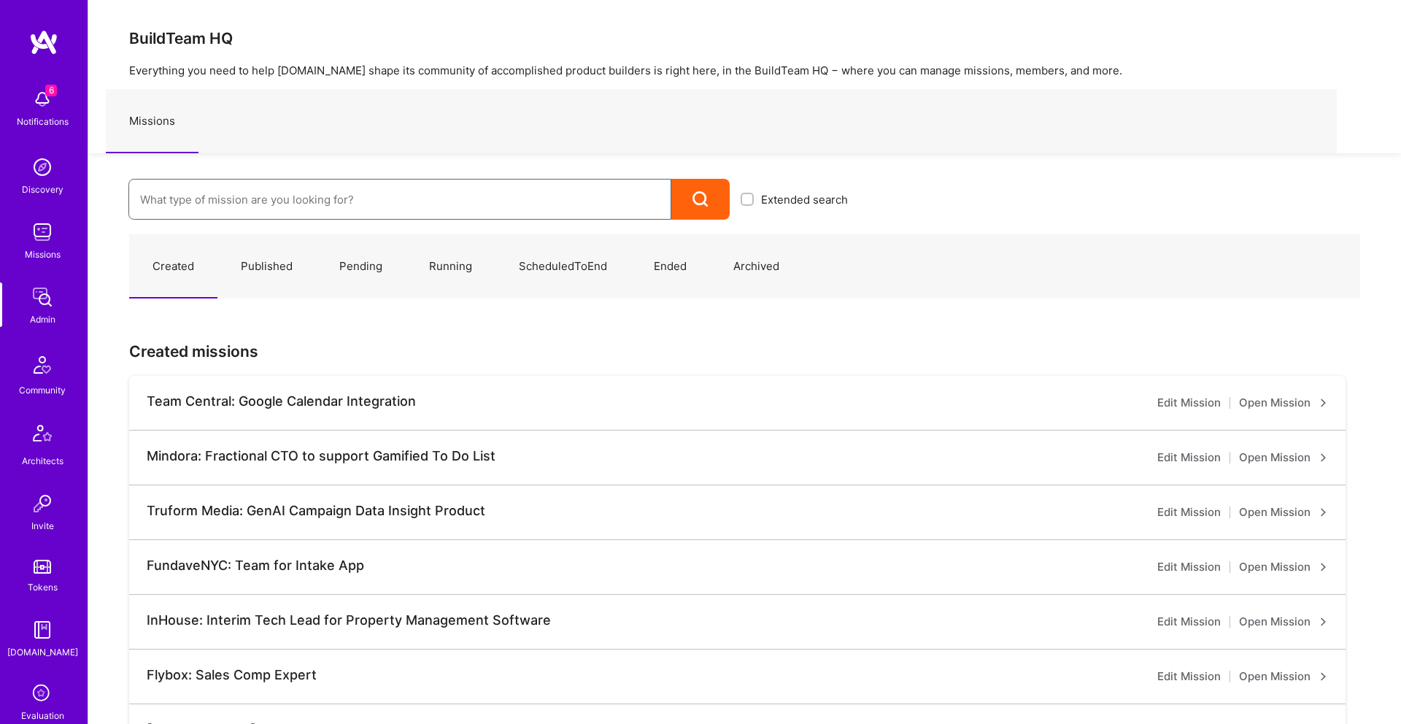
click at [247, 198] on input at bounding box center [400, 199] width 520 height 37
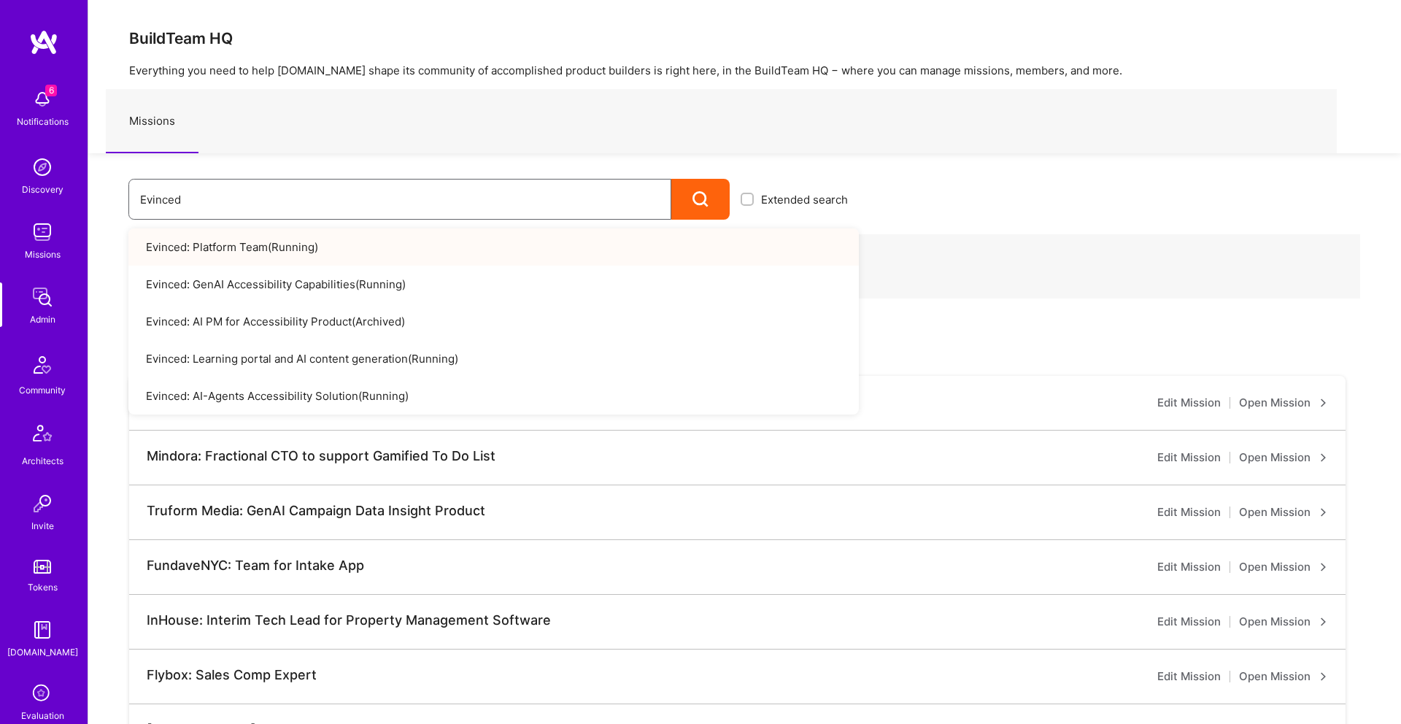
type input "Evinced"
click at [256, 252] on link "Evinced: Platform Team ( Running )" at bounding box center [493, 246] width 730 height 37
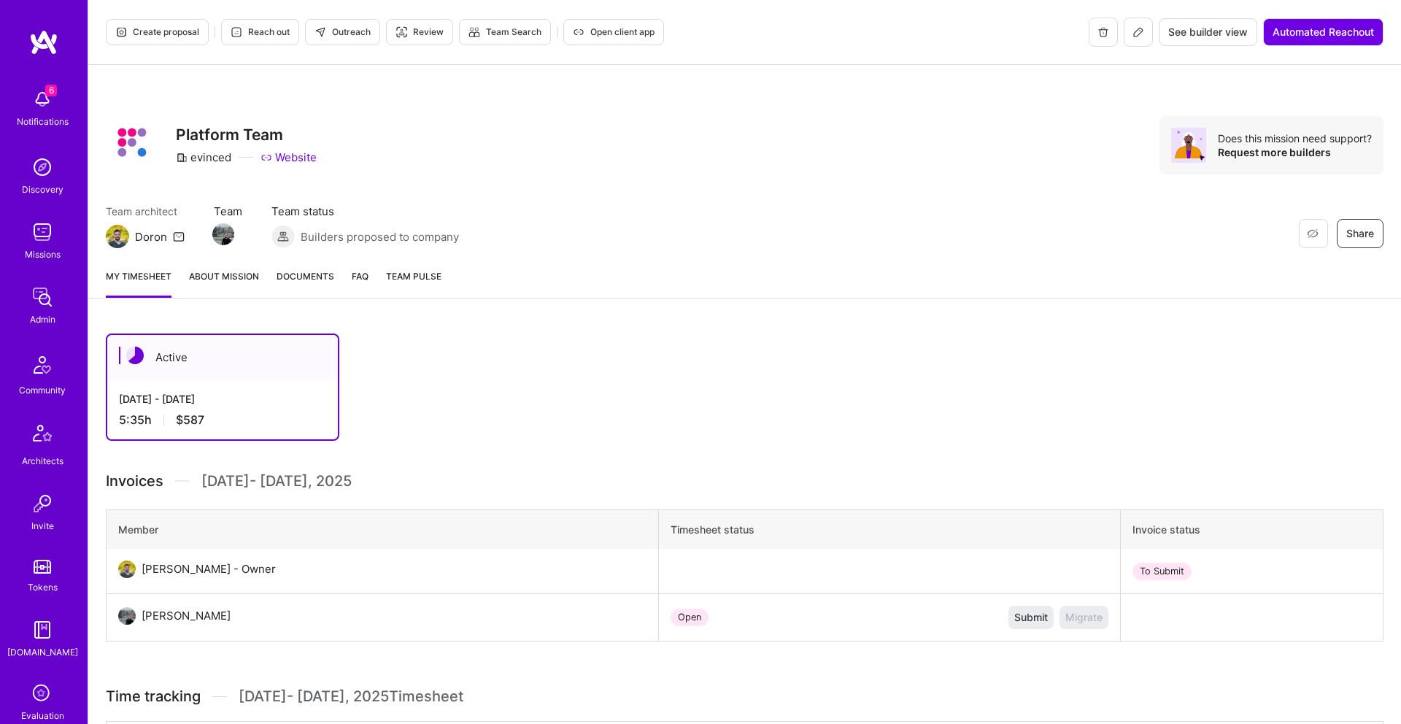
click at [231, 274] on link "About Mission" at bounding box center [224, 283] width 70 height 29
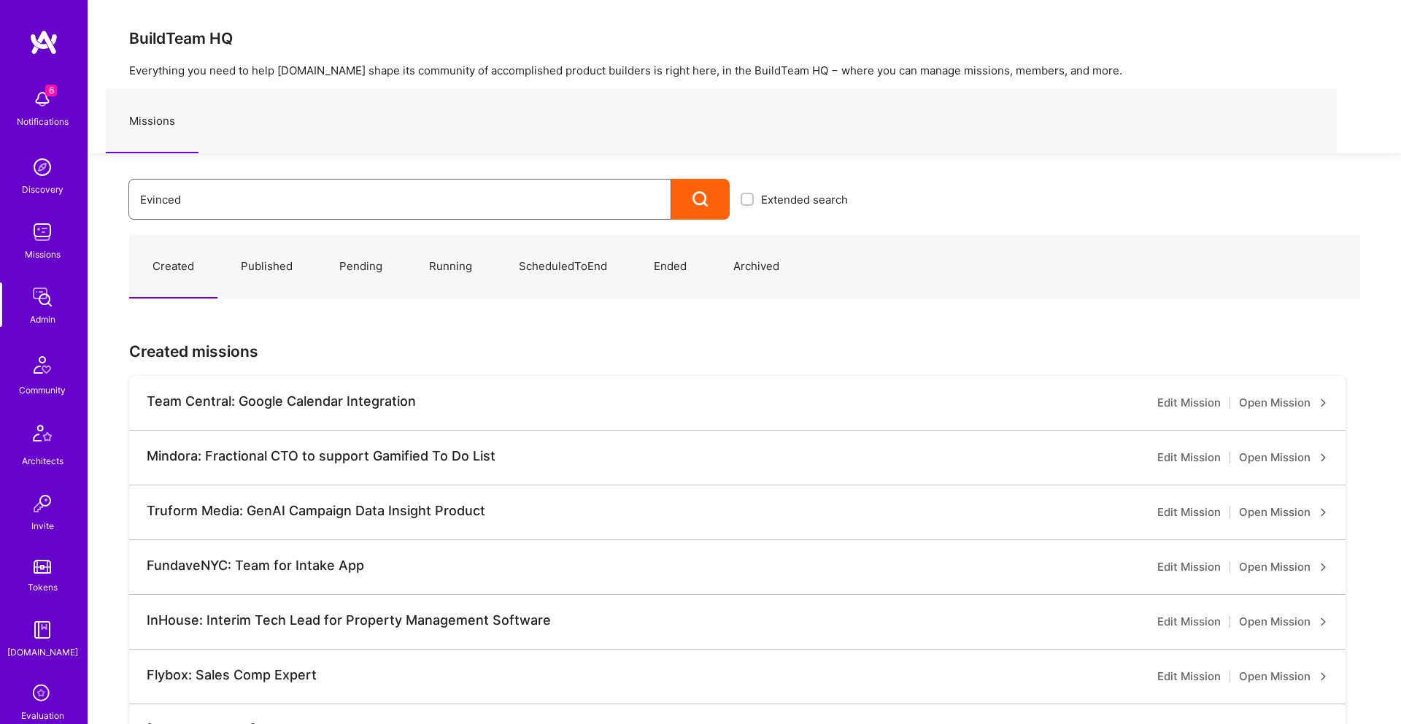
click at [247, 190] on input "Evinced" at bounding box center [400, 199] width 520 height 37
click at [682, 206] on div at bounding box center [700, 199] width 58 height 41
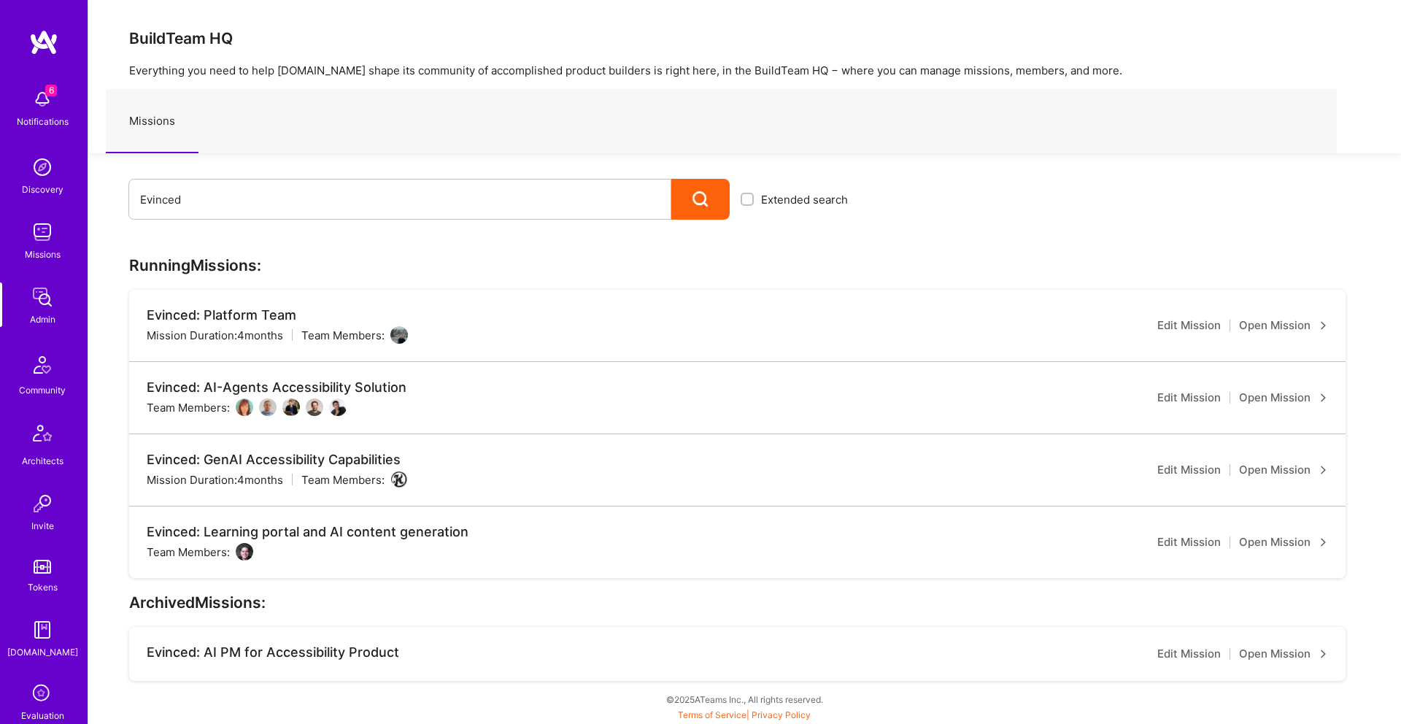
click at [1290, 396] on link "Open Mission" at bounding box center [1283, 398] width 89 height 18
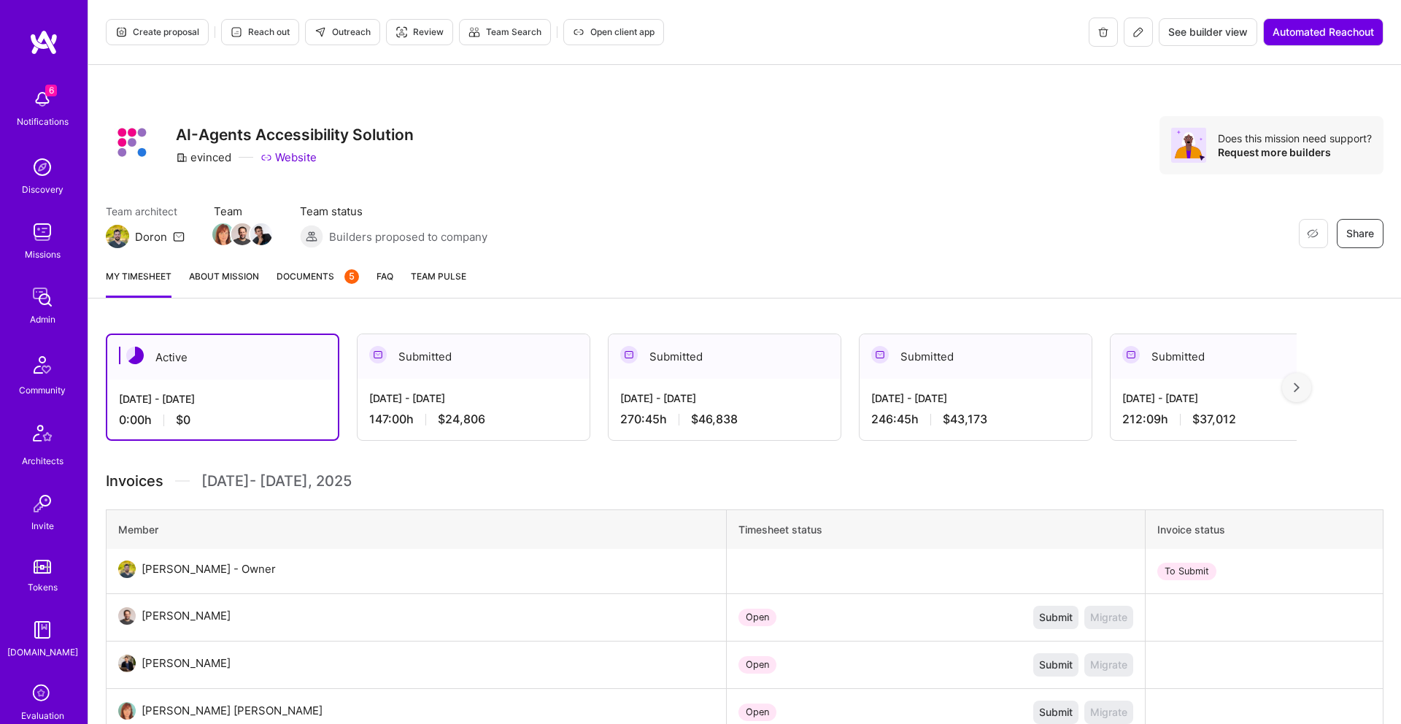
click at [228, 278] on link "About Mission" at bounding box center [224, 283] width 70 height 29
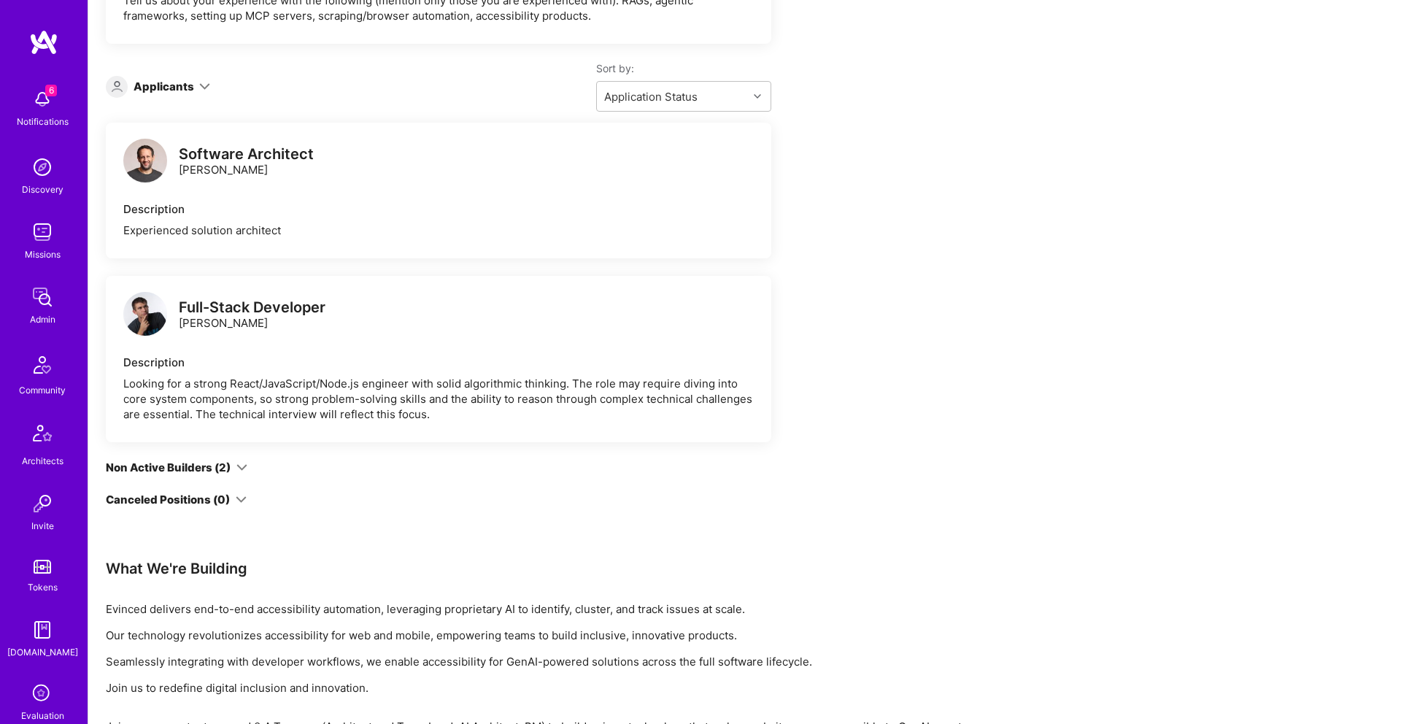
scroll to position [623, 0]
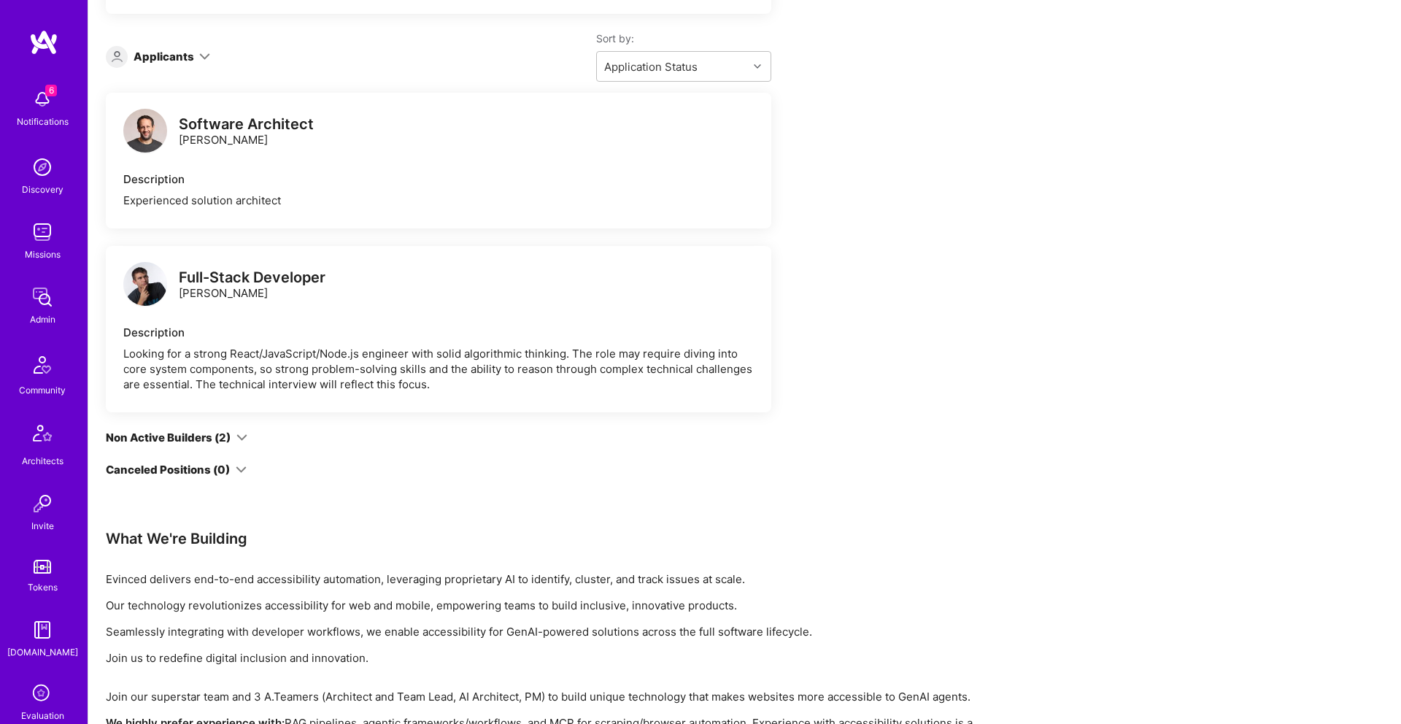
click at [201, 291] on div "Full-Stack Developer [PERSON_NAME]" at bounding box center [252, 285] width 147 height 31
click at [202, 293] on div "Full-Stack Developer [PERSON_NAME]" at bounding box center [252, 285] width 147 height 31
click at [155, 287] on img at bounding box center [145, 284] width 44 height 44
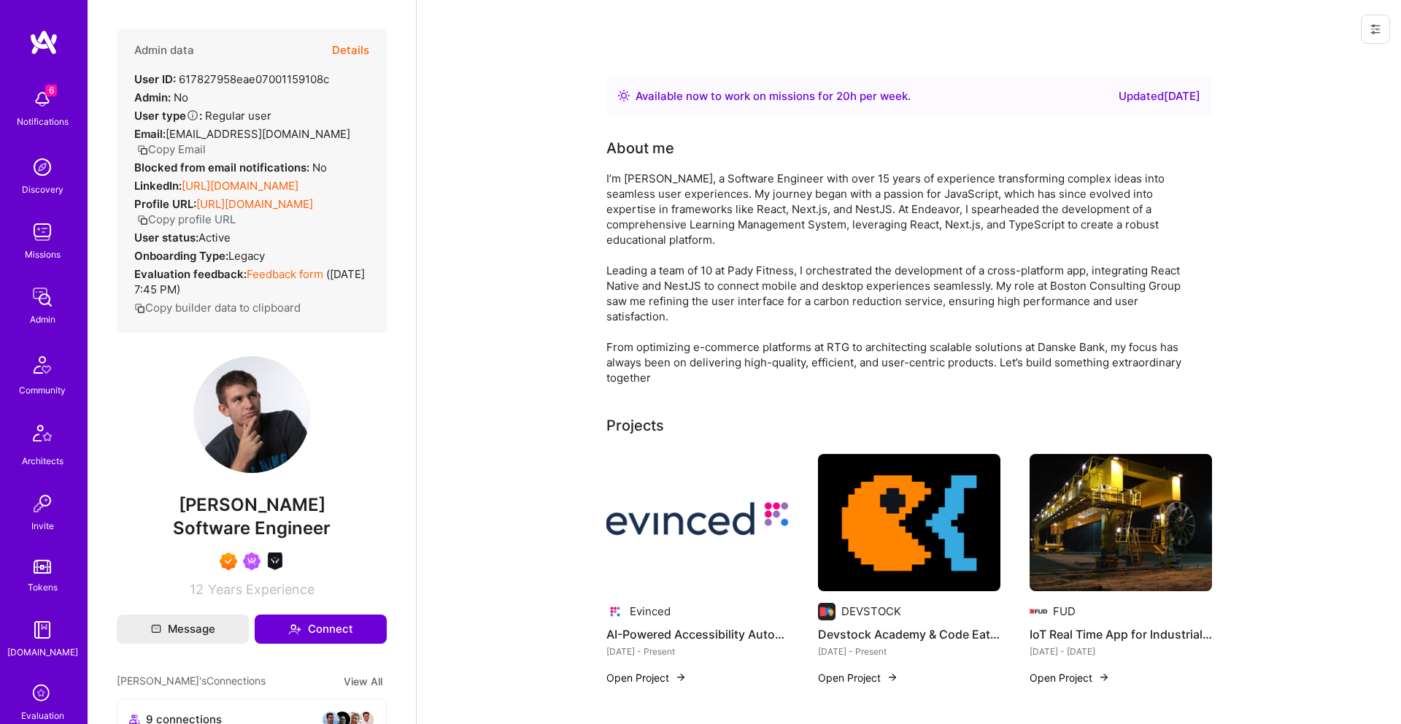
click at [215, 184] on link "[URL][DOMAIN_NAME]" at bounding box center [240, 186] width 117 height 14
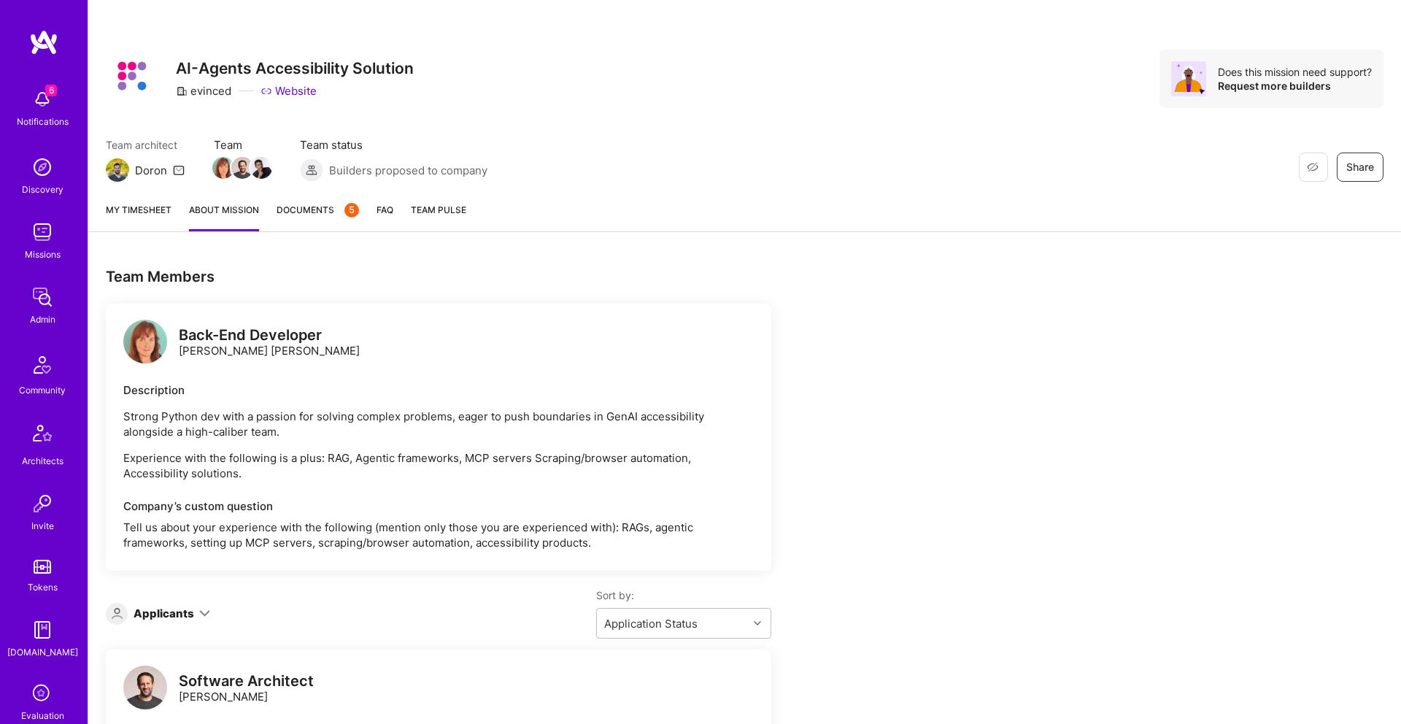
scroll to position [64, 0]
click at [138, 346] on img at bounding box center [145, 344] width 44 height 44
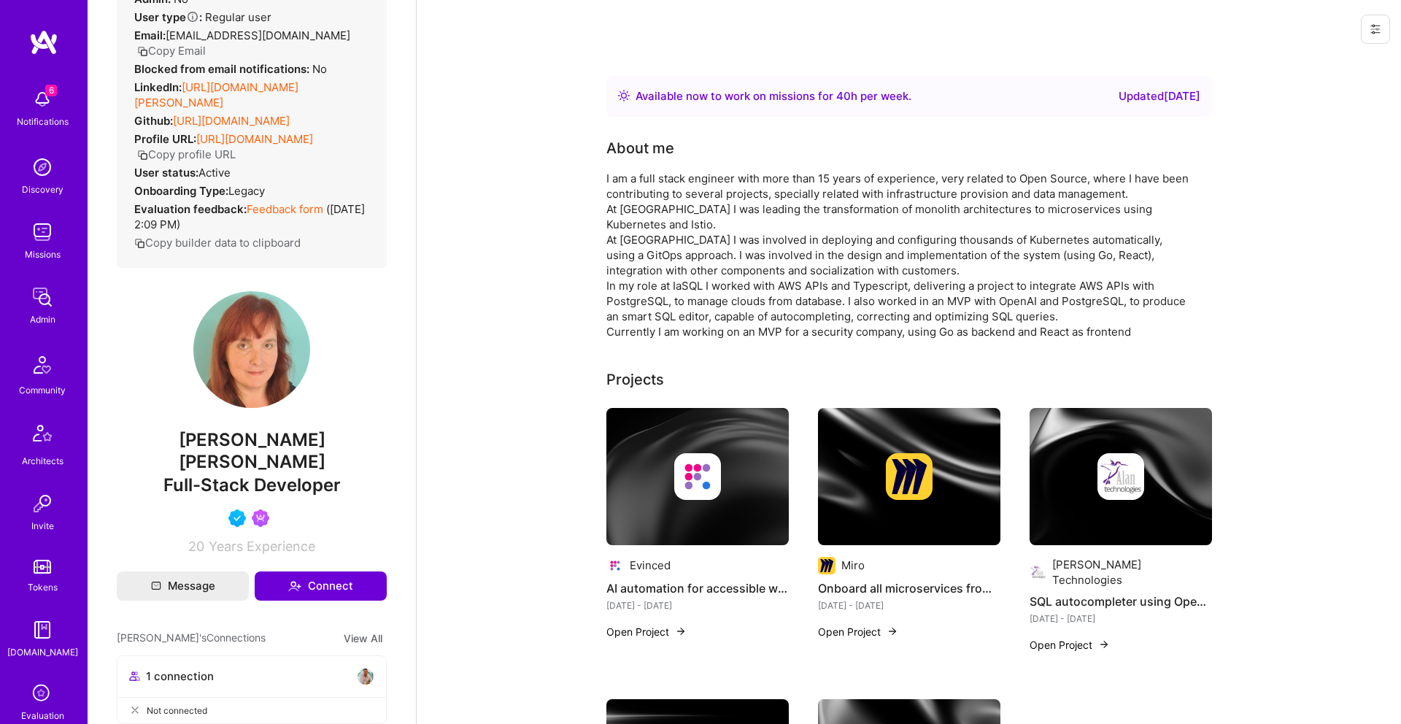
scroll to position [98, 0]
click at [291, 81] on link "[URL][DOMAIN_NAME][PERSON_NAME]" at bounding box center [216, 95] width 164 height 29
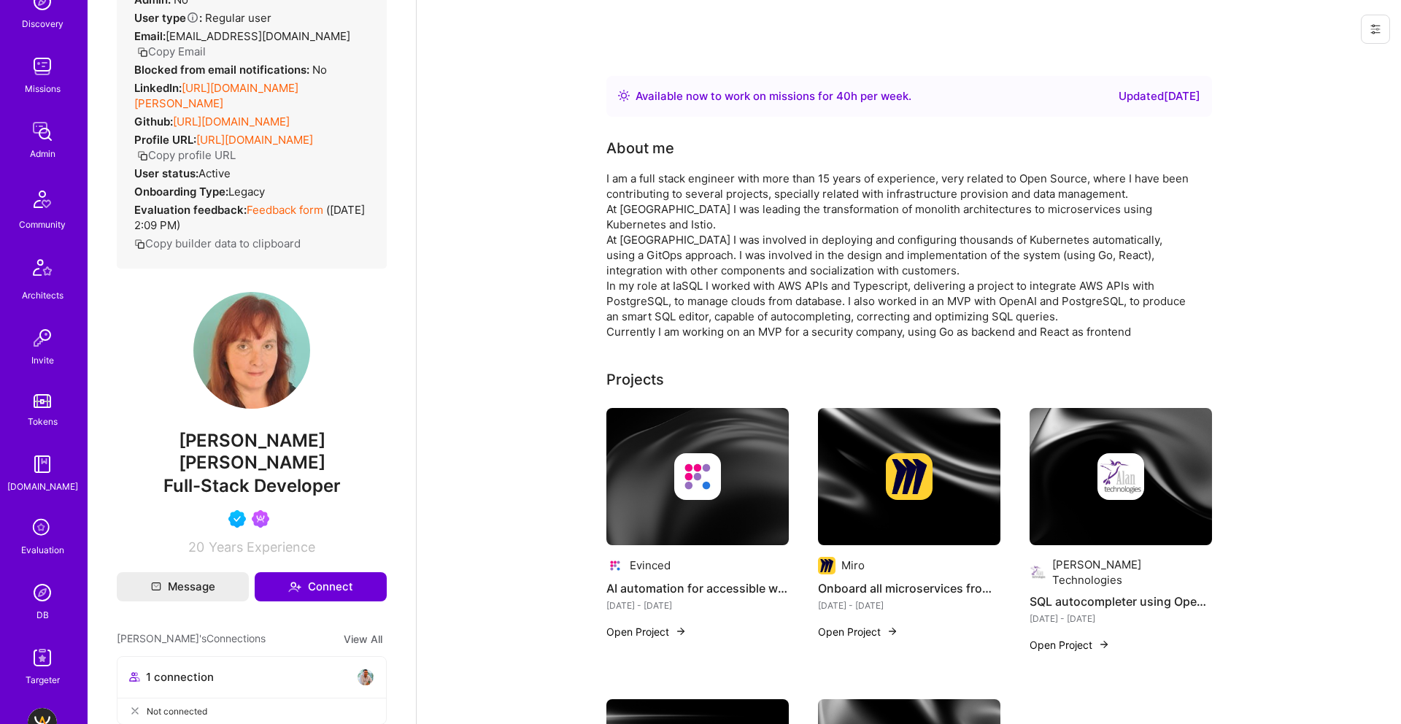
click at [46, 607] on div "DB" at bounding box center [42, 614] width 12 height 15
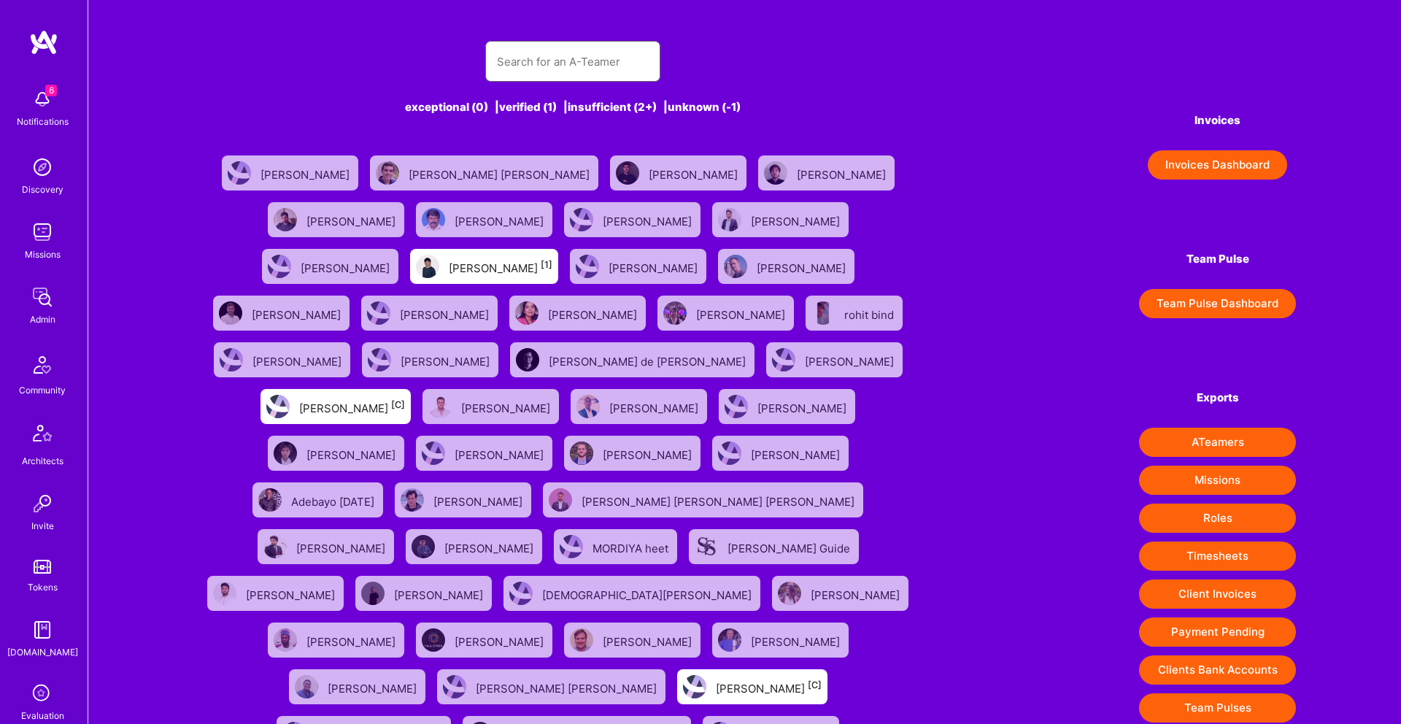
click at [563, 53] on input "text" at bounding box center [573, 61] width 152 height 37
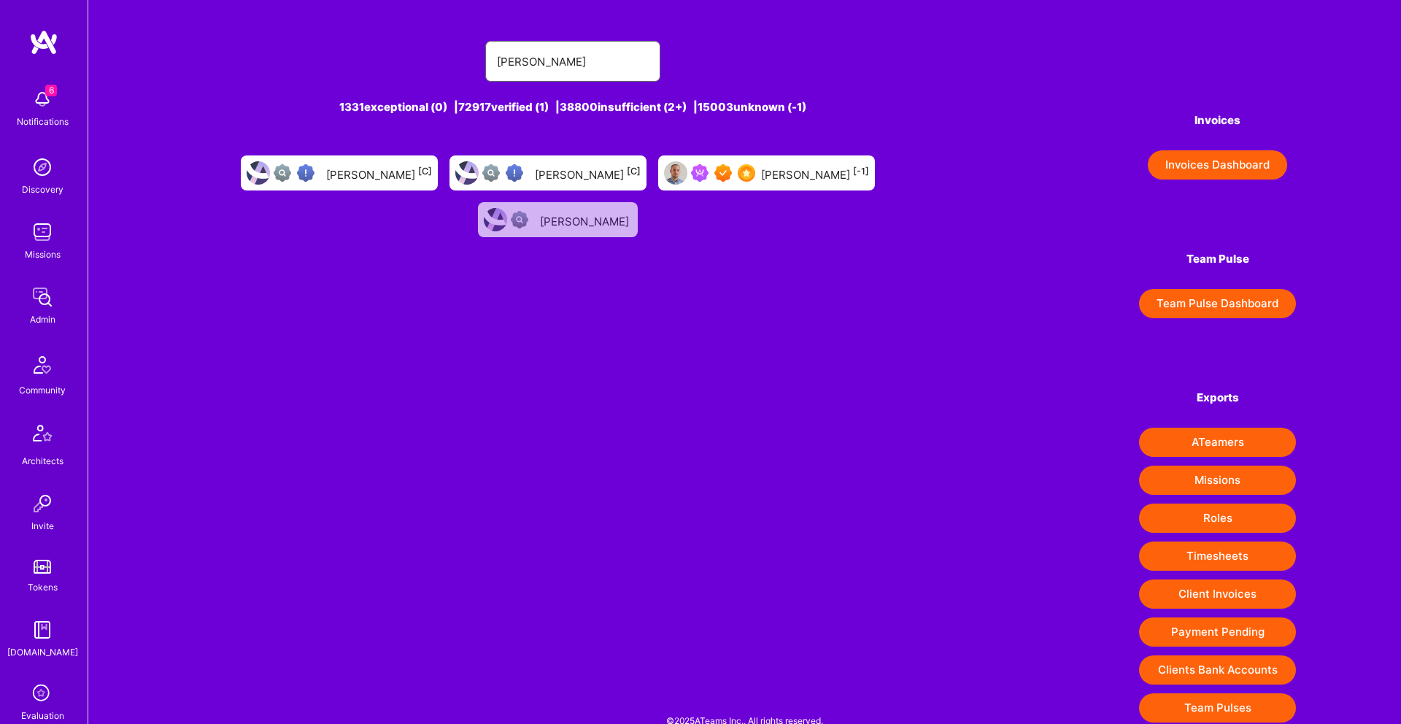
type input "[PERSON_NAME]"
click at [692, 182] on div "[PERSON_NAME] [-1]" at bounding box center [766, 172] width 217 height 35
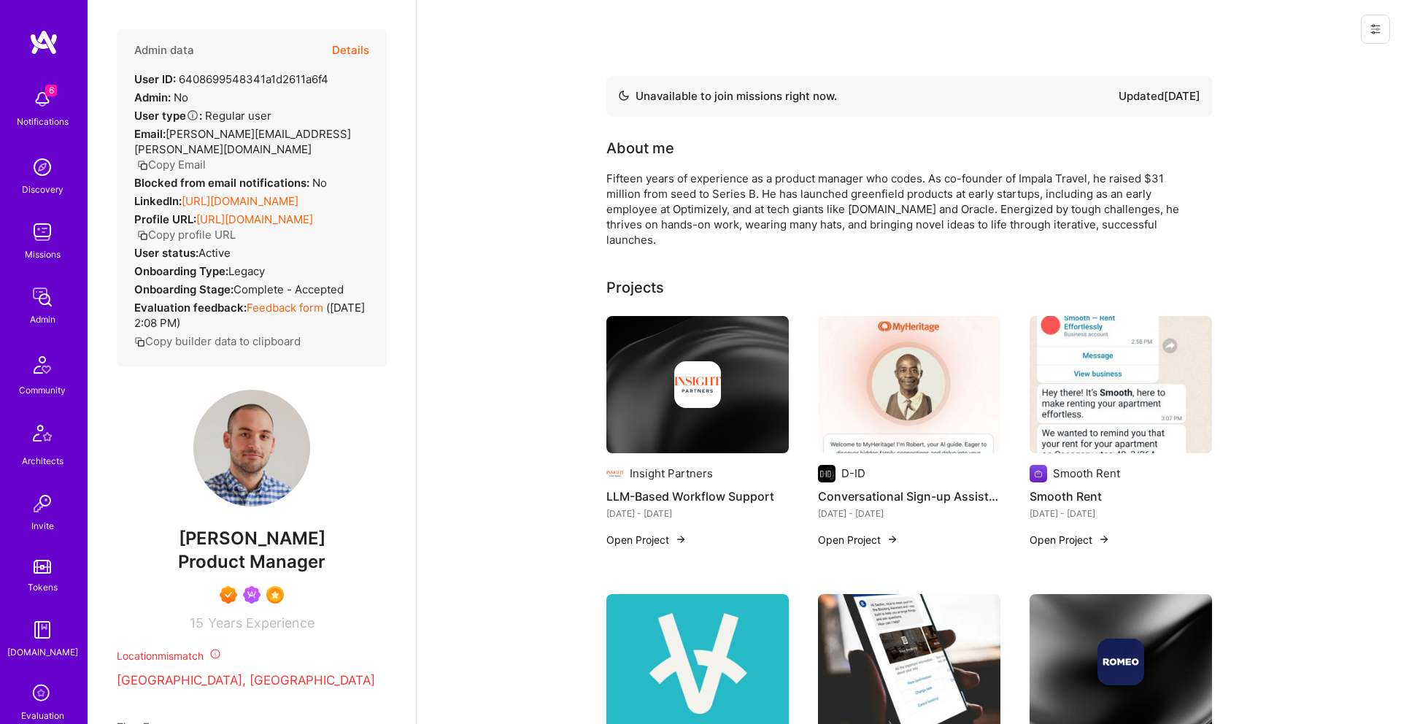
click at [355, 49] on button "Details" at bounding box center [350, 50] width 37 height 42
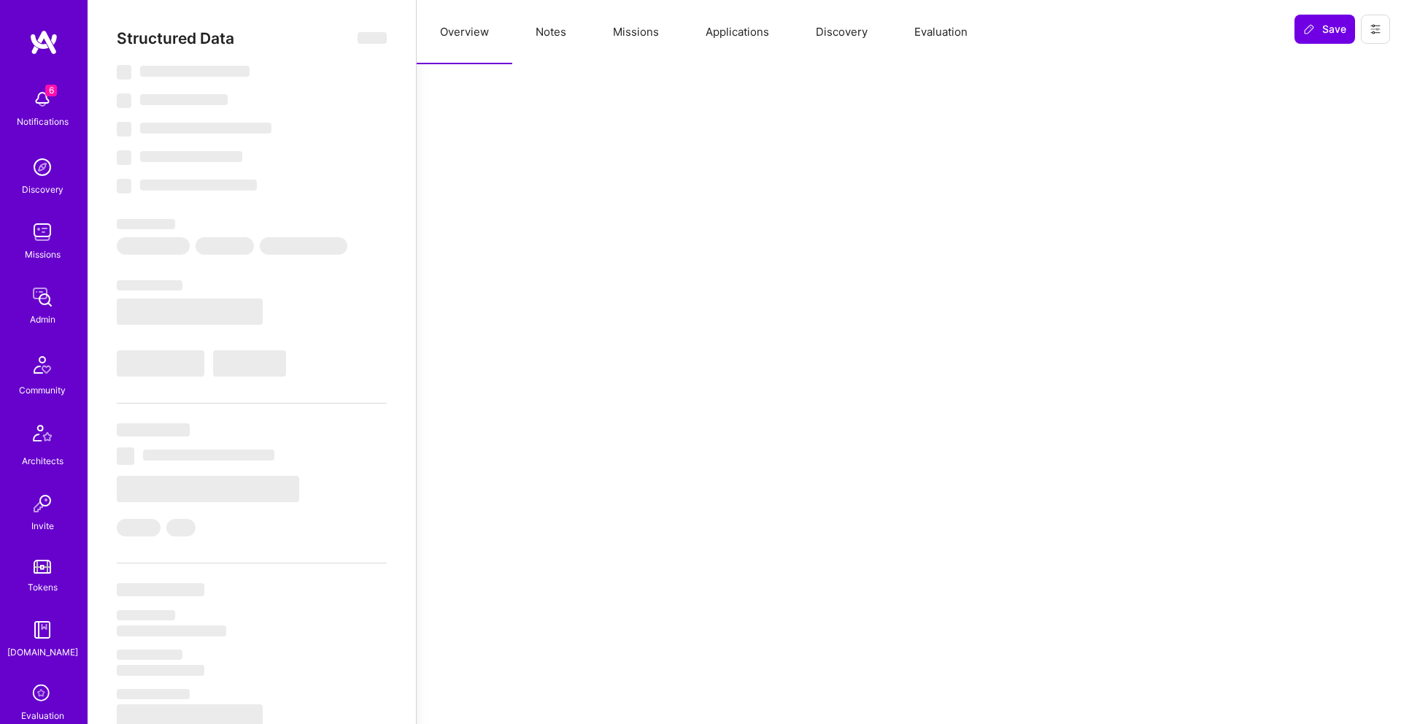
click at [635, 37] on button "Missions" at bounding box center [636, 32] width 93 height 64
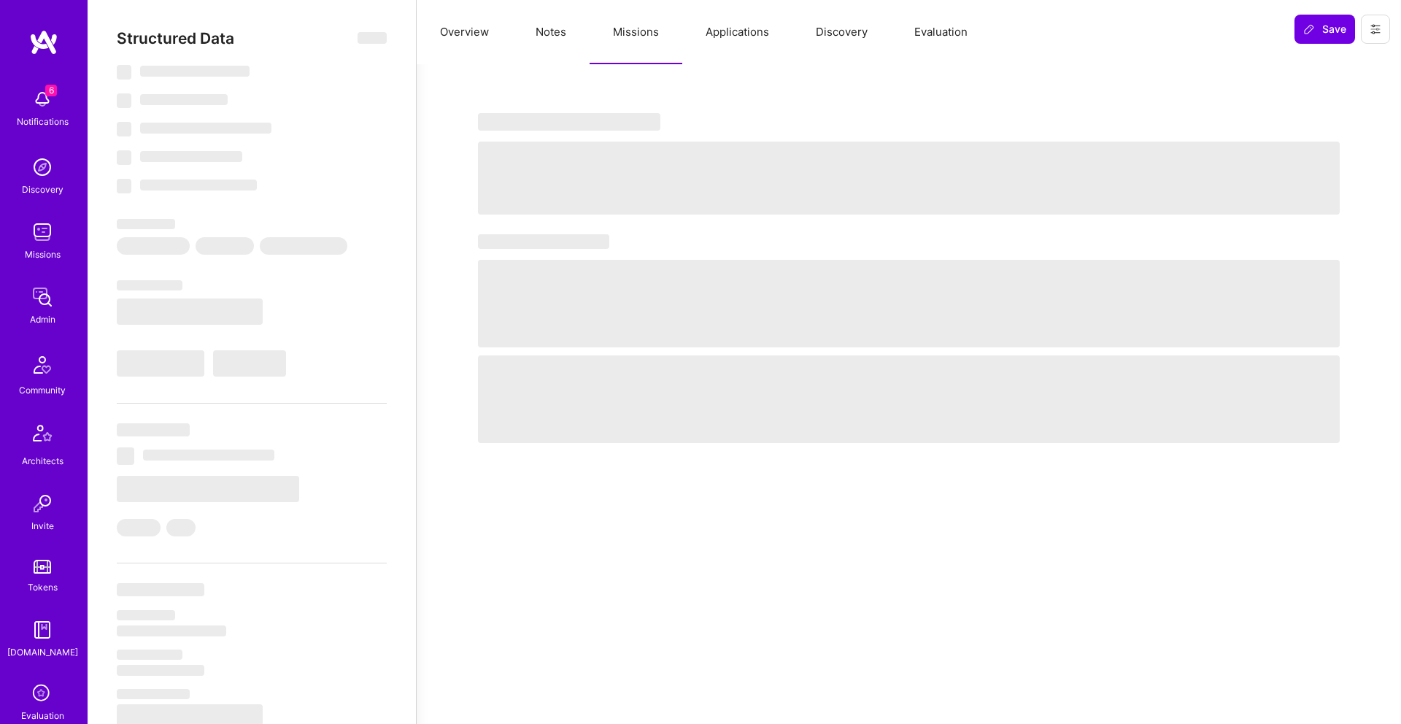
select select "Not Available"
select select "3 Months"
select select "7"
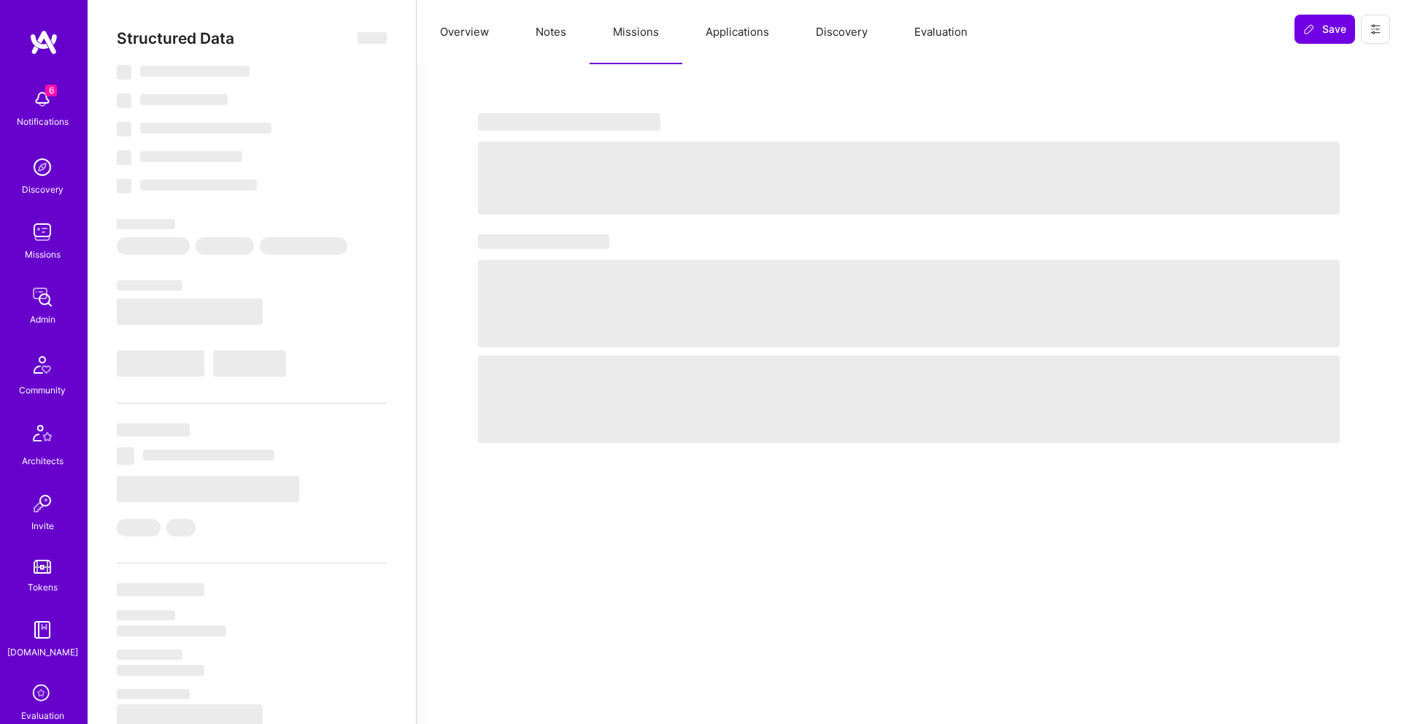
select select "7"
select select "NL"
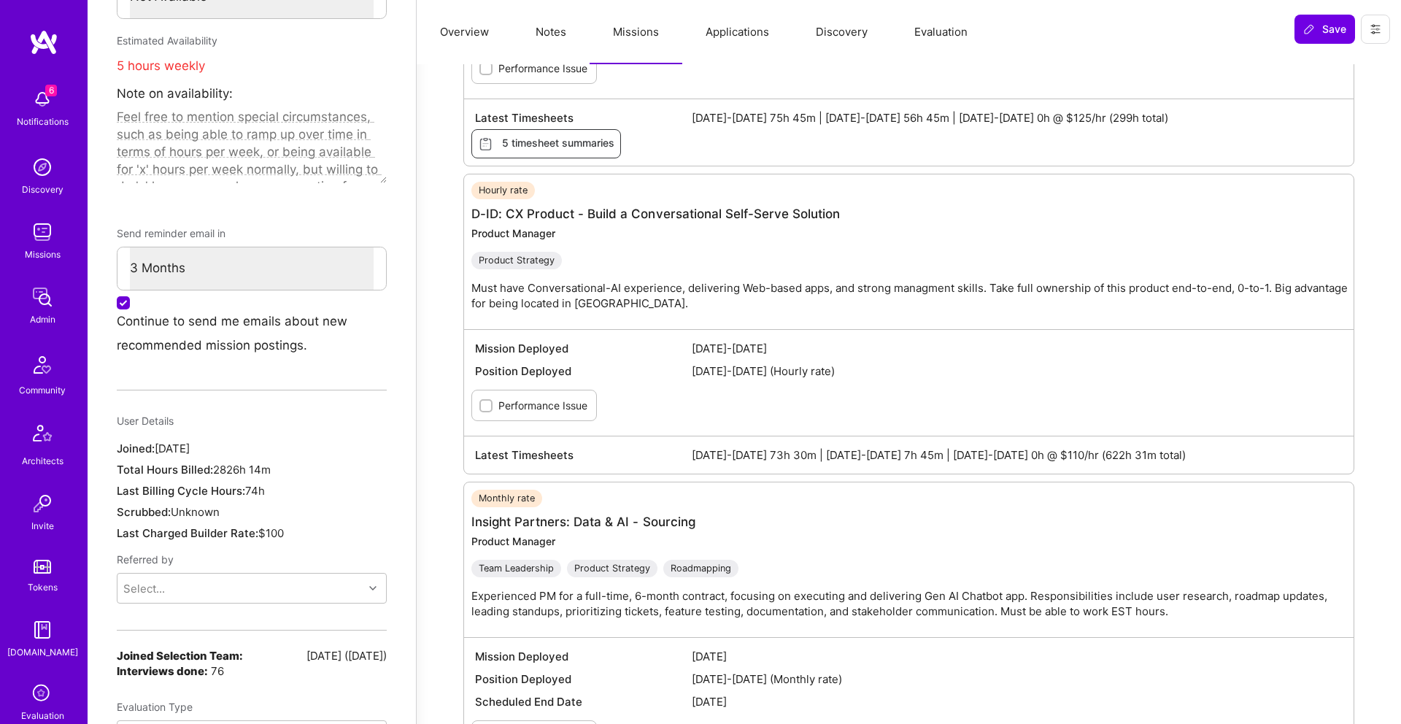
scroll to position [816, 0]
click at [601, 211] on link "D-ID: CX Product - Build a Conversational Self-Serve Solution" at bounding box center [655, 213] width 368 height 15
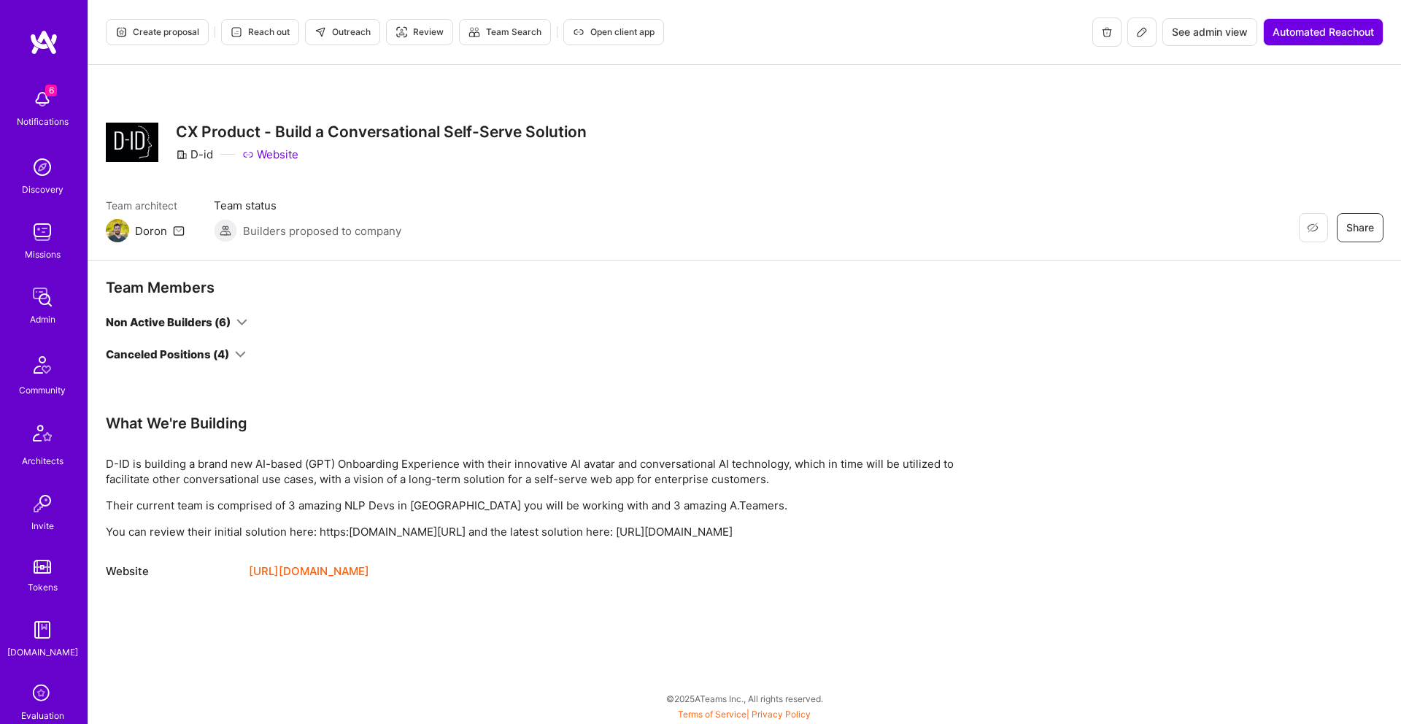
click at [225, 325] on div "Non Active Builders (6)" at bounding box center [168, 321] width 125 height 15
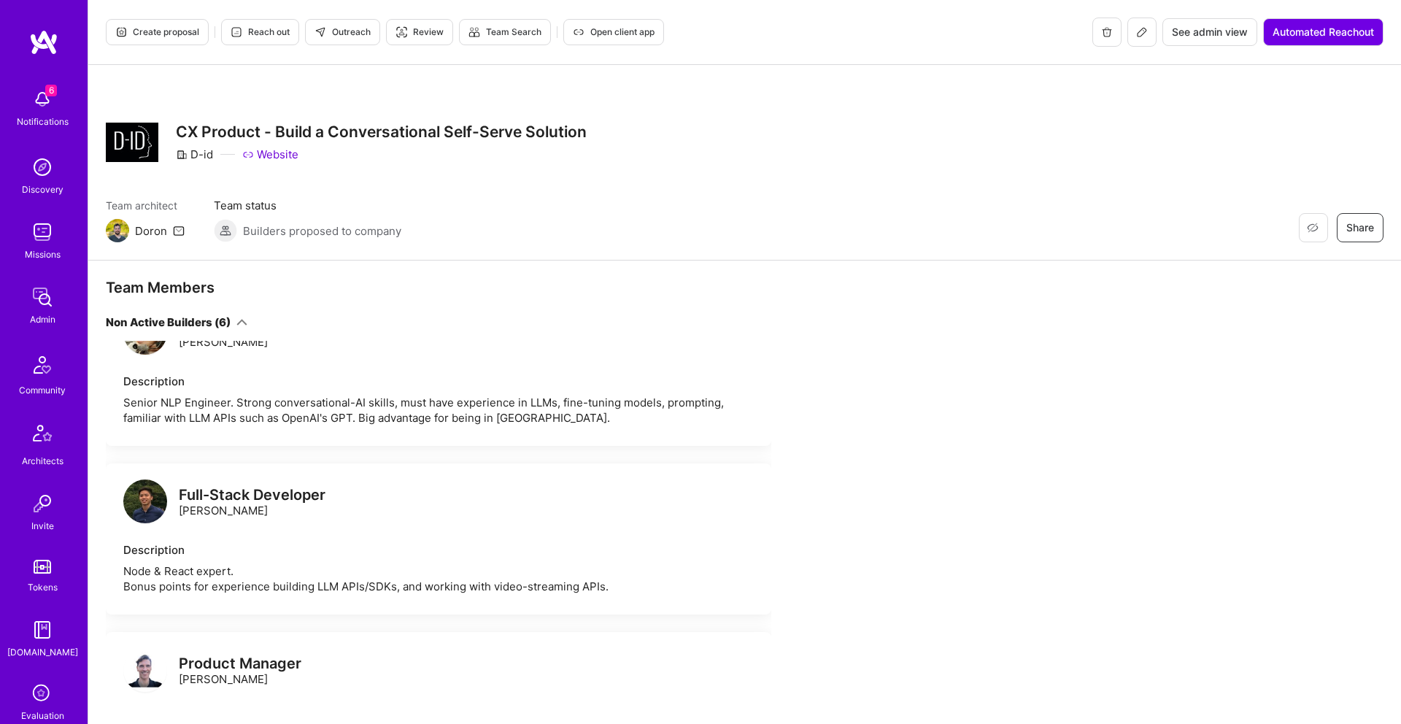
scroll to position [716, 0]
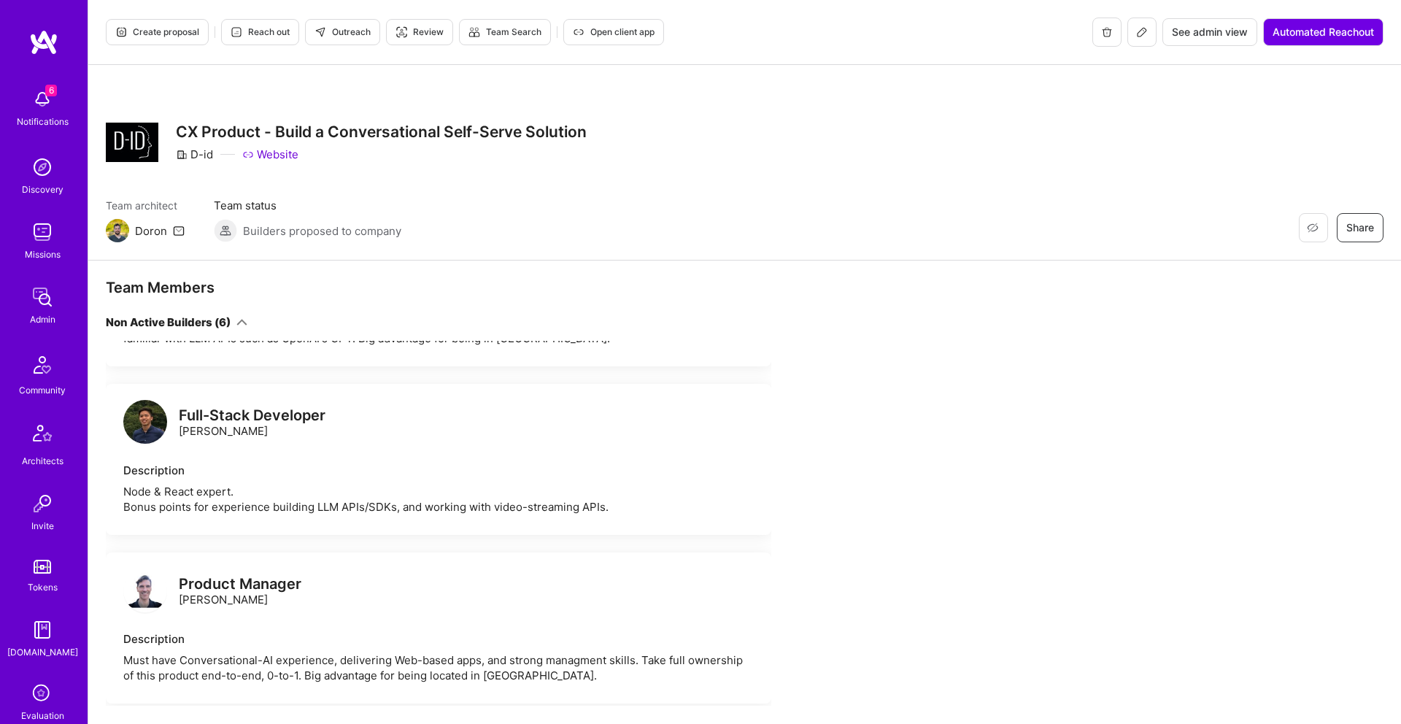
click at [235, 584] on div "Product Manager [PERSON_NAME]" at bounding box center [240, 591] width 123 height 31
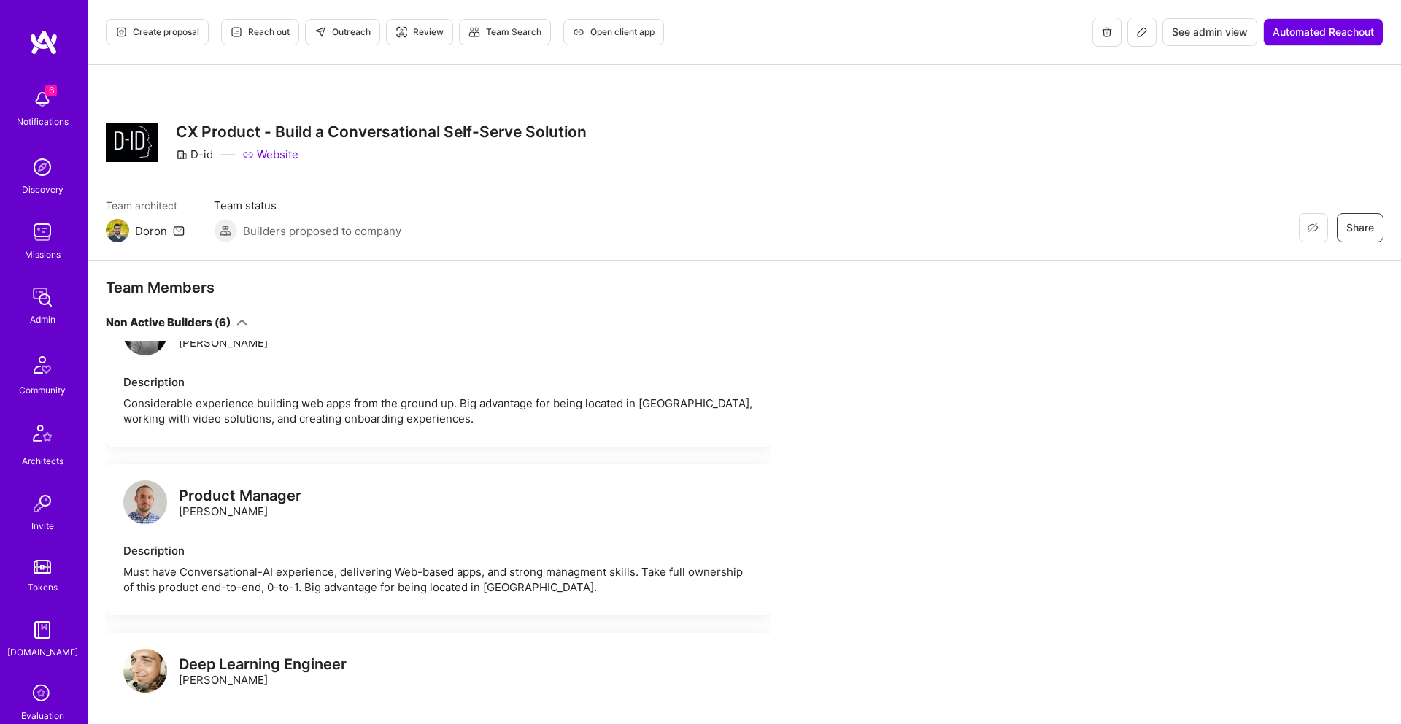
scroll to position [298, 0]
click at [290, 657] on div "Deep Learning Engineer" at bounding box center [263, 664] width 168 height 15
copy div "Deep Learning Engineer"
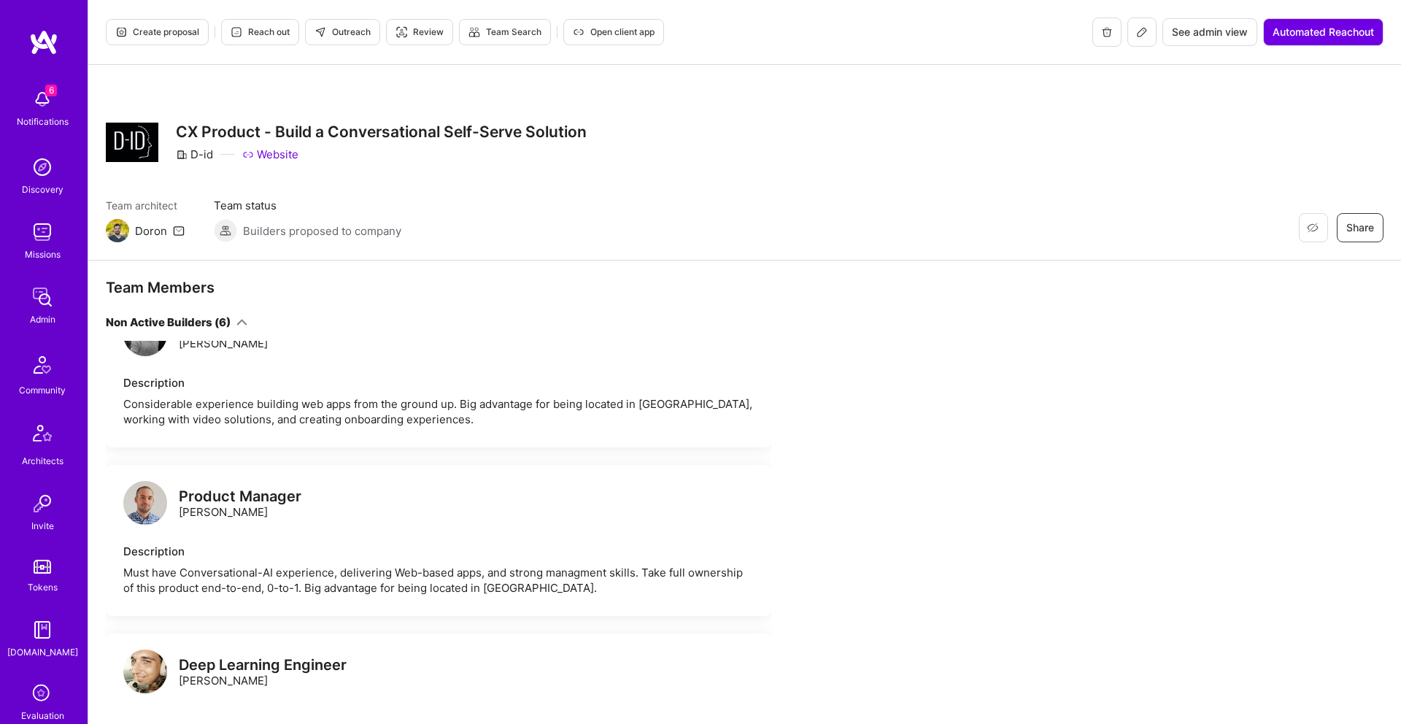
click at [235, 668] on div "Deep Learning Engineer [PERSON_NAME]" at bounding box center [263, 672] width 168 height 31
copy div "[PERSON_NAME]"
click at [203, 489] on div "Product Manager" at bounding box center [240, 496] width 123 height 15
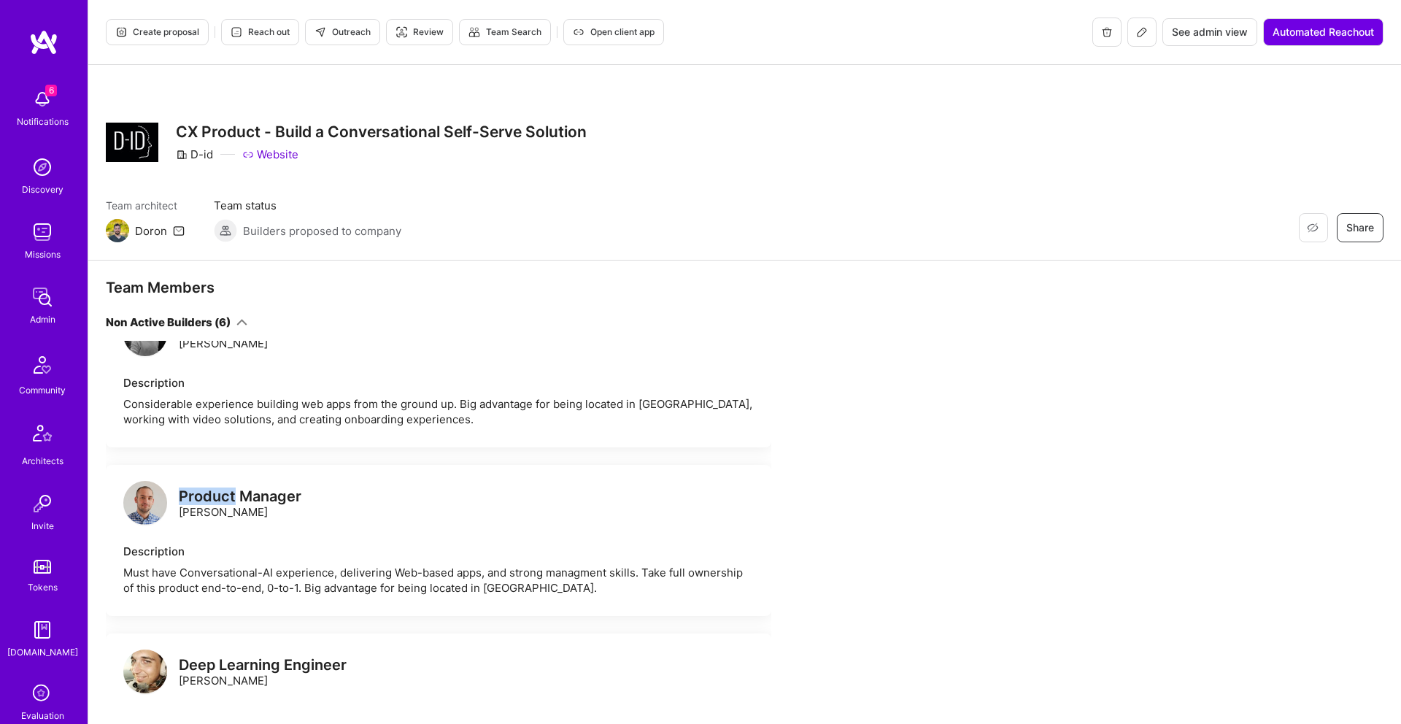
click at [203, 489] on div "Product Manager" at bounding box center [240, 496] width 123 height 15
copy div "Product Manager"
click at [200, 497] on div "Product Manager [PERSON_NAME]" at bounding box center [240, 504] width 123 height 31
click at [201, 496] on div "Product Manager [PERSON_NAME]" at bounding box center [240, 504] width 123 height 31
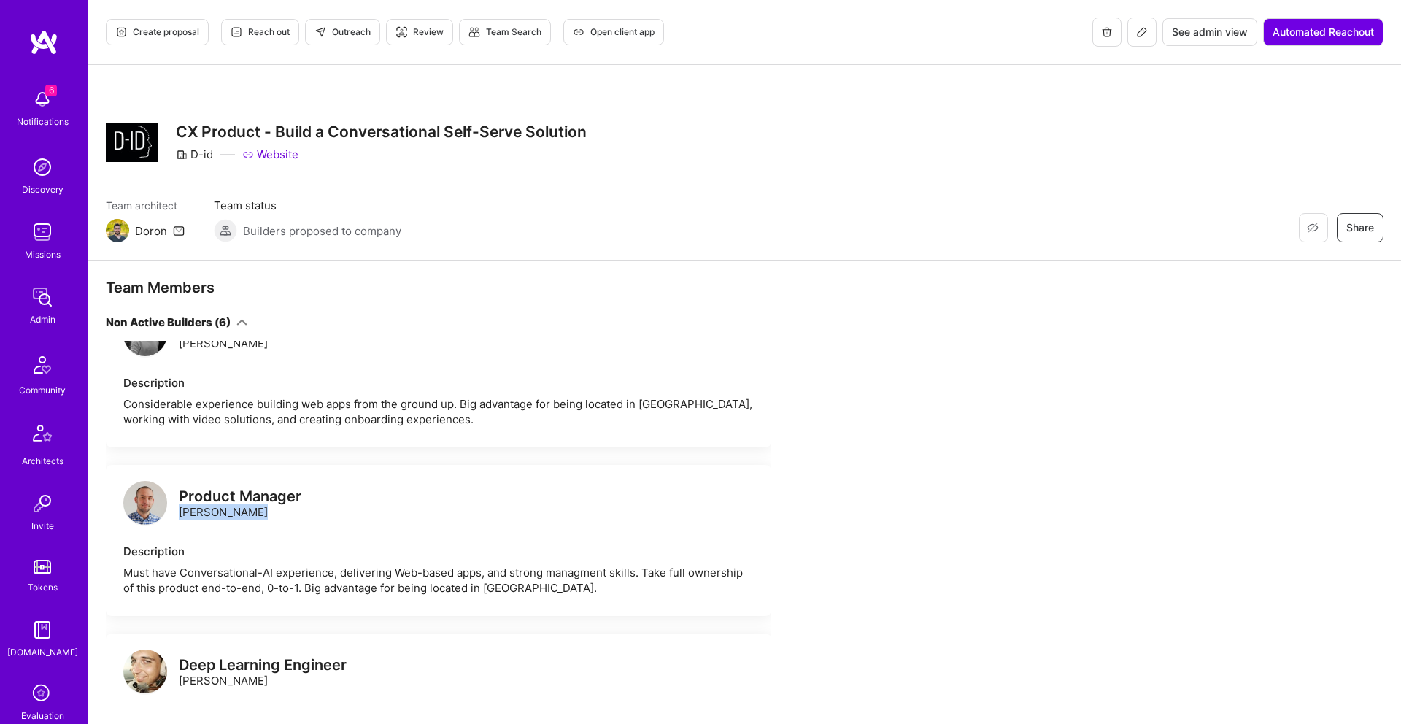
click at [201, 496] on div "Product Manager [PERSON_NAME]" at bounding box center [240, 504] width 123 height 31
copy div "[PERSON_NAME]"
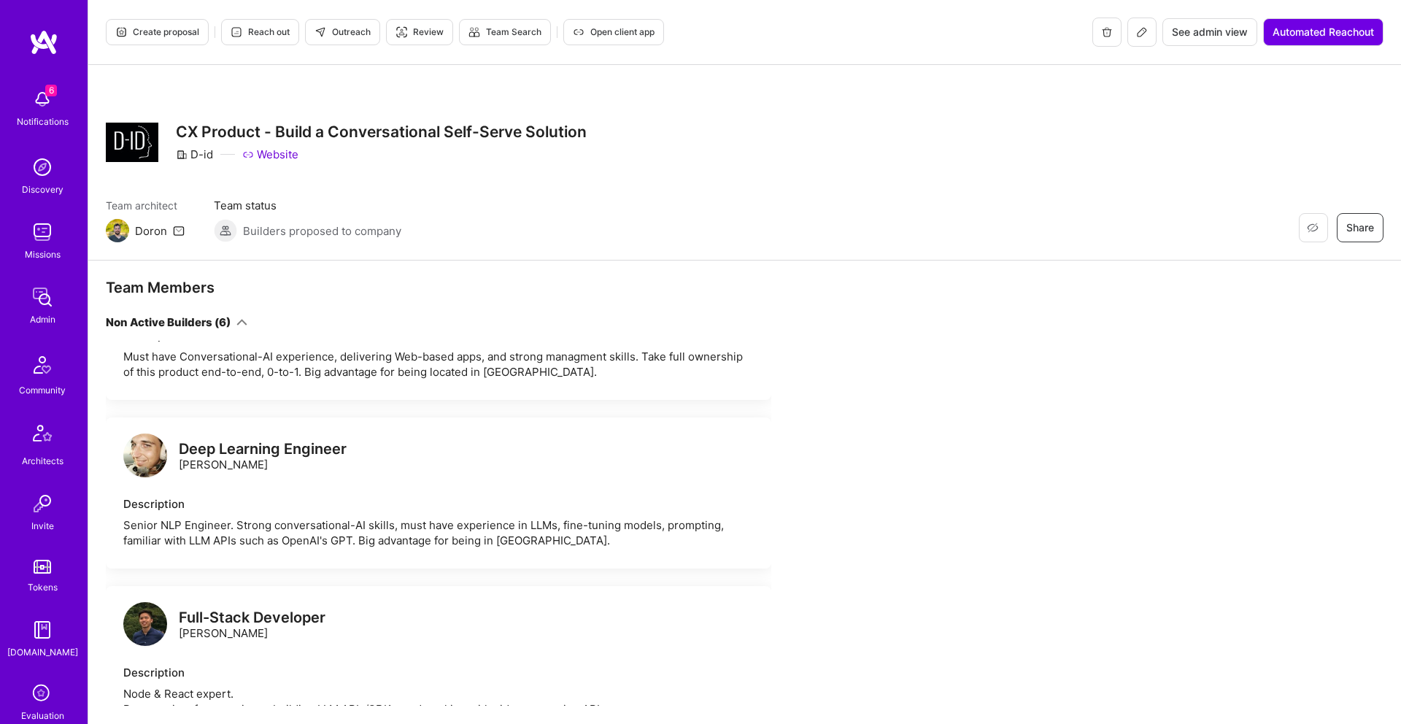
scroll to position [555, 0]
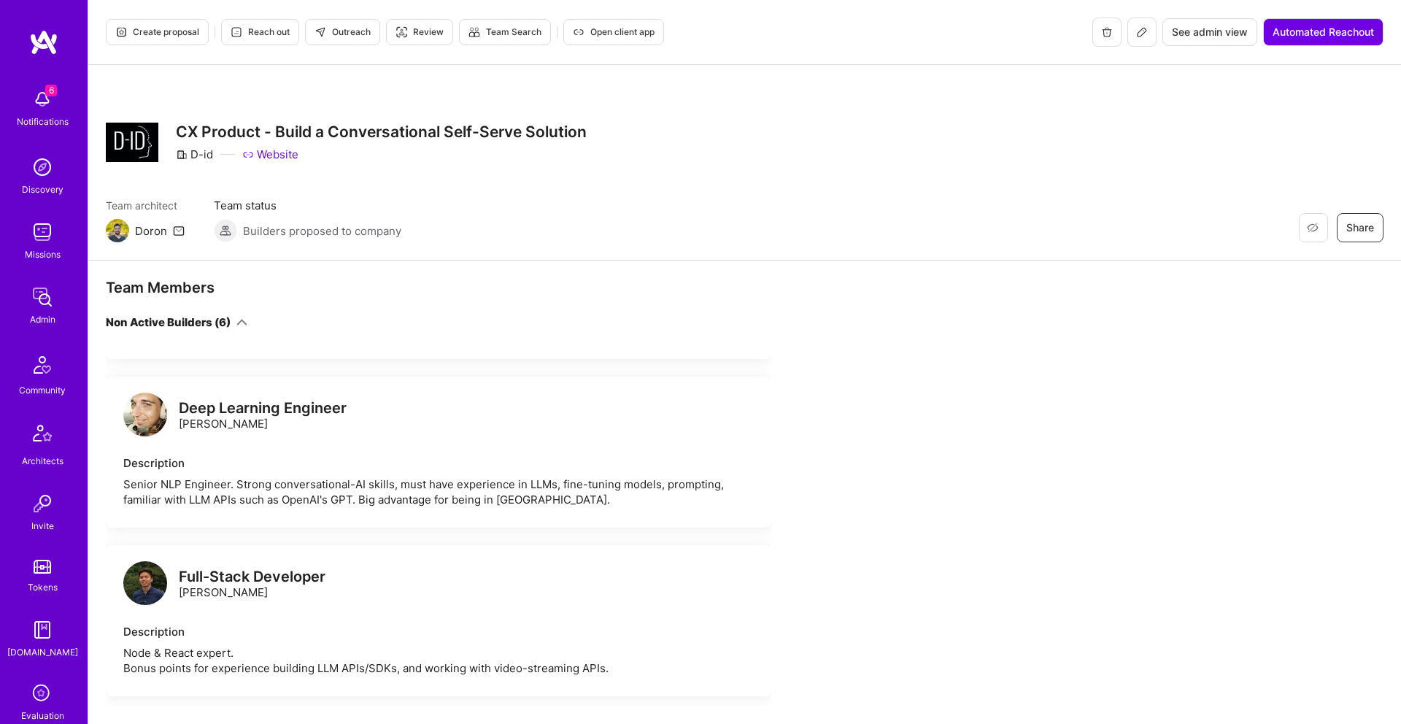
click at [247, 569] on div "Full-Stack Developer" at bounding box center [252, 576] width 147 height 15
copy div "Full-Stack Developer"
click at [201, 574] on div "Full-Stack Developer [PERSON_NAME]" at bounding box center [252, 584] width 147 height 31
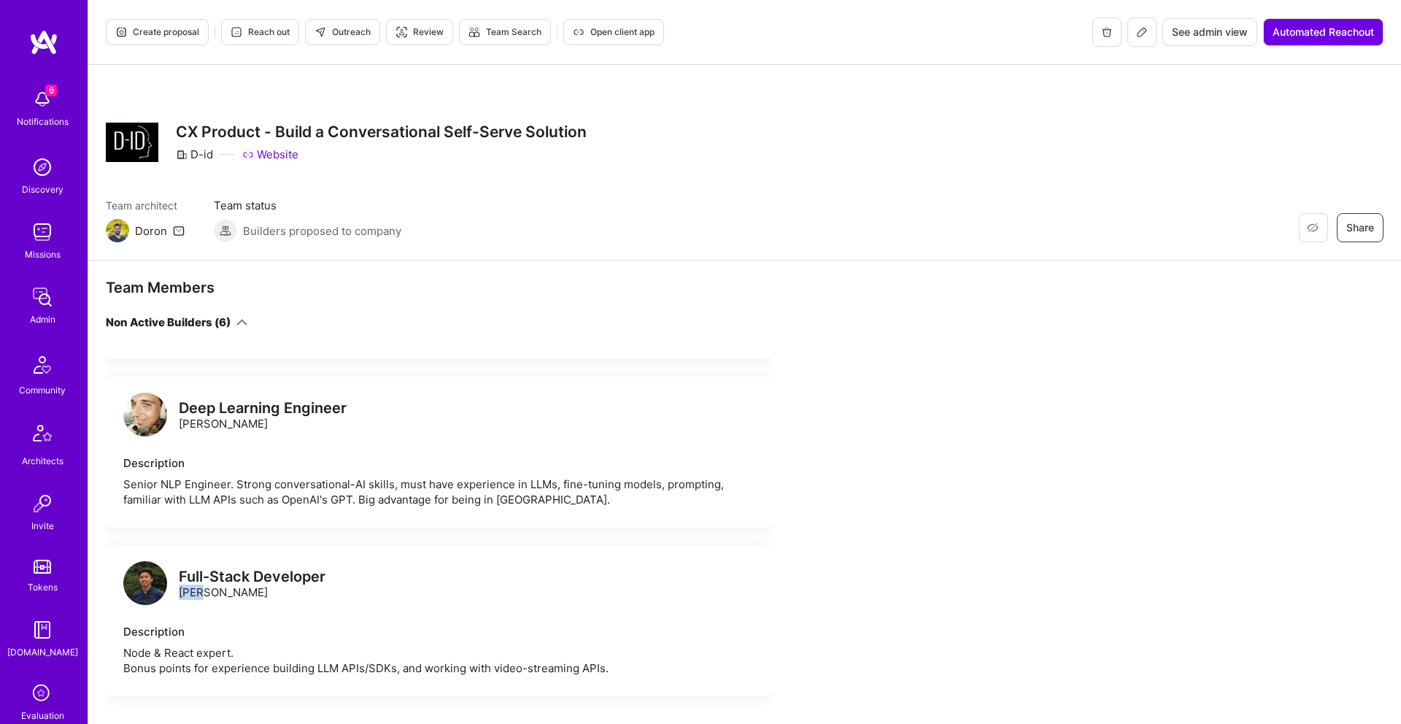
click at [201, 574] on div "Full-Stack Developer [PERSON_NAME]" at bounding box center [252, 584] width 147 height 31
copy div "[PERSON_NAME]"
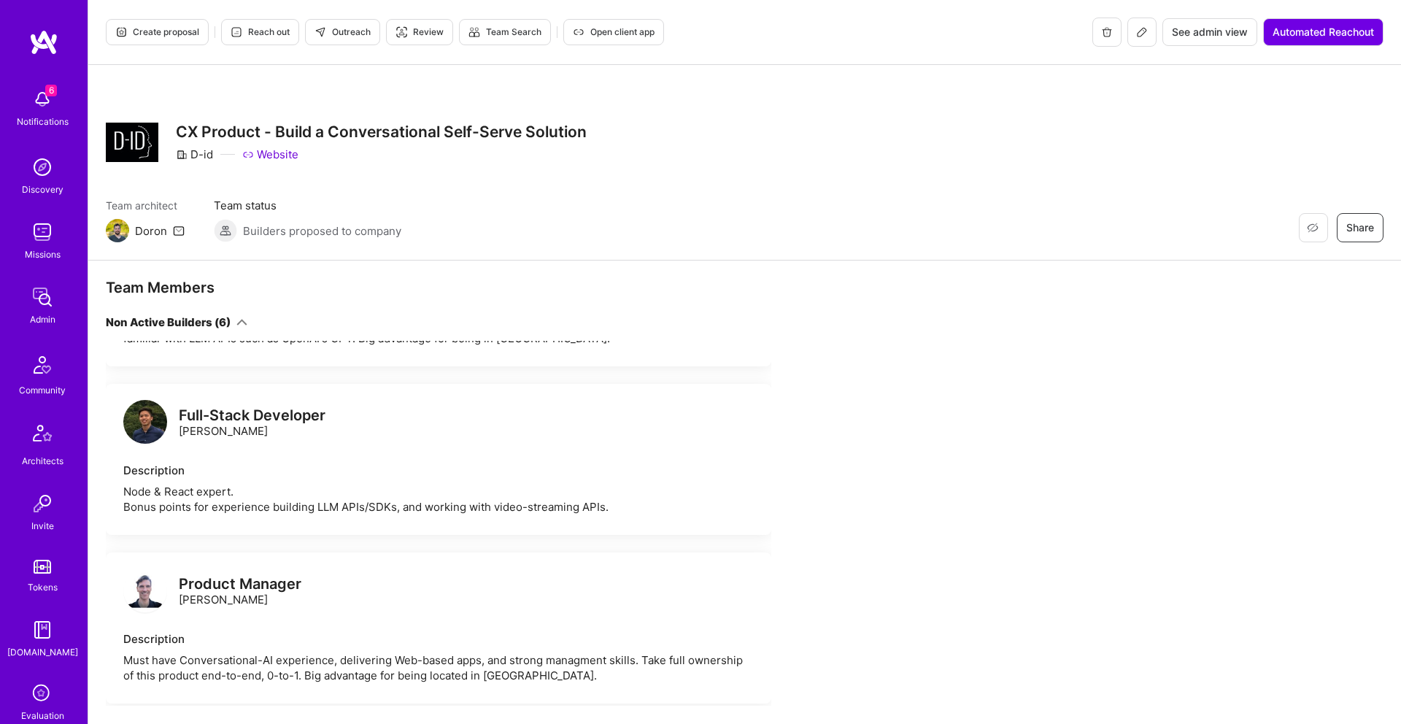
click at [214, 576] on div "Product Manager" at bounding box center [240, 583] width 123 height 15
copy div "Product Manager"
click at [238, 582] on div "Product Manager [PERSON_NAME]" at bounding box center [240, 591] width 123 height 31
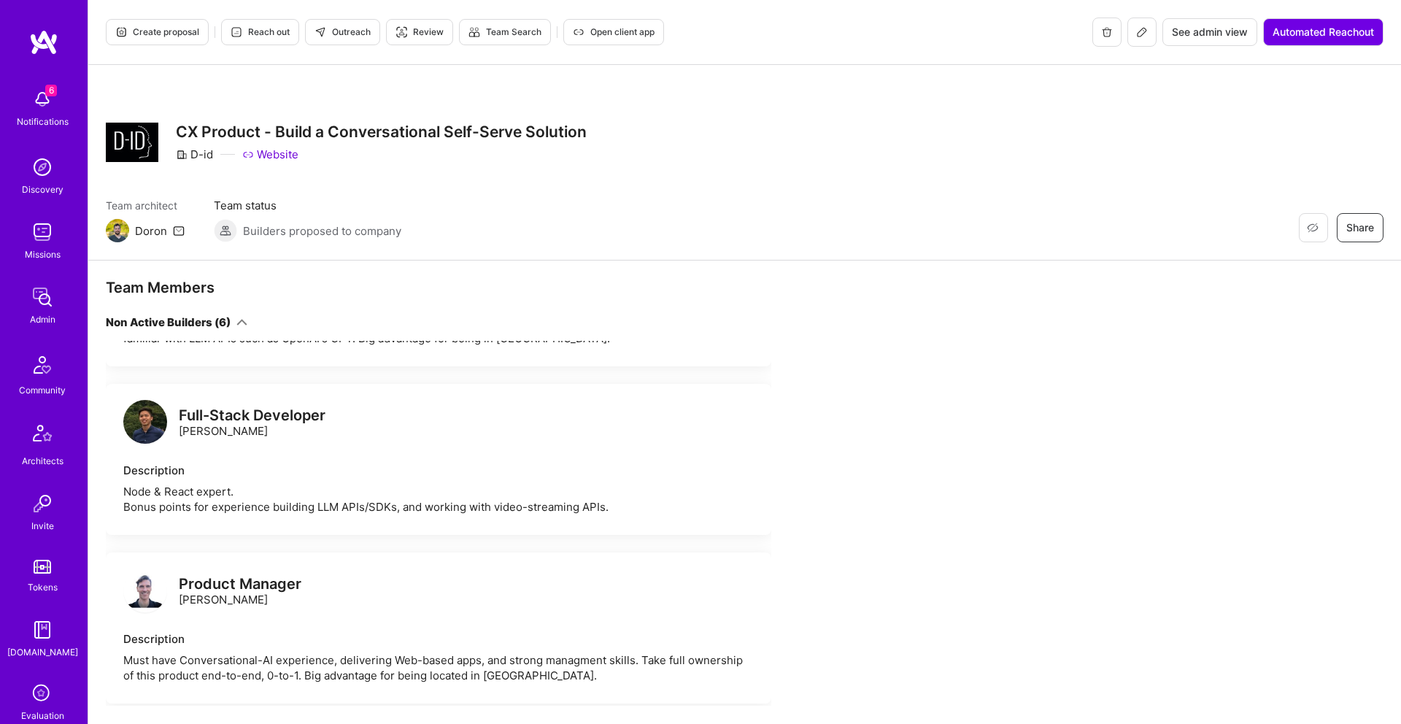
click at [238, 582] on div "Product Manager [PERSON_NAME]" at bounding box center [240, 591] width 123 height 31
copy div "[PERSON_NAME]"
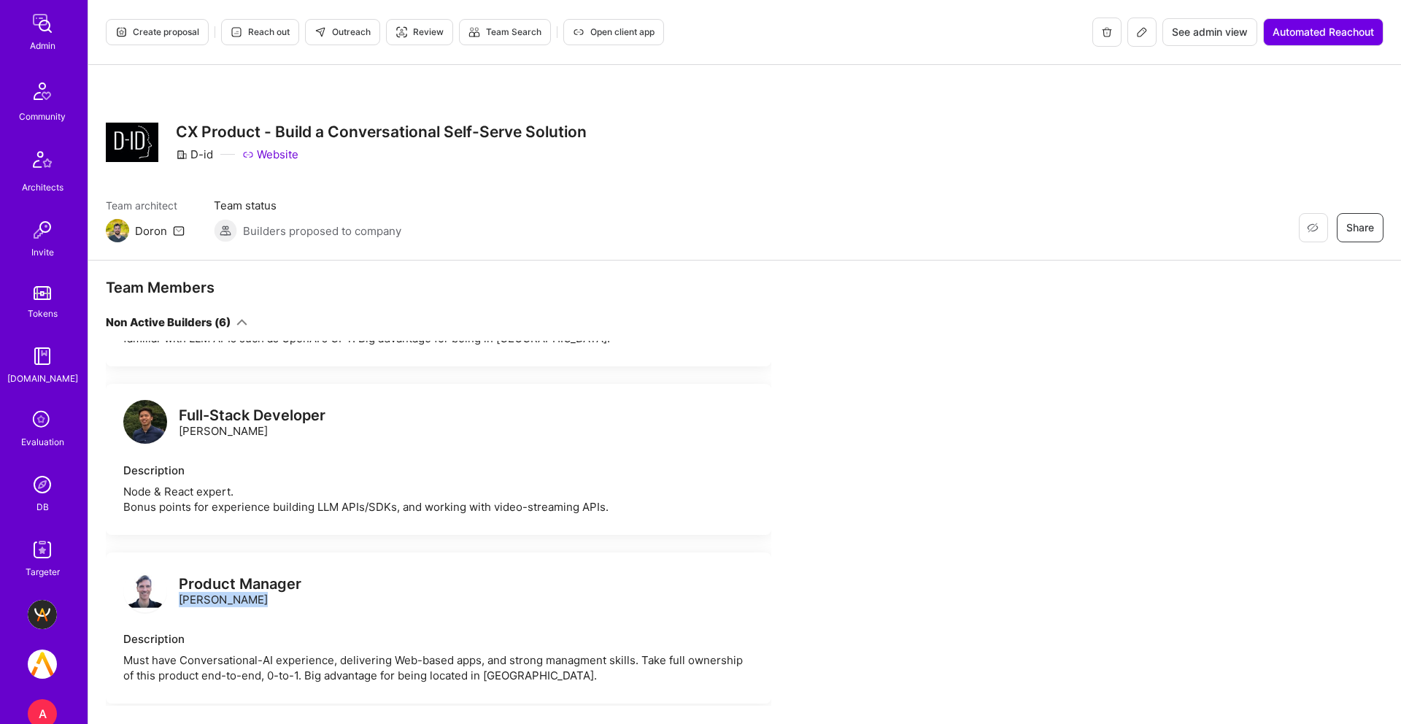
scroll to position [277, 0]
click at [47, 483] on img at bounding box center [42, 480] width 29 height 29
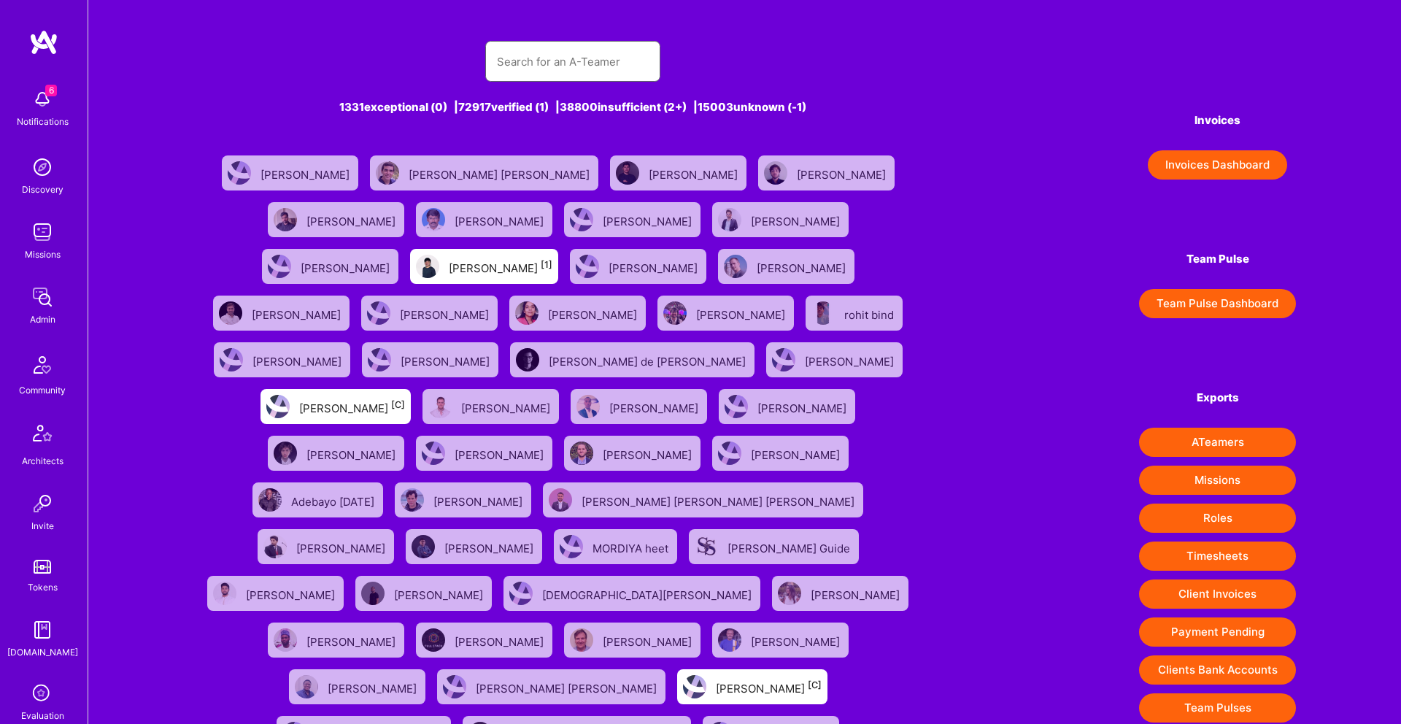
click at [562, 66] on input "text" at bounding box center [573, 61] width 152 height 37
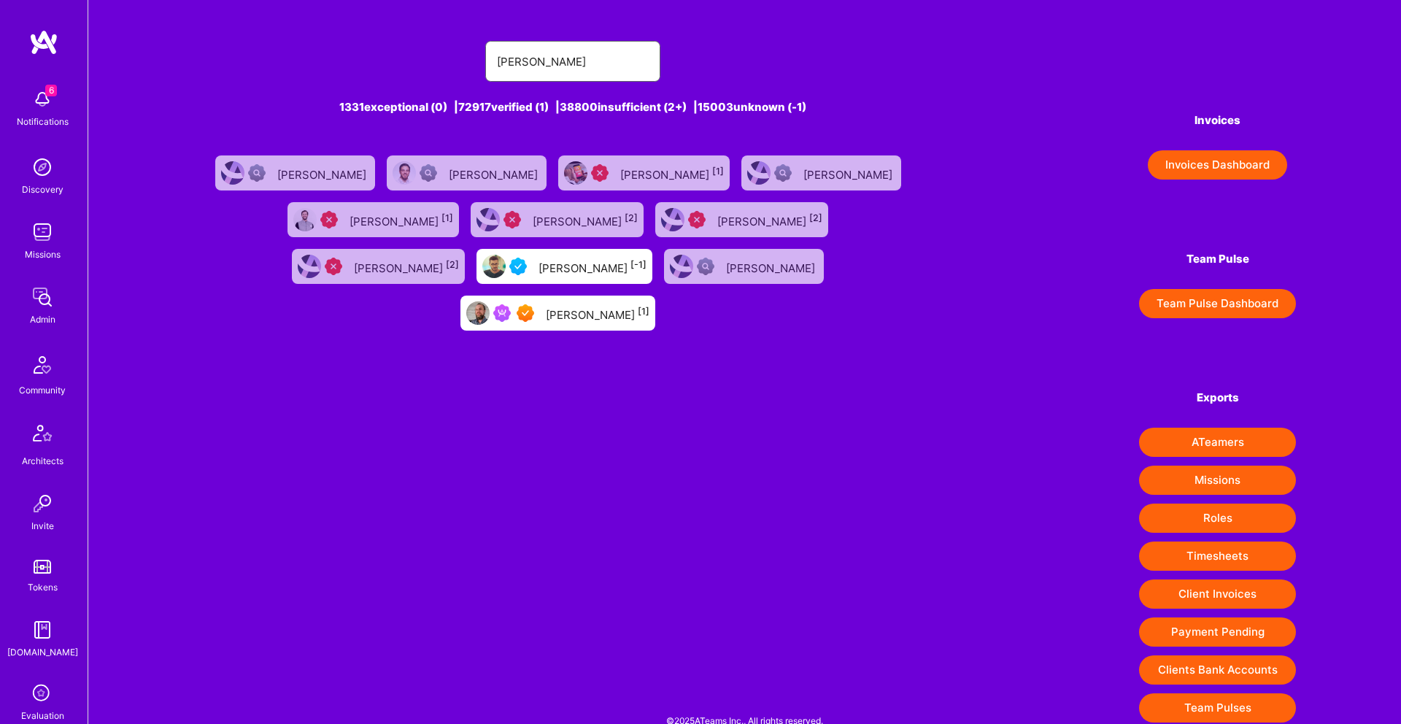
type input "[PERSON_NAME]"
click at [649, 304] on div "[PERSON_NAME] [1]" at bounding box center [598, 313] width 104 height 19
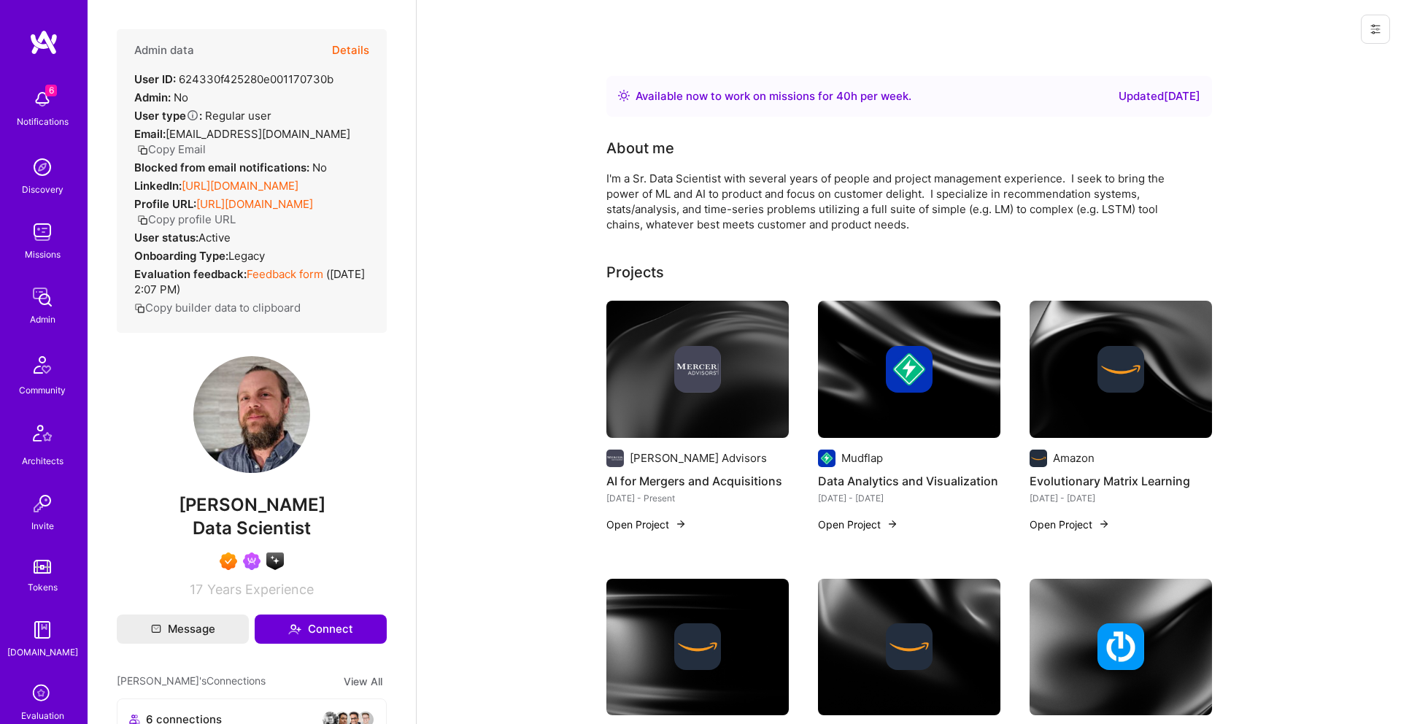
click at [363, 46] on button "Details" at bounding box center [350, 50] width 37 height 42
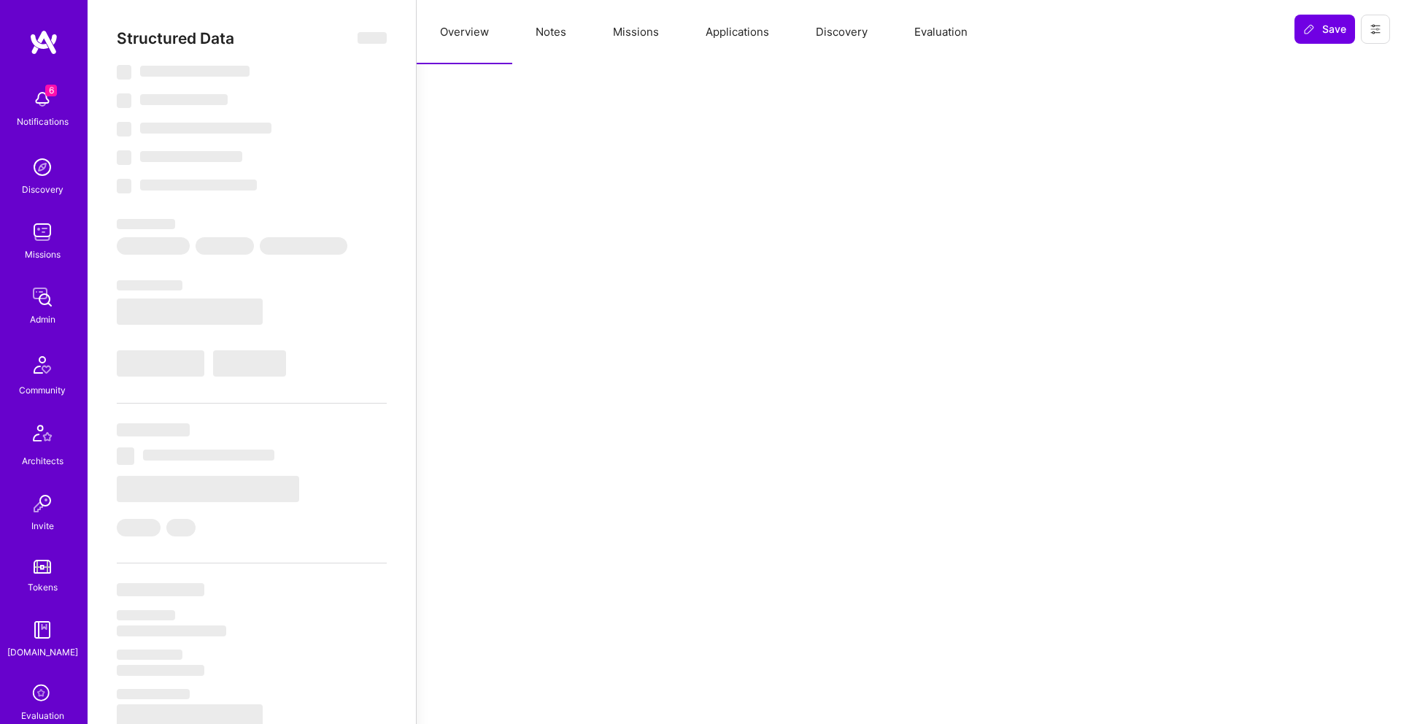
type textarea "x"
select select "Right Now"
select select "7"
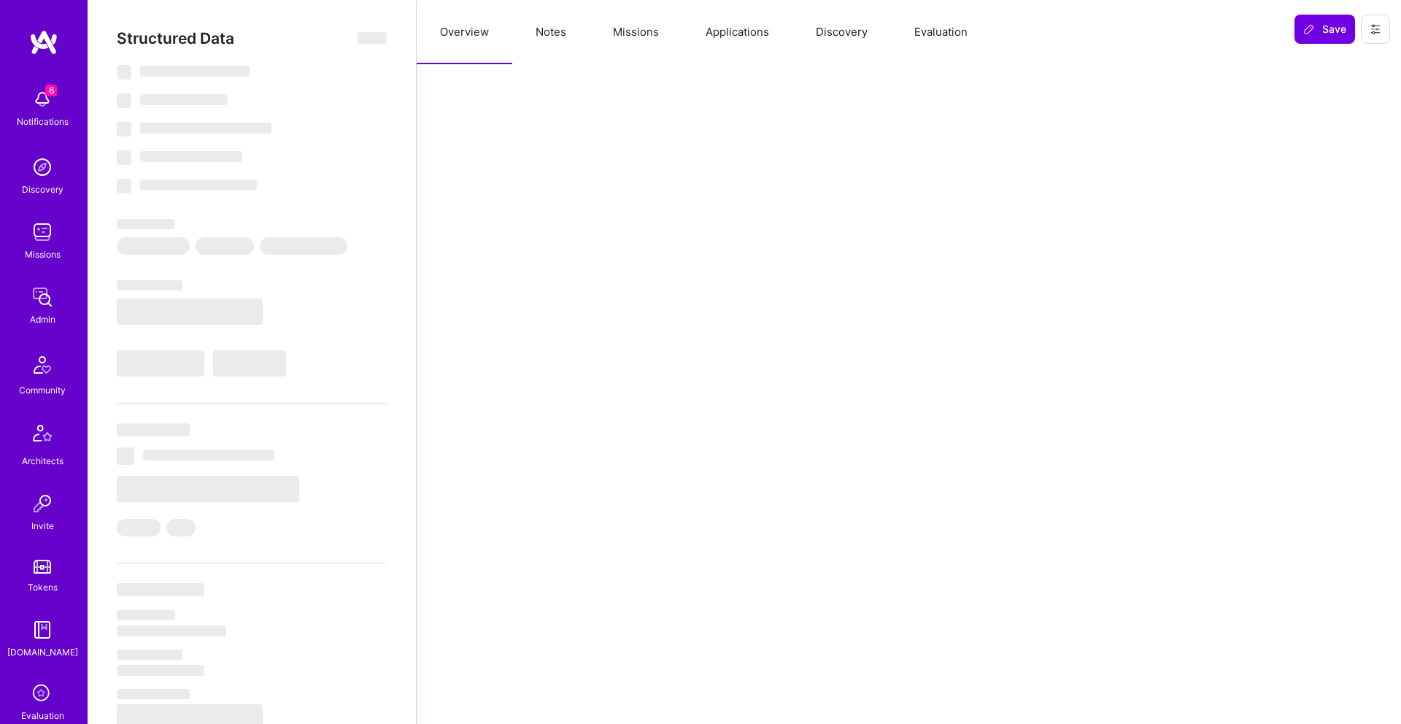
select select "7"
select select "US"
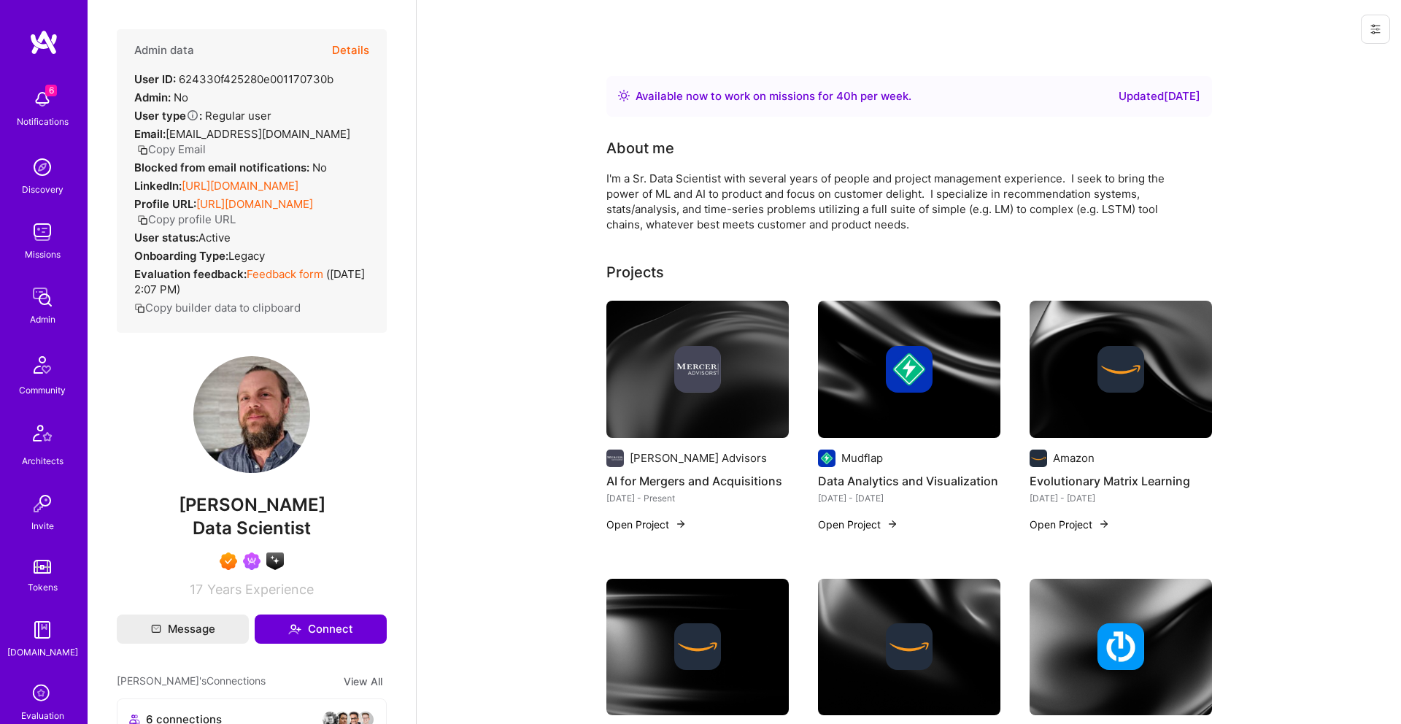
click at [225, 182] on link "[URL][DOMAIN_NAME]" at bounding box center [240, 186] width 117 height 14
